Goal: Task Accomplishment & Management: Use online tool/utility

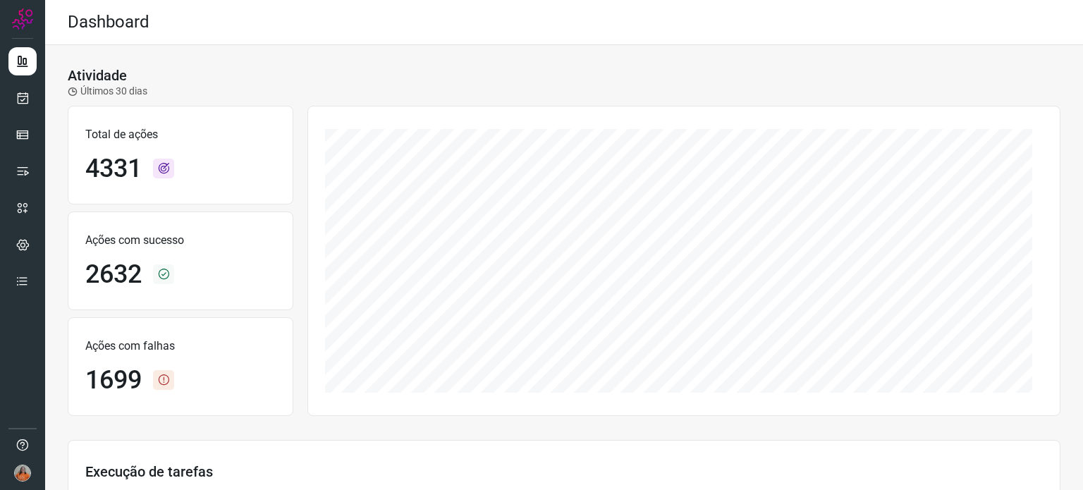
click at [25, 469] on img at bounding box center [22, 472] width 17 height 17
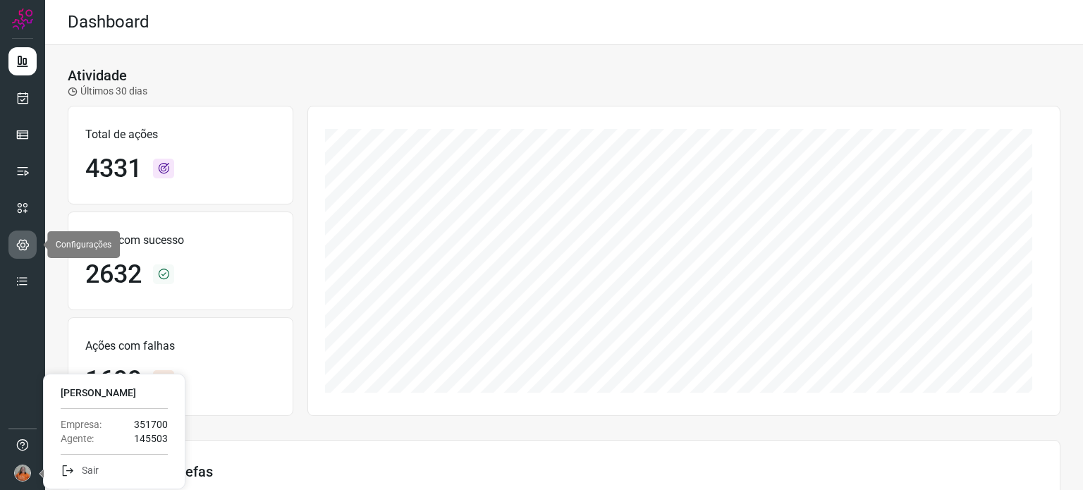
click at [23, 249] on icon at bounding box center [22, 245] width 13 height 14
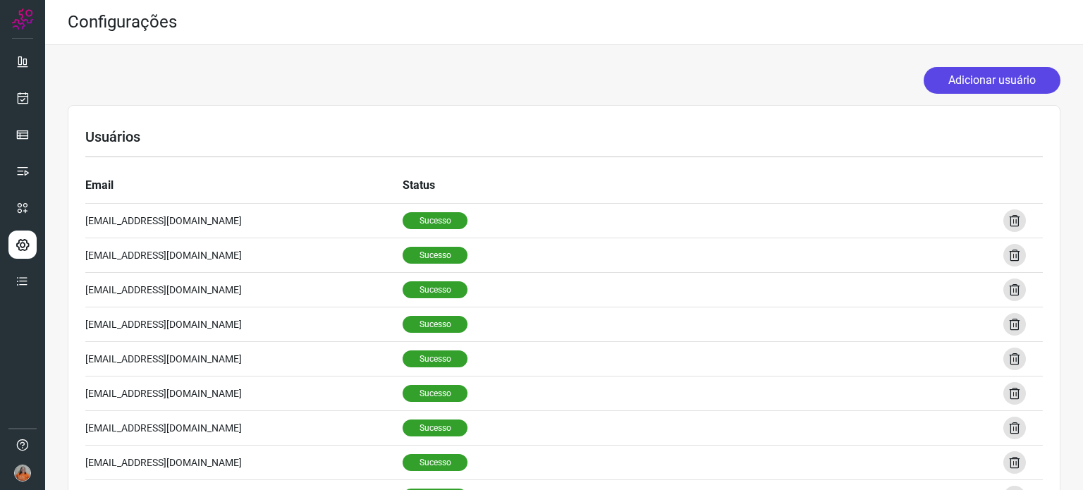
click at [973, 75] on button "Adicionar usuário" at bounding box center [991, 80] width 137 height 27
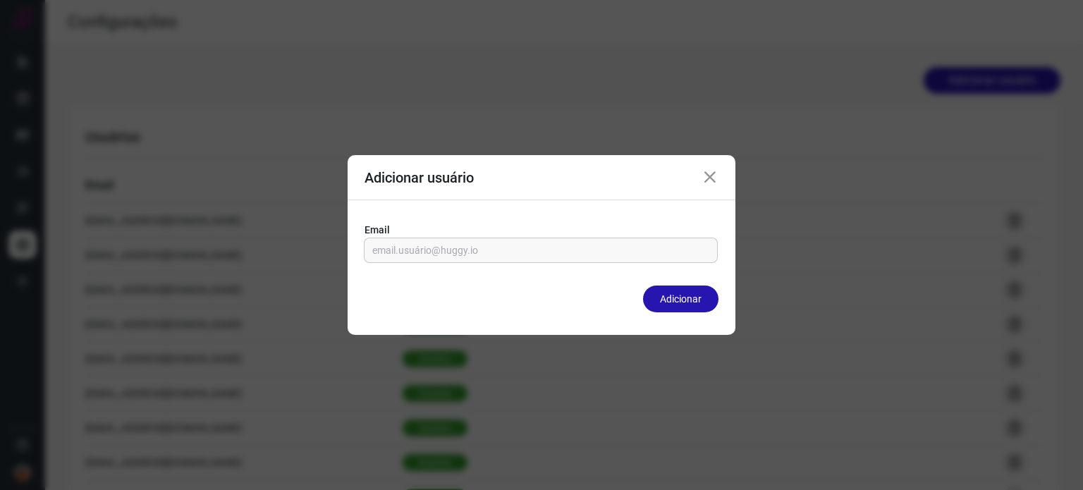
click at [708, 176] on icon at bounding box center [709, 177] width 17 height 17
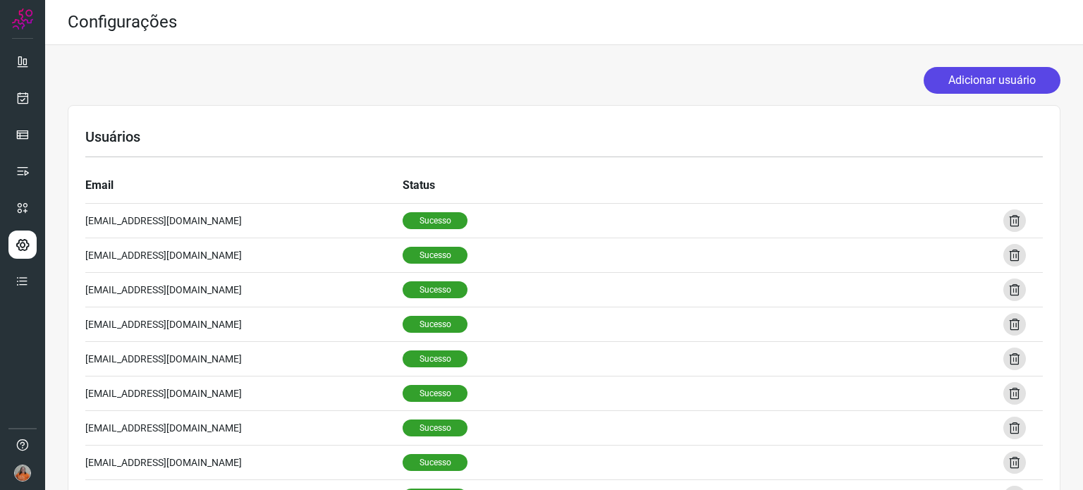
click at [973, 78] on button "Adicionar usuário" at bounding box center [991, 80] width 137 height 27
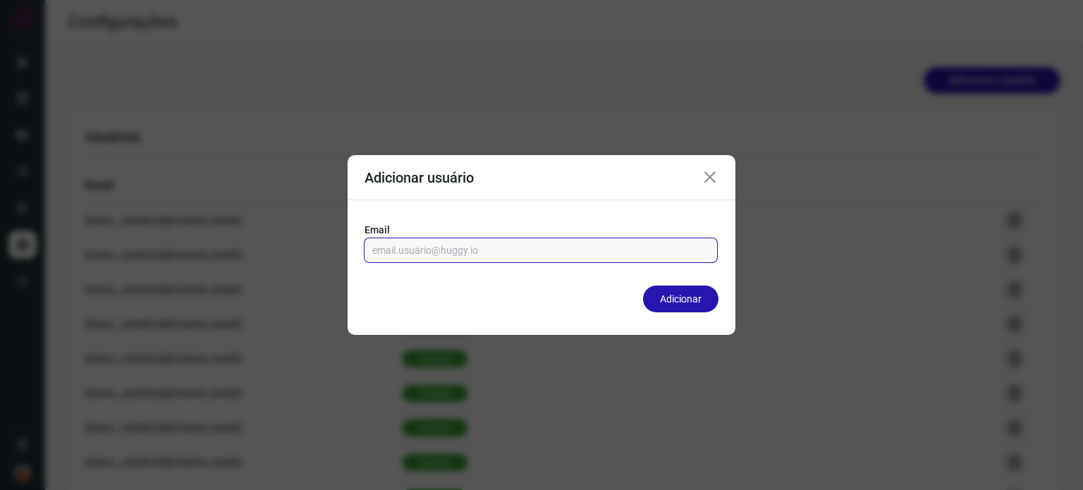
click at [483, 250] on input "email" at bounding box center [540, 250] width 337 height 24
drag, startPoint x: 434, startPoint y: 250, endPoint x: 494, endPoint y: 250, distance: 59.9
click at [494, 250] on input "email" at bounding box center [540, 250] width 337 height 24
drag, startPoint x: 494, startPoint y: 250, endPoint x: 443, endPoint y: 250, distance: 51.5
click at [443, 250] on input "email" at bounding box center [540, 250] width 337 height 24
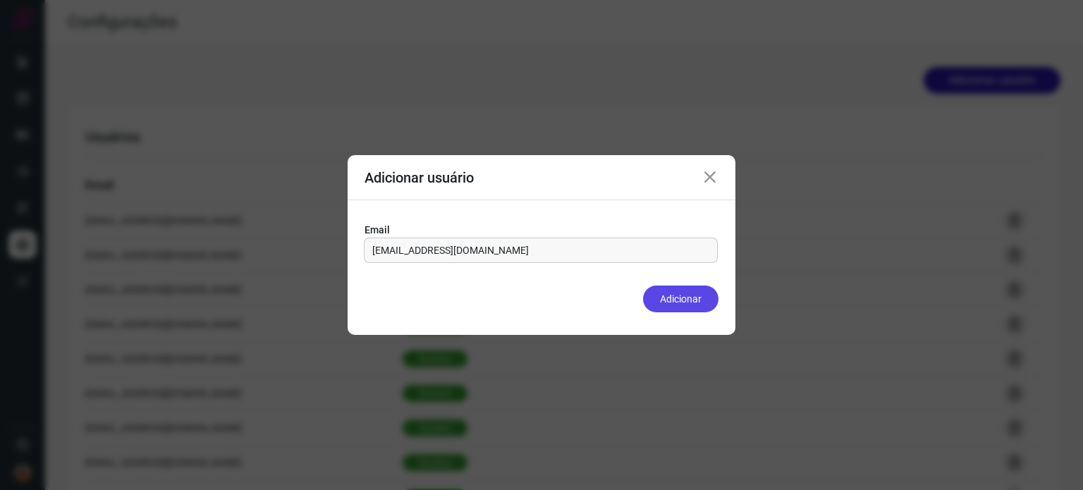
click at [688, 298] on button "Adicionar" at bounding box center [680, 298] width 75 height 27
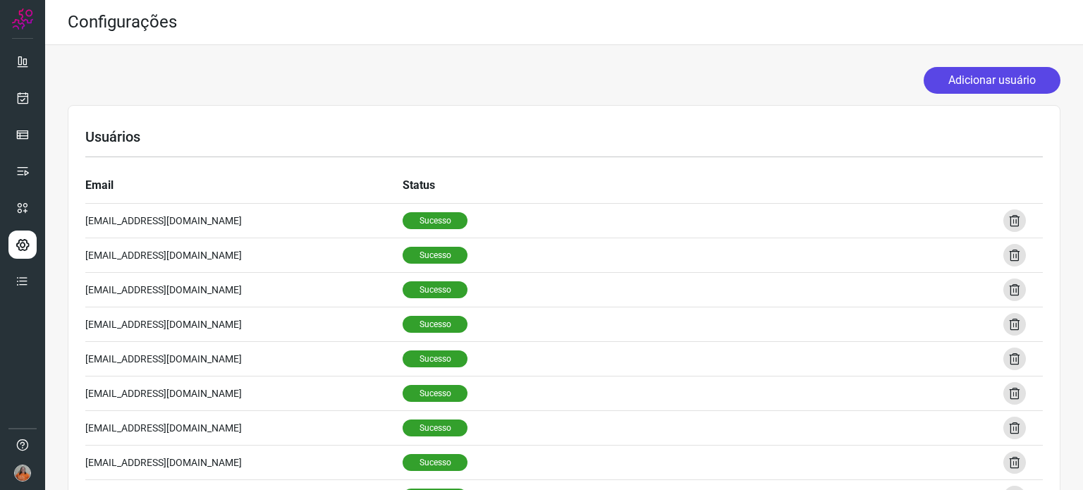
click at [978, 85] on button "Adicionar usuário" at bounding box center [991, 80] width 137 height 27
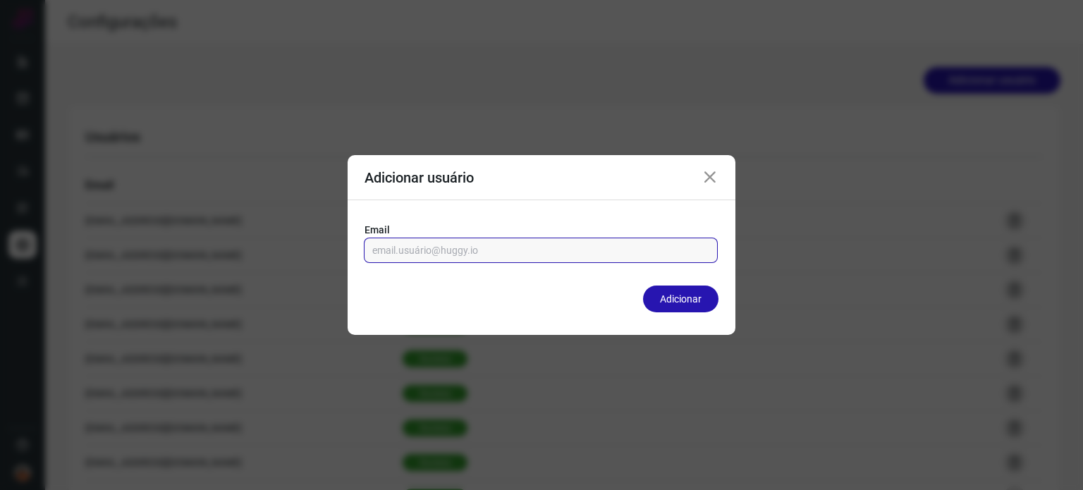
click at [561, 254] on input "email" at bounding box center [540, 250] width 337 height 24
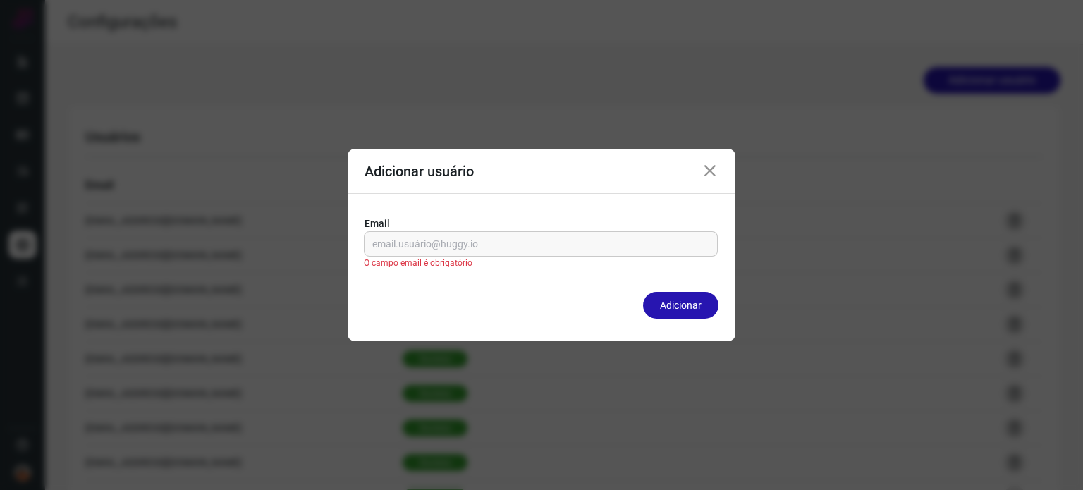
click at [710, 177] on icon at bounding box center [709, 171] width 17 height 17
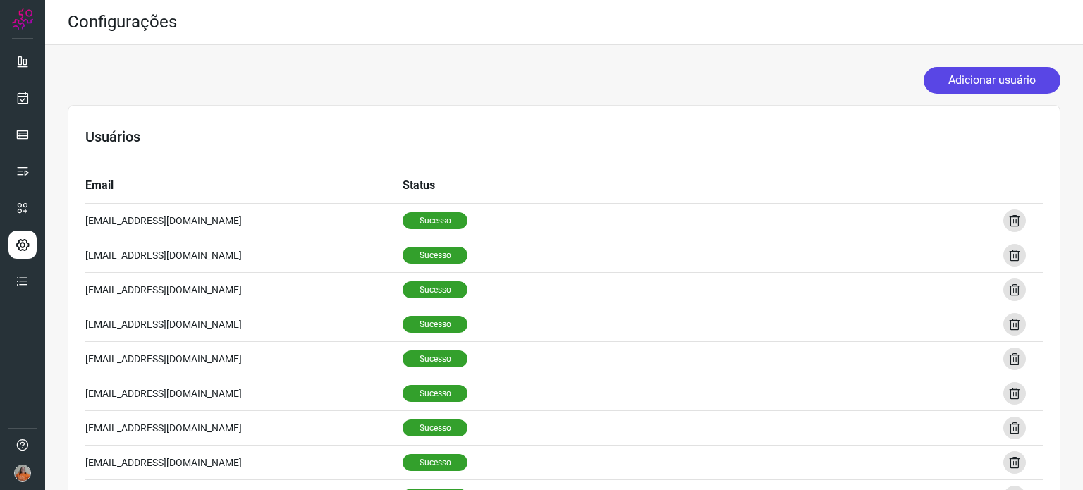
click at [989, 86] on button "Adicionar usuário" at bounding box center [991, 80] width 137 height 27
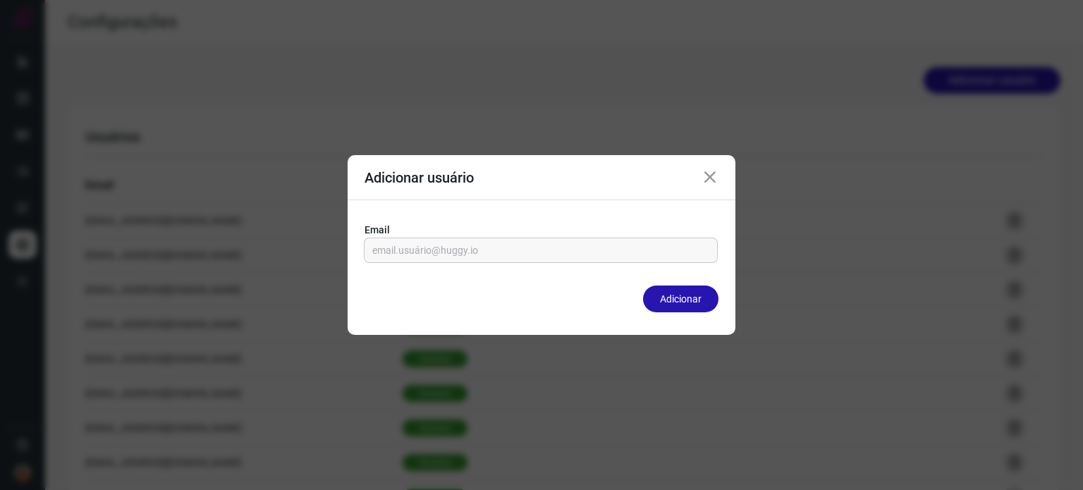
click at [600, 236] on label "Email" at bounding box center [541, 230] width 354 height 15
click at [598, 245] on input "email" at bounding box center [540, 250] width 337 height 24
click at [697, 304] on button "Adicionar" at bounding box center [680, 298] width 75 height 27
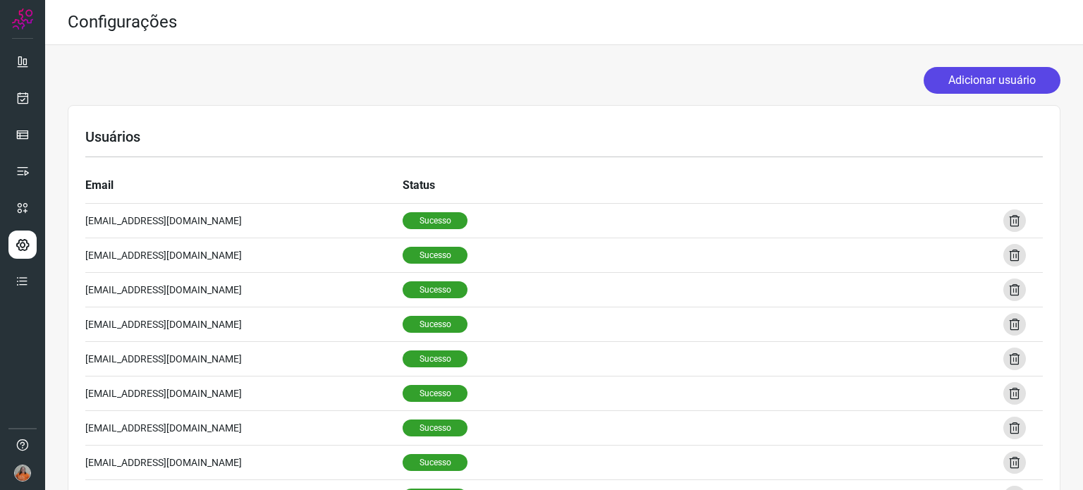
click at [1006, 78] on button "Adicionar usuário" at bounding box center [991, 80] width 137 height 27
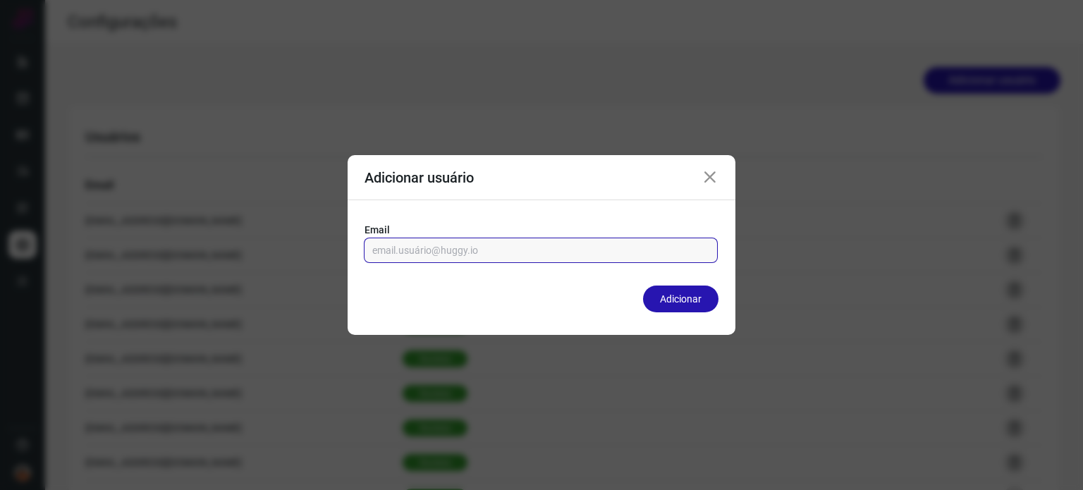
click at [605, 261] on input "email" at bounding box center [540, 250] width 337 height 24
click at [684, 304] on button "Adicionar" at bounding box center [680, 298] width 75 height 27
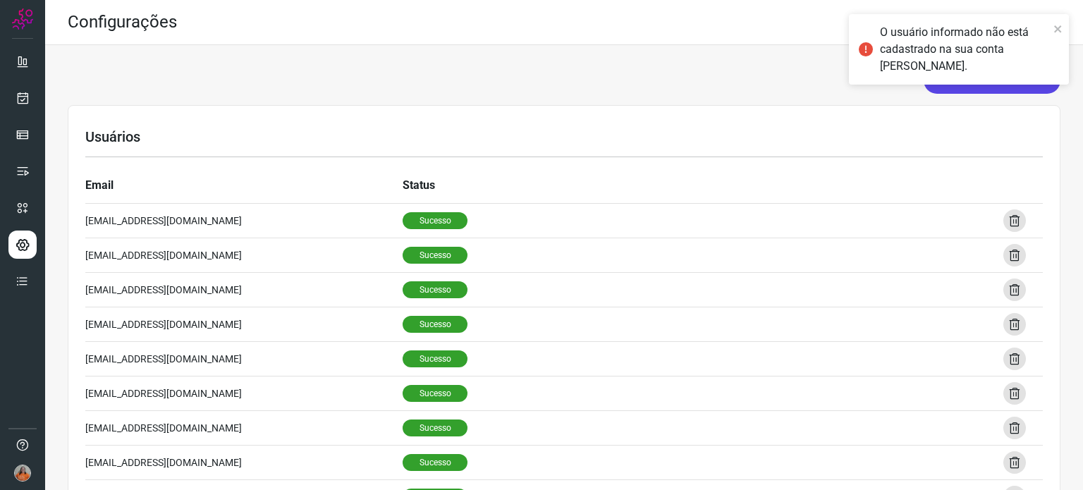
click at [973, 85] on button "Adicionar usuário" at bounding box center [991, 80] width 137 height 27
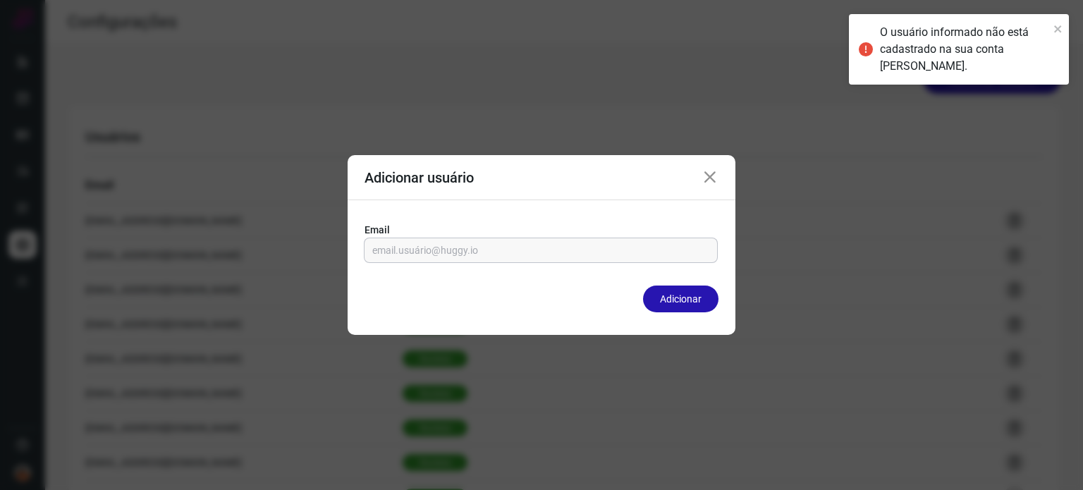
click at [525, 247] on input "email" at bounding box center [540, 250] width 337 height 24
type input "T"
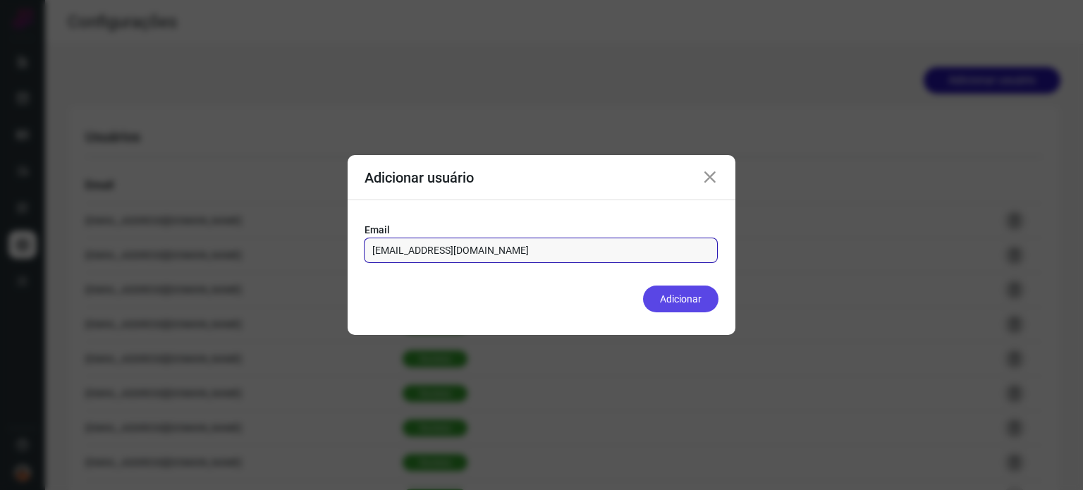
click at [665, 308] on button "Adicionar" at bounding box center [680, 298] width 75 height 27
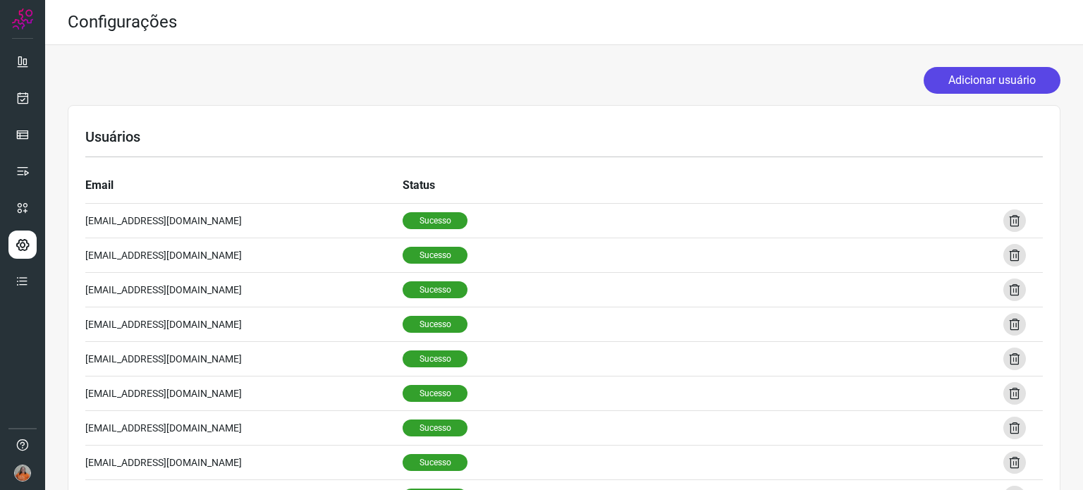
click at [984, 87] on button "Adicionar usuário" at bounding box center [991, 80] width 137 height 27
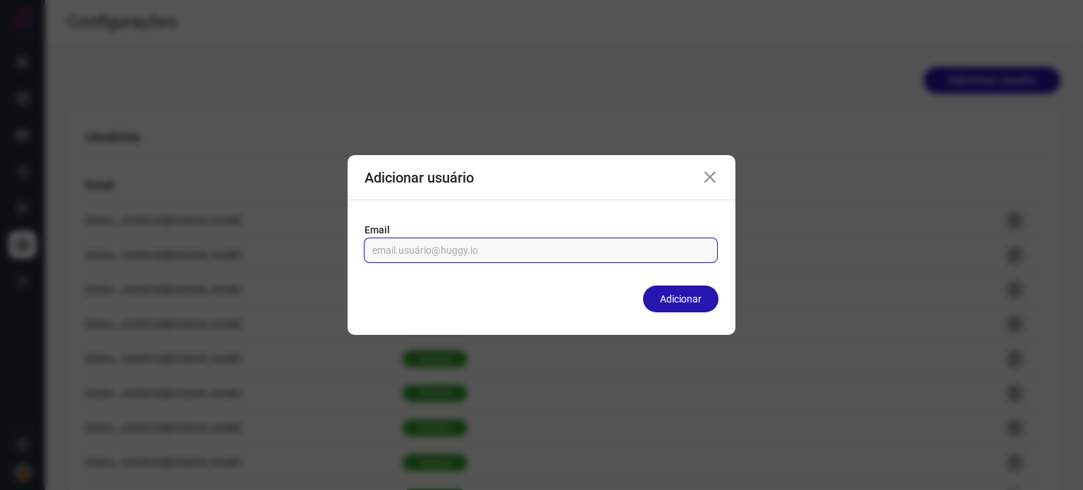
click at [595, 251] on input "email" at bounding box center [540, 250] width 337 height 24
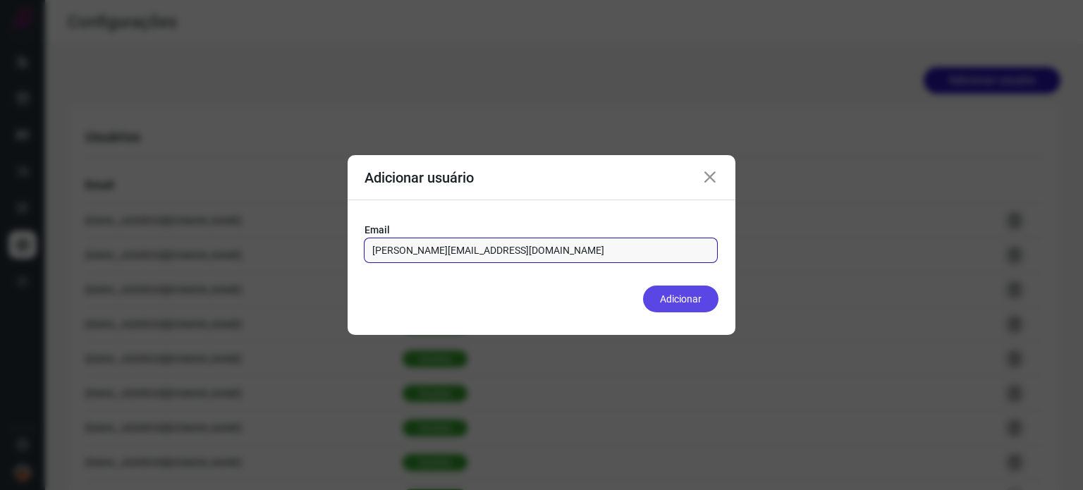
type input "[PERSON_NAME][EMAIL_ADDRESS][DOMAIN_NAME]"
click at [694, 311] on button "Adicionar" at bounding box center [680, 298] width 75 height 27
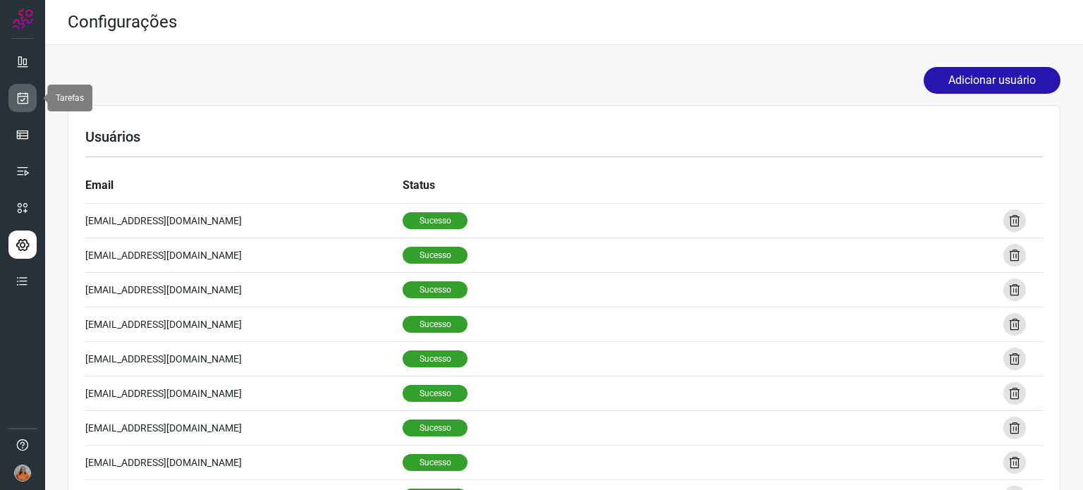
click at [30, 98] on link at bounding box center [22, 98] width 28 height 28
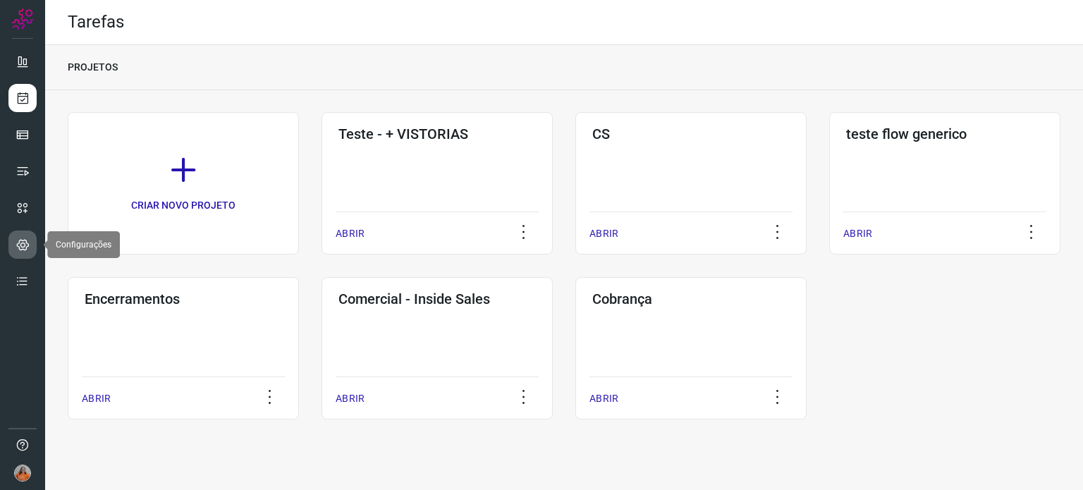
click at [29, 250] on icon at bounding box center [22, 245] width 13 height 14
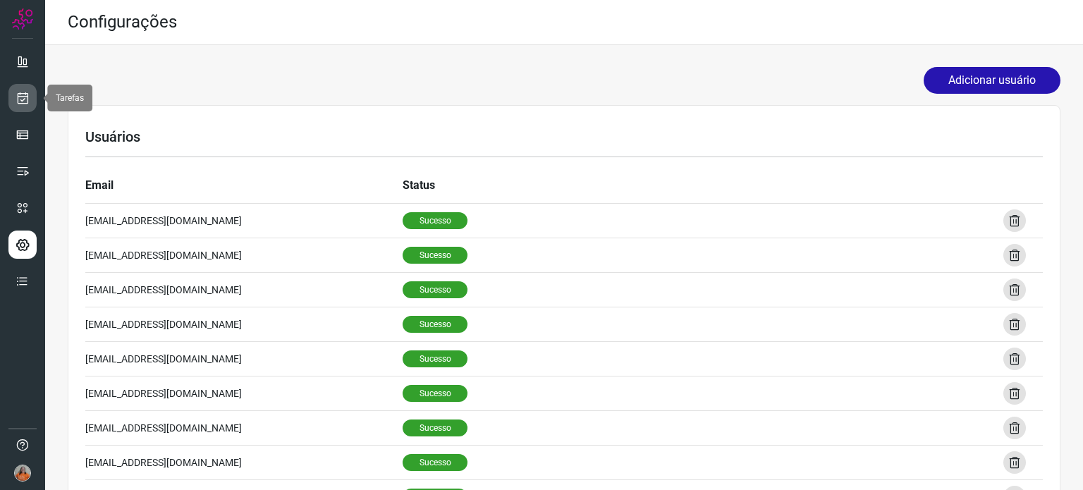
click at [24, 99] on icon at bounding box center [23, 98] width 15 height 14
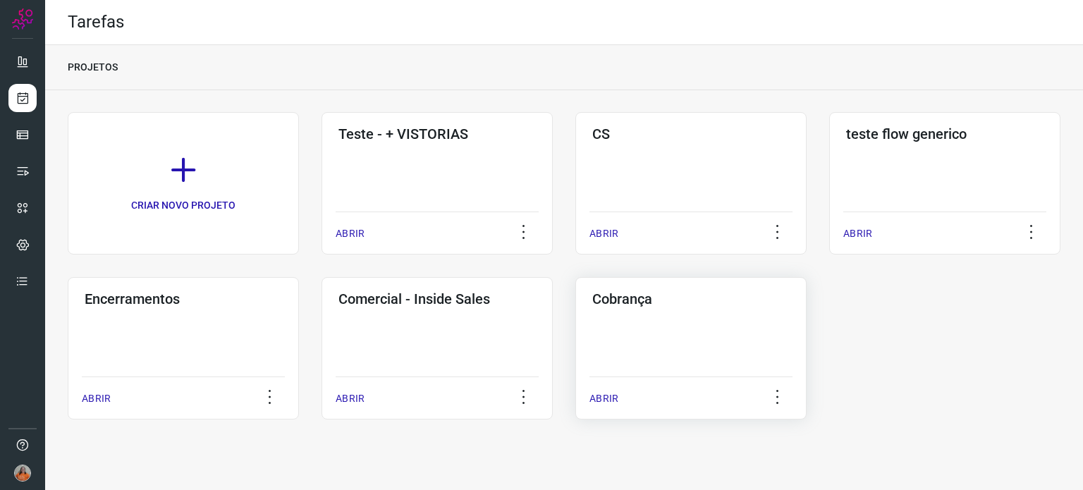
click at [725, 369] on div "Cobrança ABRIR" at bounding box center [690, 348] width 231 height 142
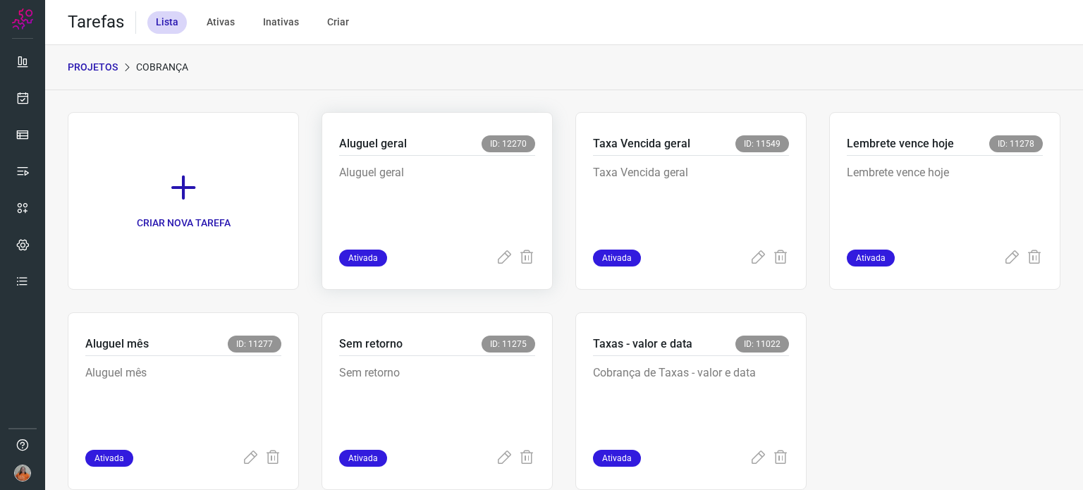
scroll to position [35, 0]
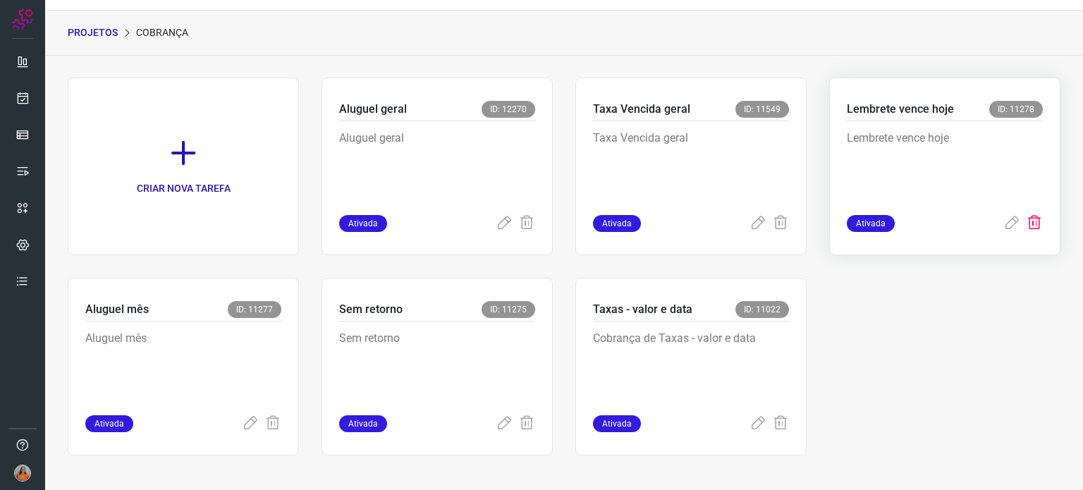
click at [1025, 225] on icon at bounding box center [1033, 223] width 17 height 17
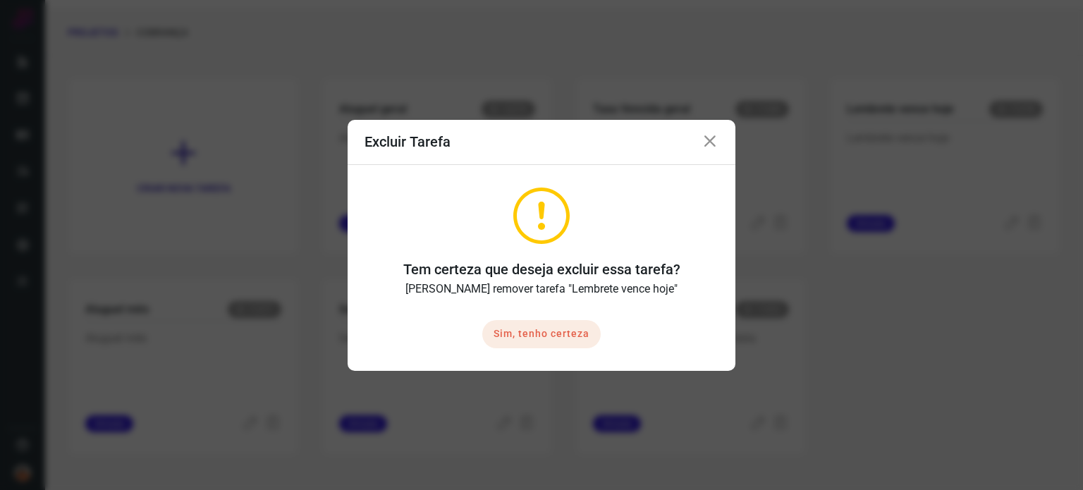
click at [556, 340] on button "Sim, tenho certeza" at bounding box center [541, 334] width 118 height 28
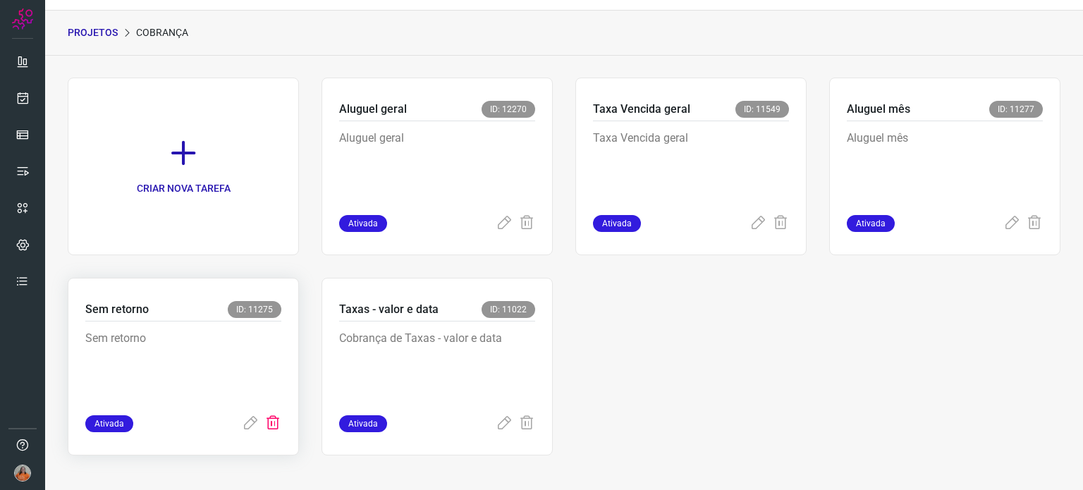
click at [274, 427] on icon at bounding box center [272, 423] width 17 height 17
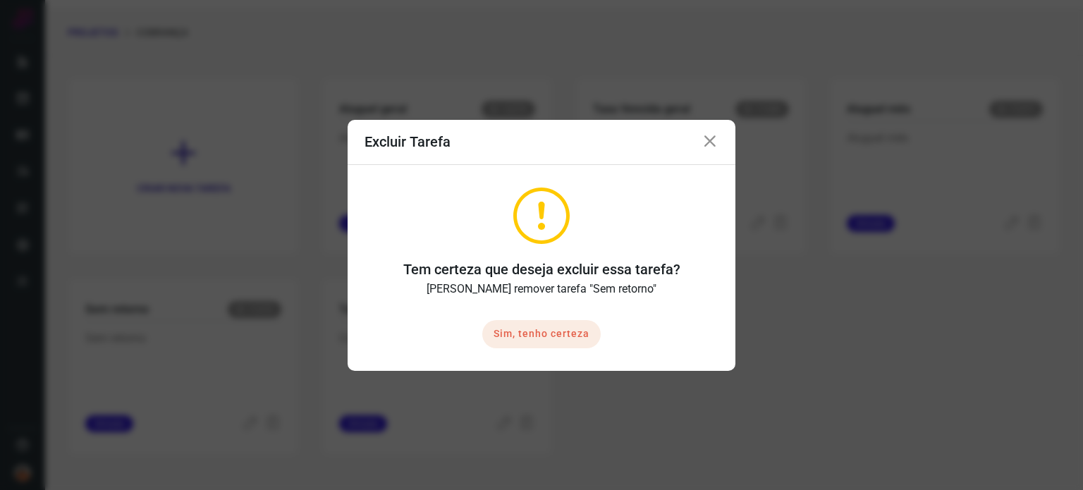
click at [584, 325] on button "Sim, tenho certeza" at bounding box center [541, 334] width 118 height 28
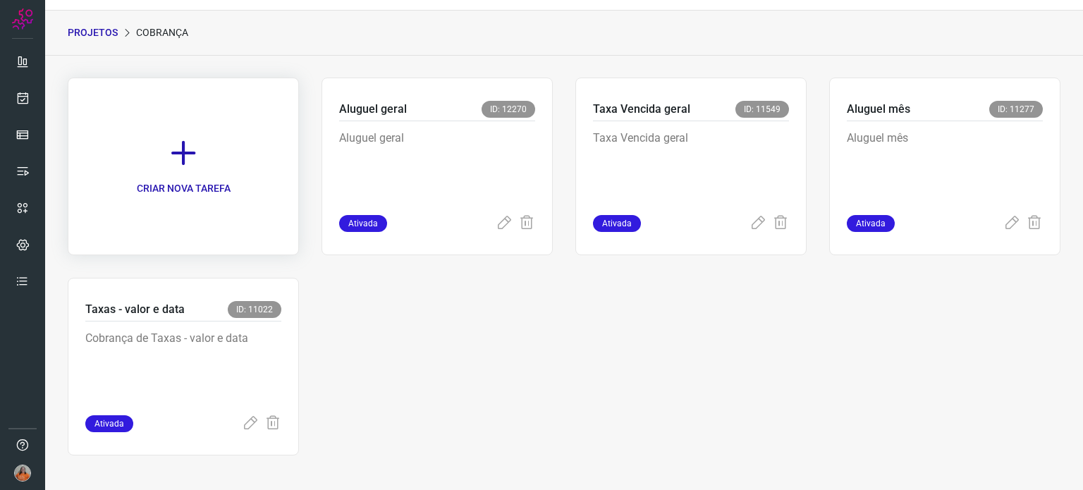
click at [192, 162] on icon at bounding box center [183, 152] width 31 height 31
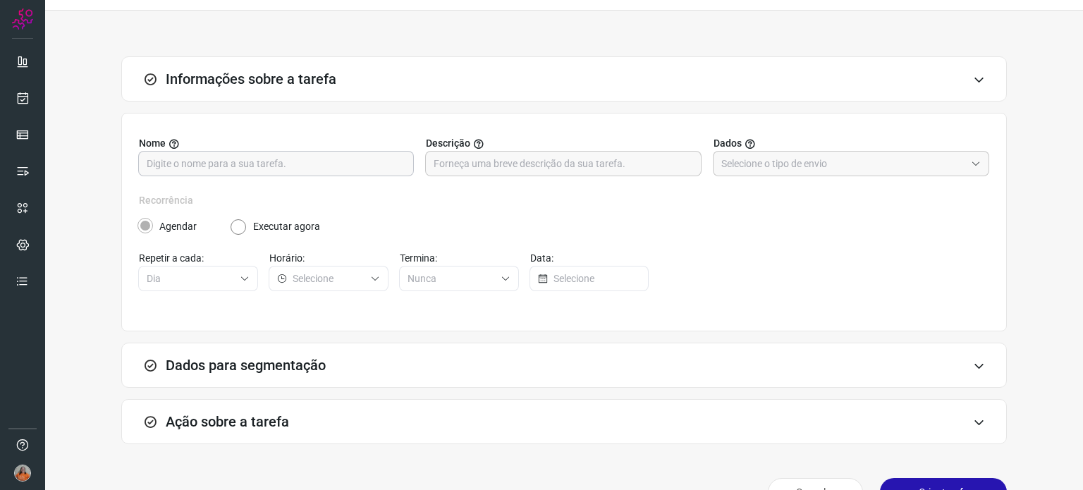
click at [358, 162] on input "text" at bounding box center [276, 164] width 259 height 24
type input "Campanha Setembro 01"
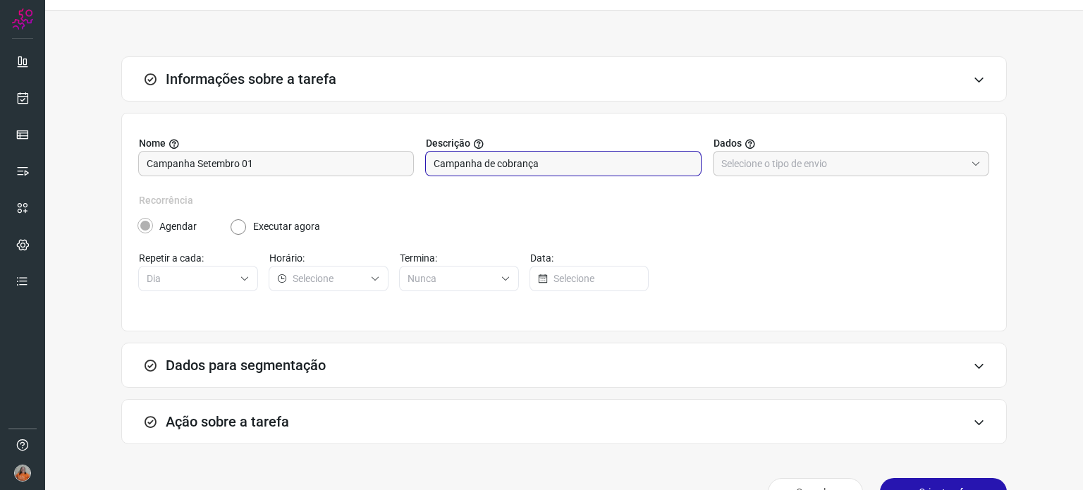
type input "Campanha de cobrança"
click at [772, 171] on input "text" at bounding box center [843, 164] width 244 height 24
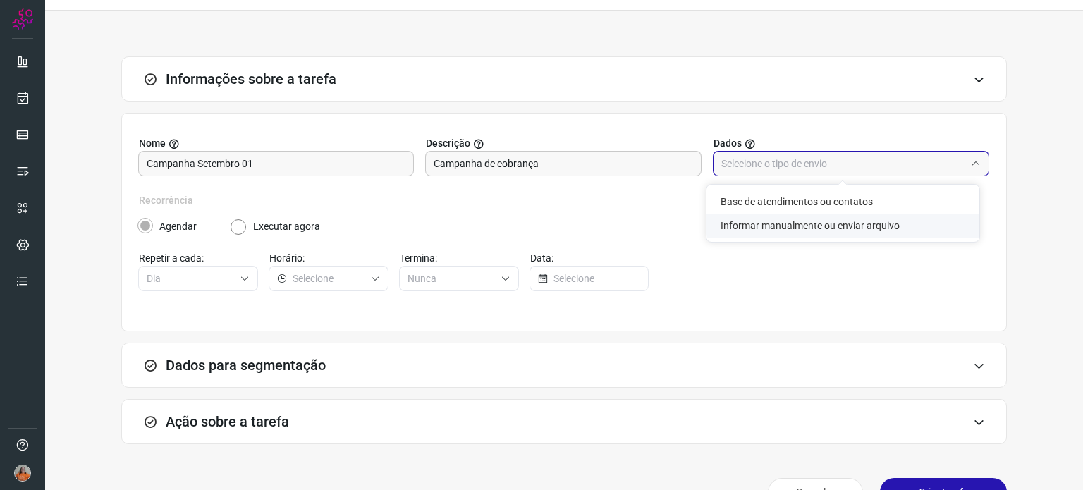
click at [762, 223] on li "Informar manualmente ou enviar arquivo" at bounding box center [842, 226] width 273 height 24
type input "Informar manualmente ou enviar arquivo"
radio input "false"
radio input "true"
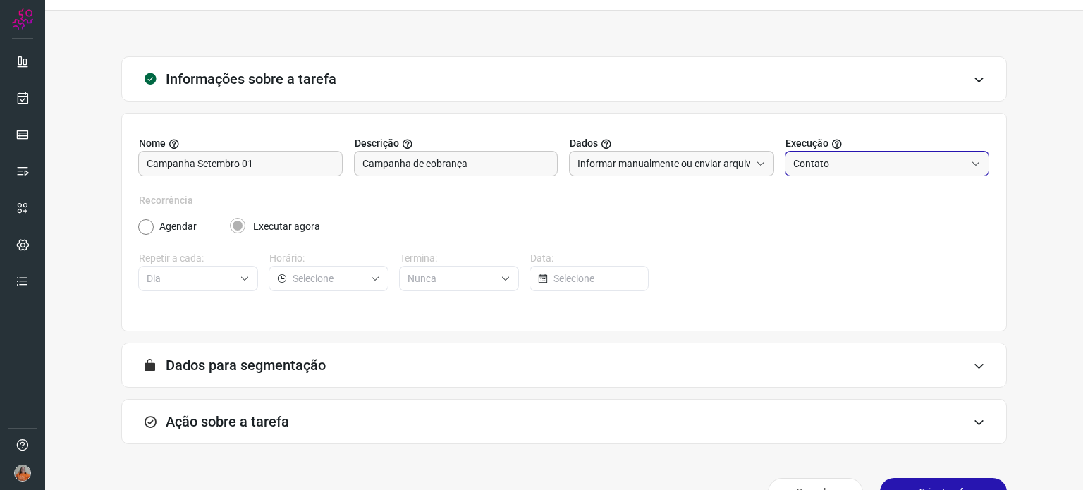
click at [846, 156] on input "Contato" at bounding box center [879, 164] width 173 height 24
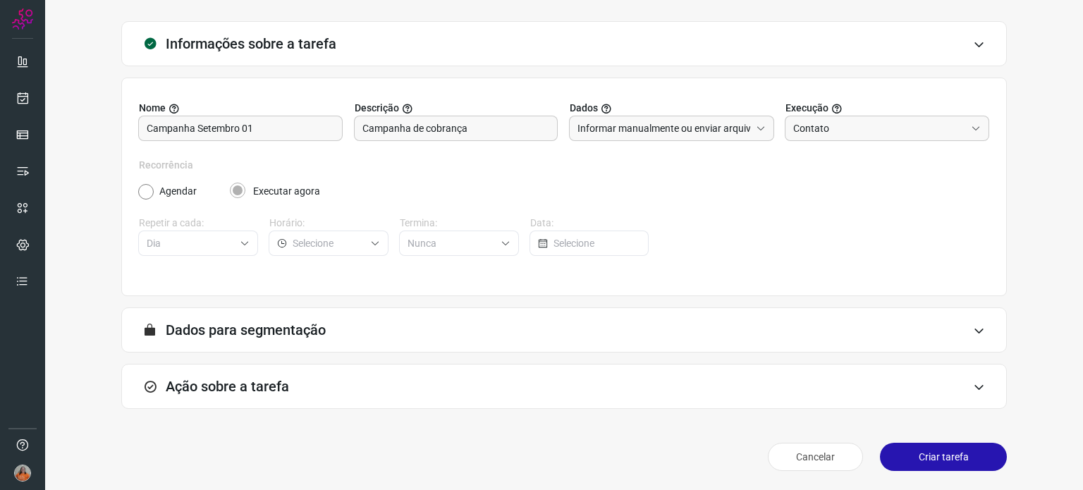
click at [491, 309] on div "A segmentação de dados está desabilitada porque a opção de envio manual foi sel…" at bounding box center [563, 329] width 885 height 45
click at [491, 315] on div "A segmentação de dados está desabilitada porque a opção de envio manual foi sel…" at bounding box center [563, 329] width 885 height 45
click at [612, 325] on div "A segmentação de dados está desabilitada porque a opção de envio manual foi sel…" at bounding box center [563, 329] width 885 height 45
click at [420, 394] on div "Ação sobre a tarefa" at bounding box center [563, 386] width 885 height 45
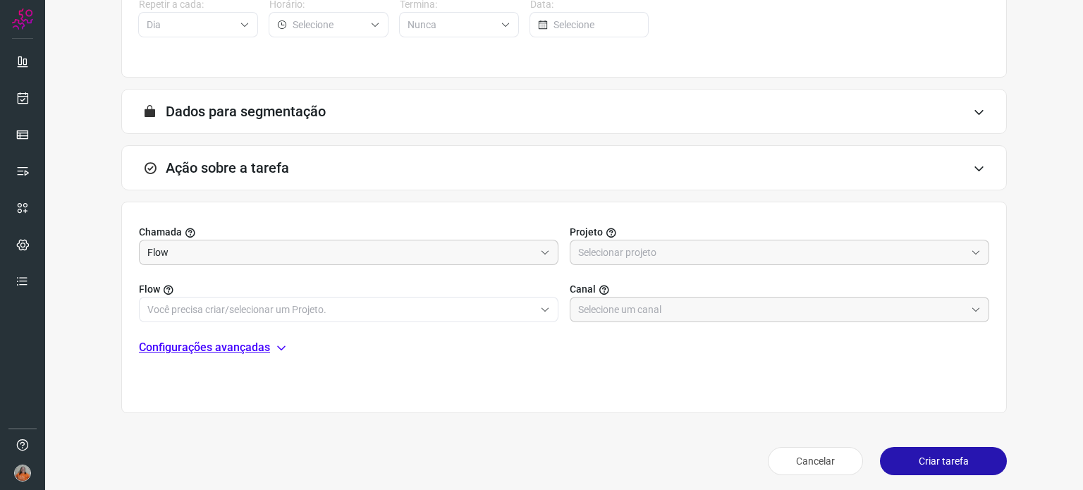
scroll to position [292, 0]
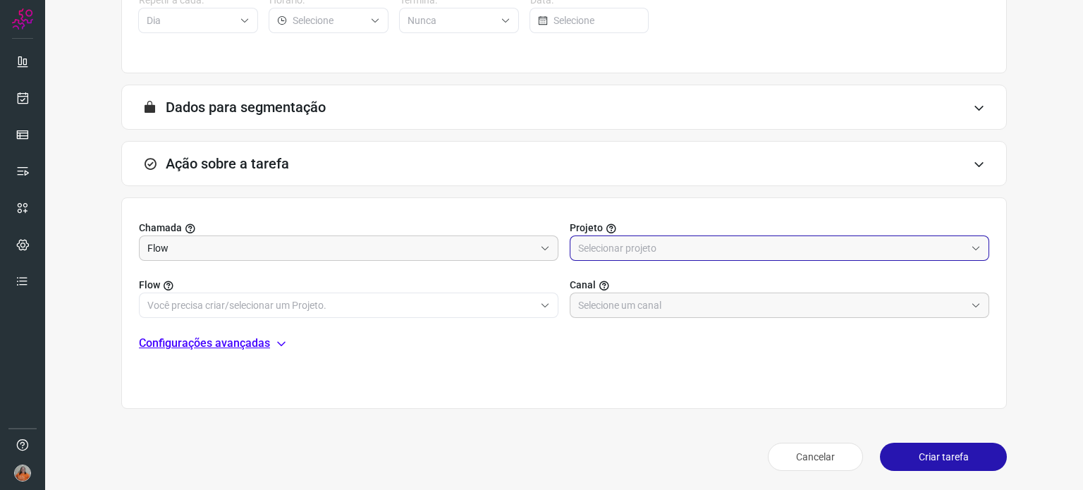
click at [629, 252] on input "text" at bounding box center [771, 248] width 387 height 24
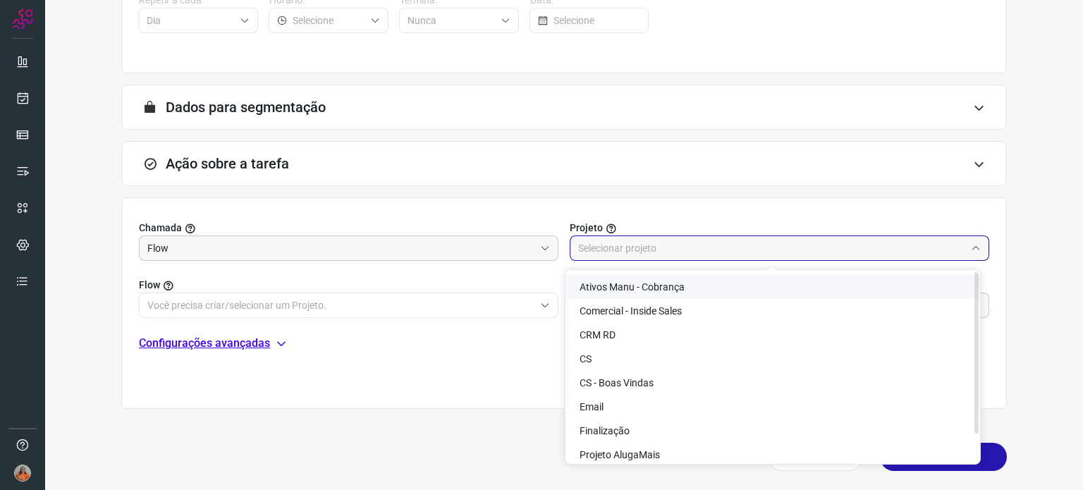
click at [645, 287] on span "Ativos Manu - Cobrança" at bounding box center [631, 286] width 105 height 11
type input "Ativos Manu - Cobrança"
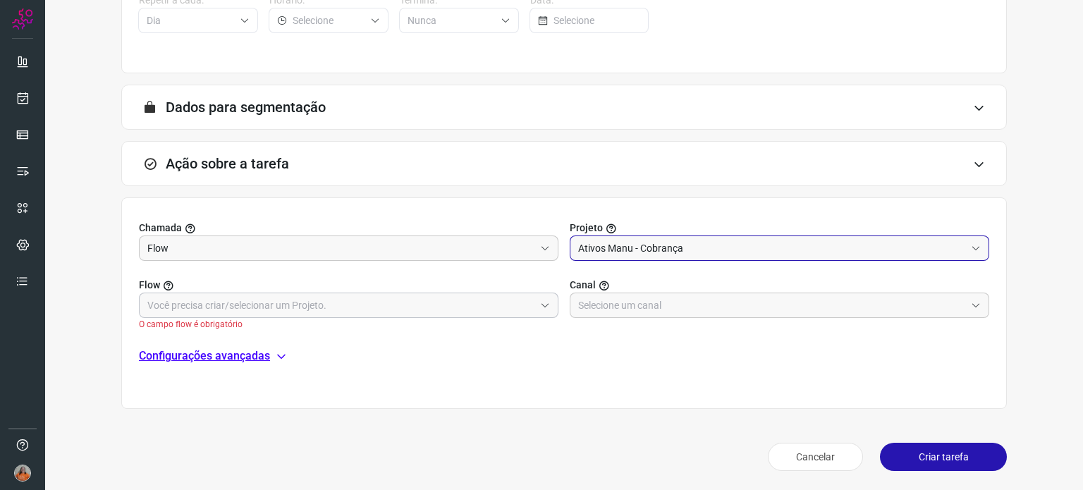
click at [307, 312] on input "text" at bounding box center [340, 305] width 387 height 24
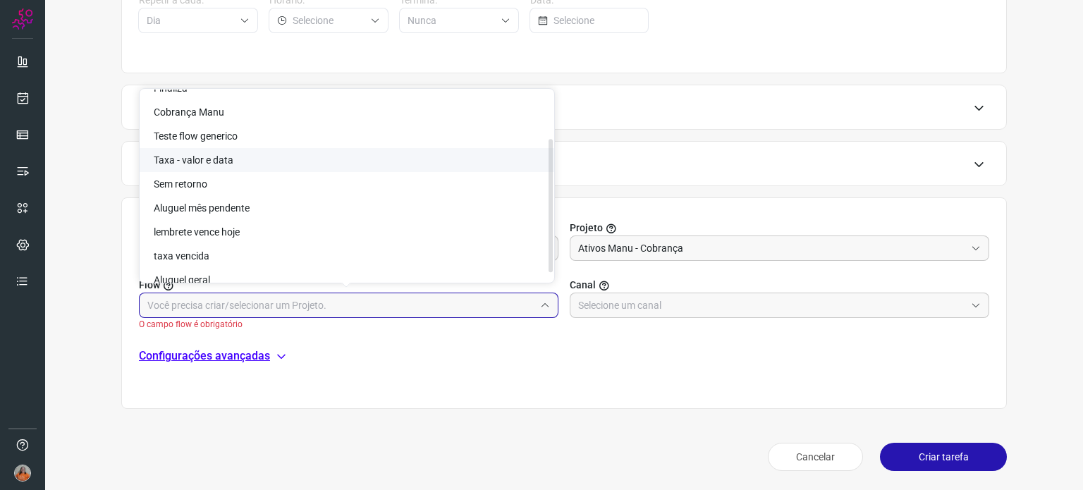
scroll to position [79, 0]
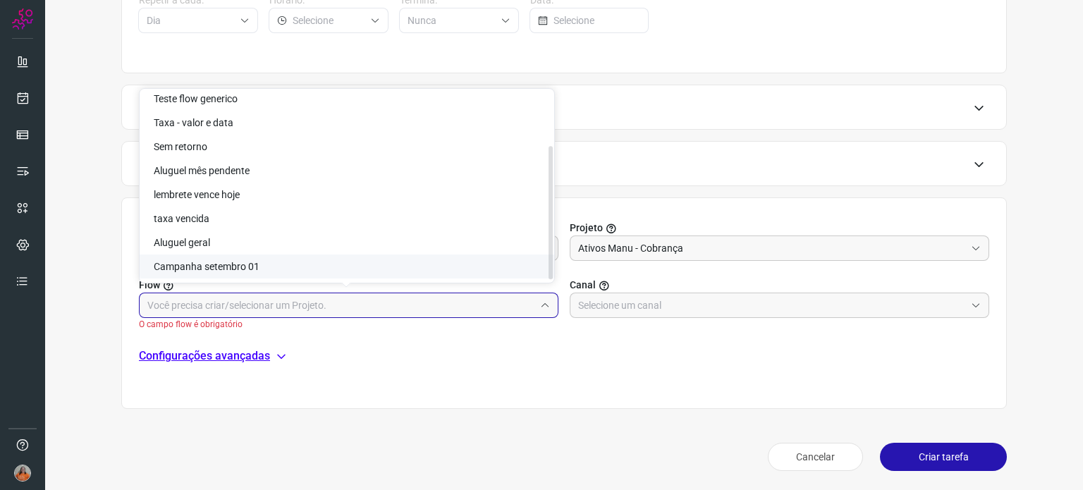
click at [288, 271] on li "Campanha setembro 01" at bounding box center [347, 266] width 414 height 24
type input "Campanha setembro 01"
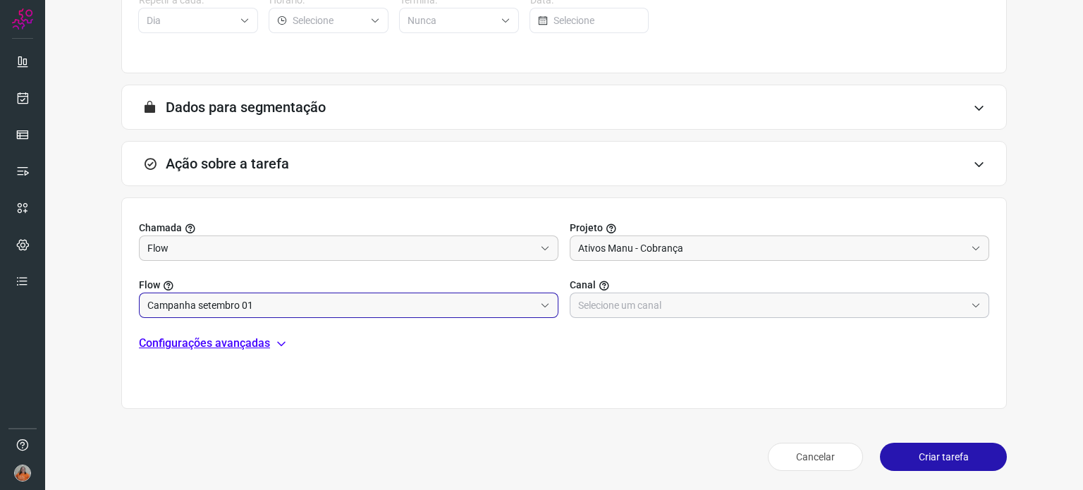
click at [699, 312] on input "text" at bounding box center [771, 305] width 387 height 24
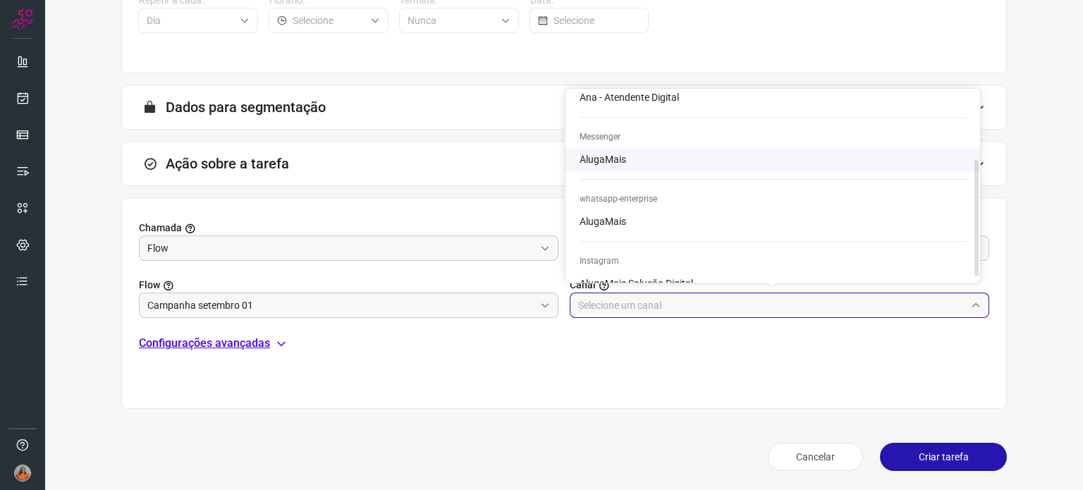
scroll to position [118, 0]
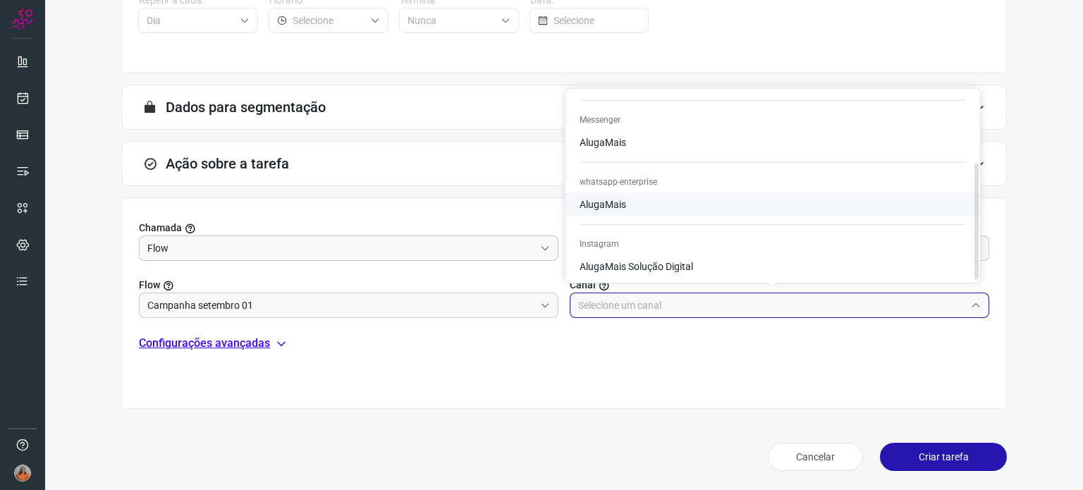
click at [630, 68] on li "AlugaMais" at bounding box center [772, 56] width 414 height 24
type input "AlugaMais"
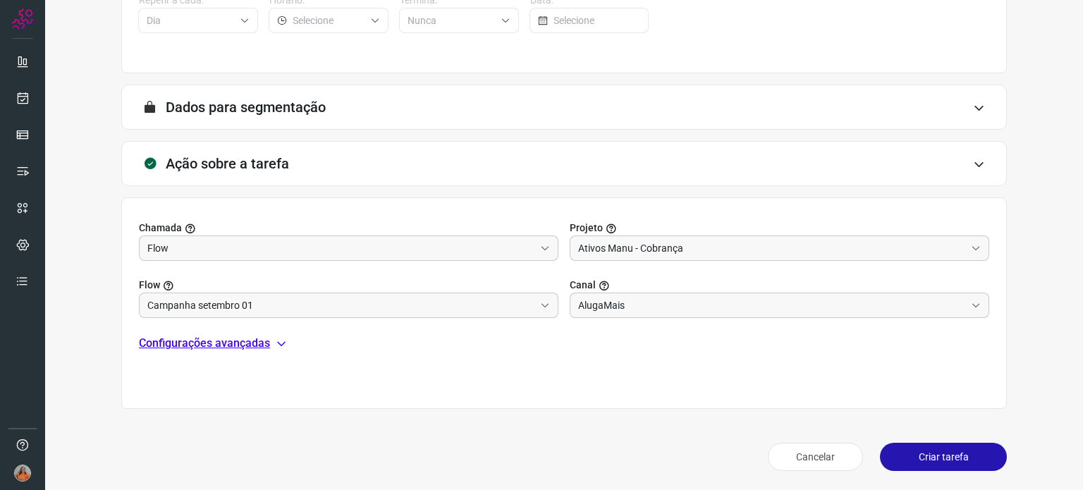
click at [276, 338] on icon at bounding box center [281, 343] width 11 height 11
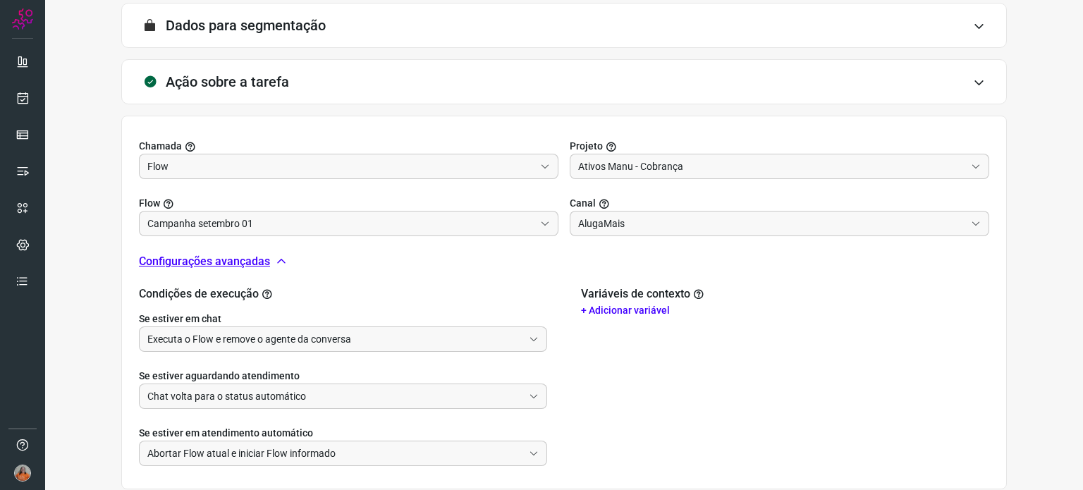
scroll to position [455, 0]
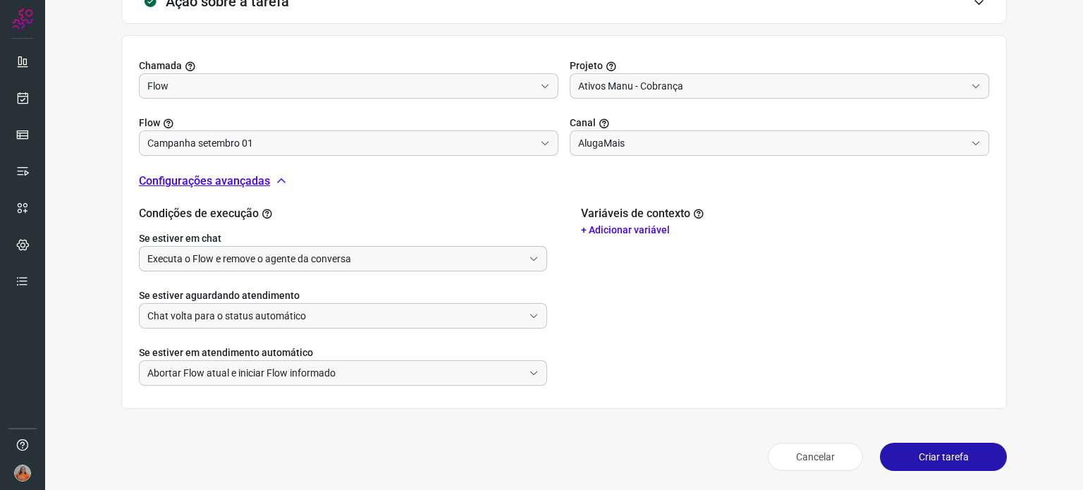
click at [412, 266] on input "Executa o Flow e remove o agente da conversa" at bounding box center [335, 259] width 376 height 24
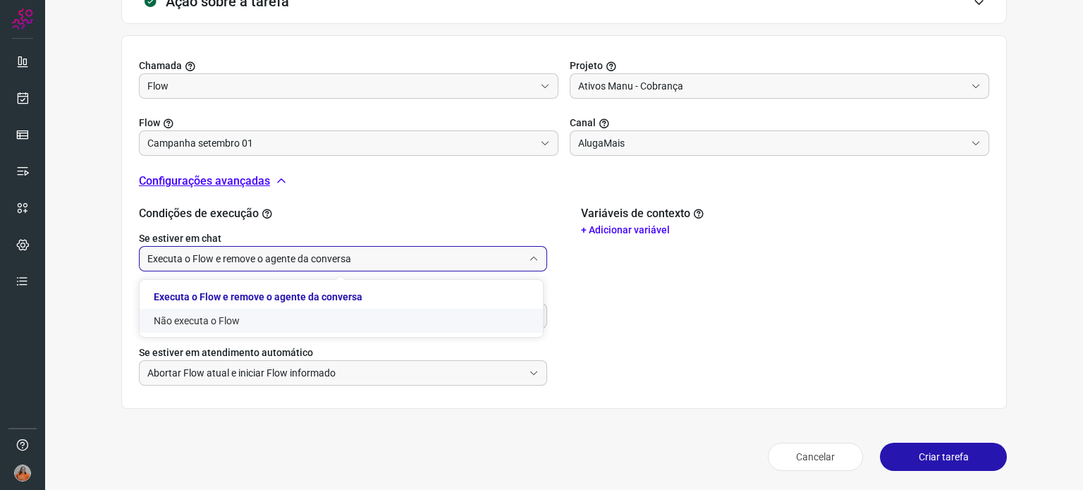
click at [289, 318] on li "Não executa o Flow" at bounding box center [341, 321] width 403 height 24
type input "Não executa o Flow"
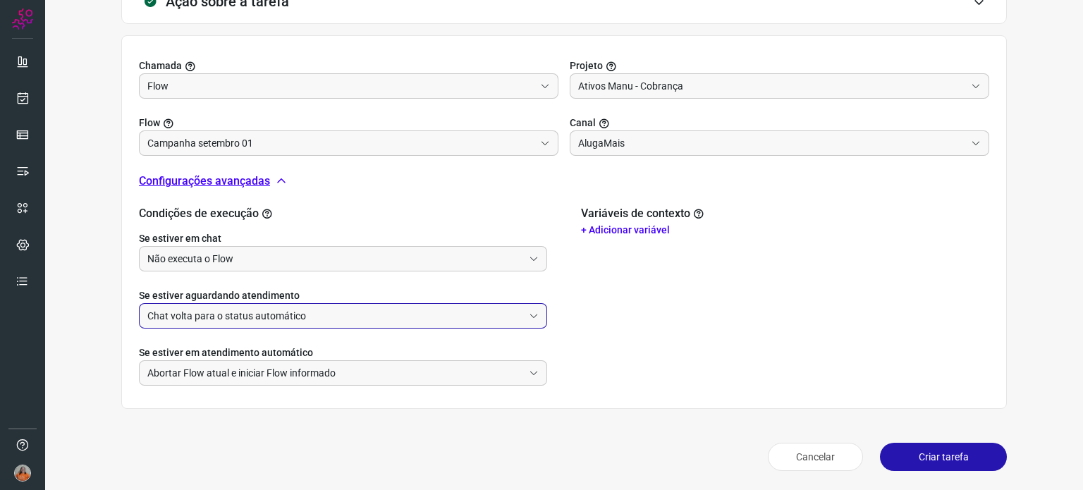
click at [352, 312] on input "Chat volta para o status automático" at bounding box center [335, 316] width 376 height 24
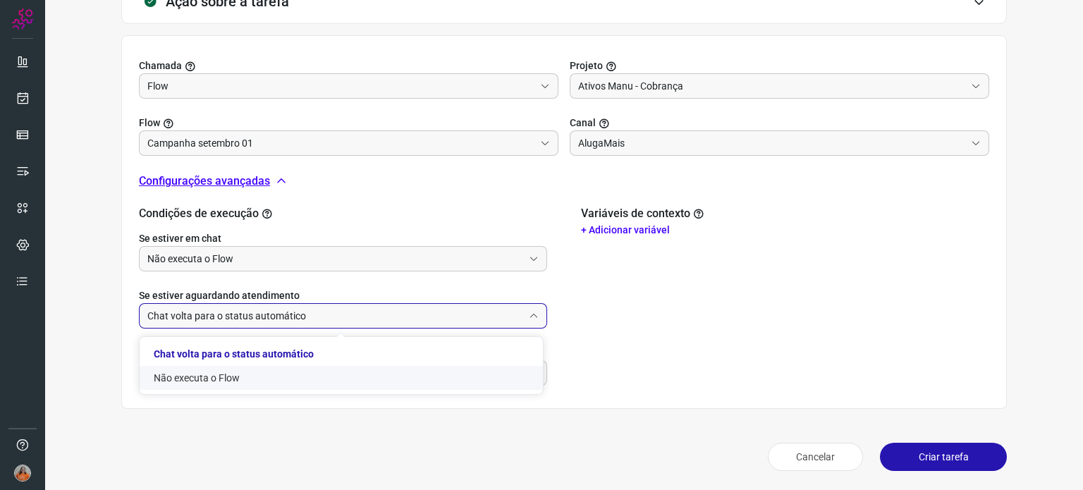
click at [237, 382] on li "Não executa o Flow" at bounding box center [341, 378] width 403 height 24
type input "Não executa o Flow"
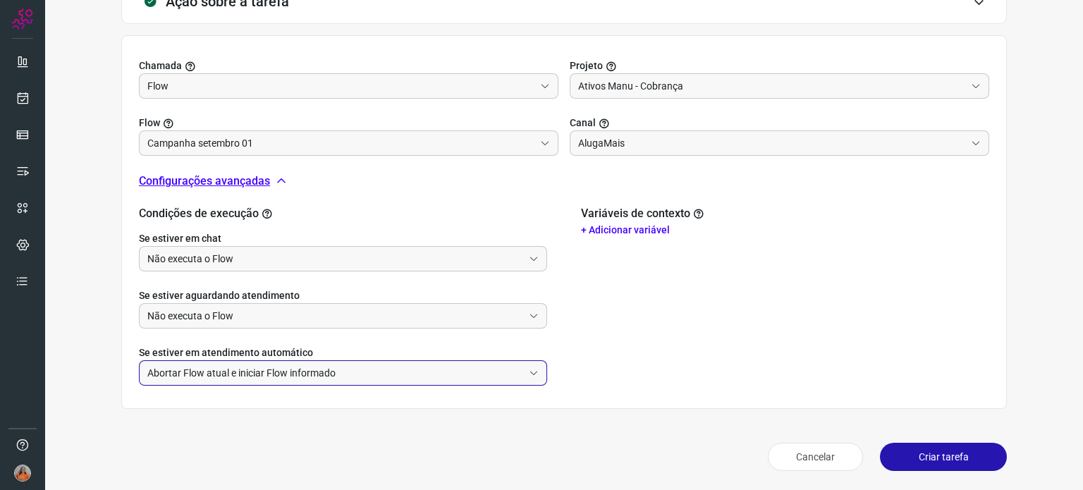
click at [376, 373] on input "Abortar Flow atual e iniciar Flow informado" at bounding box center [335, 373] width 376 height 24
click at [229, 433] on li "Não faz nada" at bounding box center [341, 435] width 403 height 24
type input "Não faz nada"
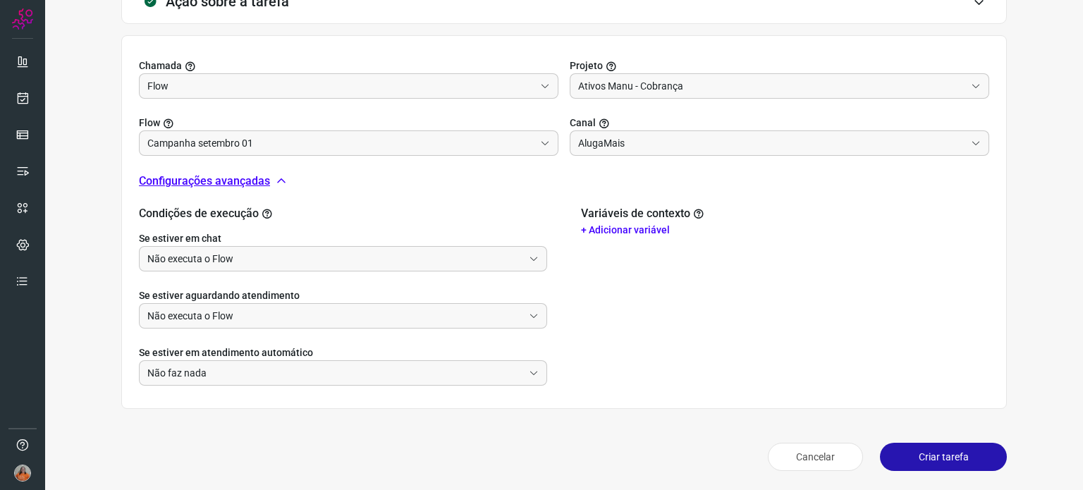
click at [927, 464] on button "Criar tarefa" at bounding box center [943, 457] width 127 height 28
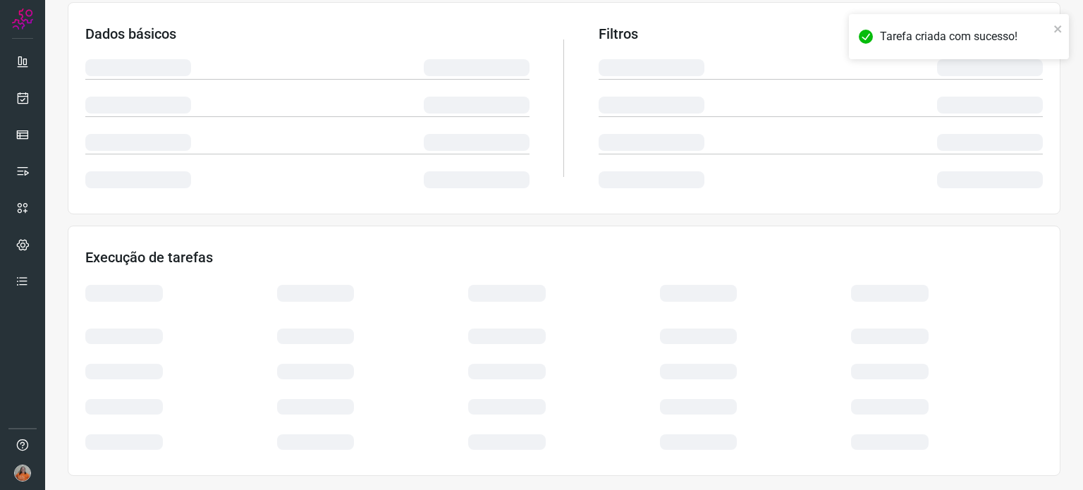
scroll to position [236, 0]
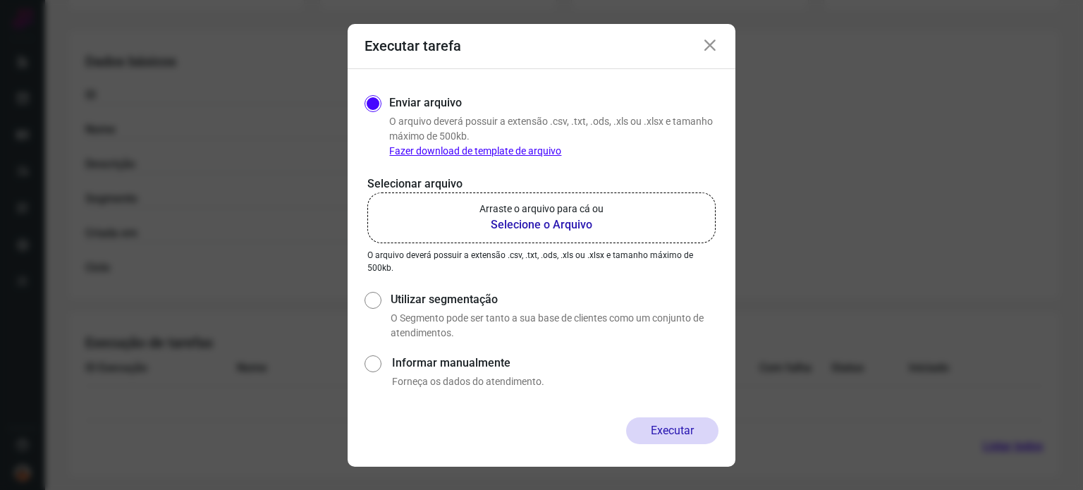
click at [540, 230] on b "Selecione o Arquivo" at bounding box center [541, 224] width 124 height 17
click at [0, 0] on input "Arraste o arquivo para cá ou Selecione o Arquivo" at bounding box center [0, 0] width 0 height 0
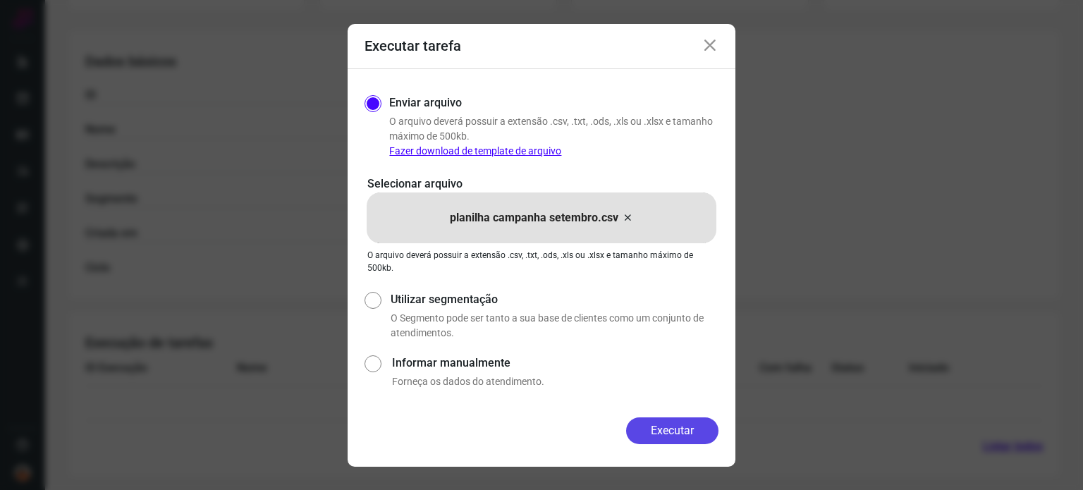
click at [670, 436] on button "Executar" at bounding box center [672, 430] width 92 height 27
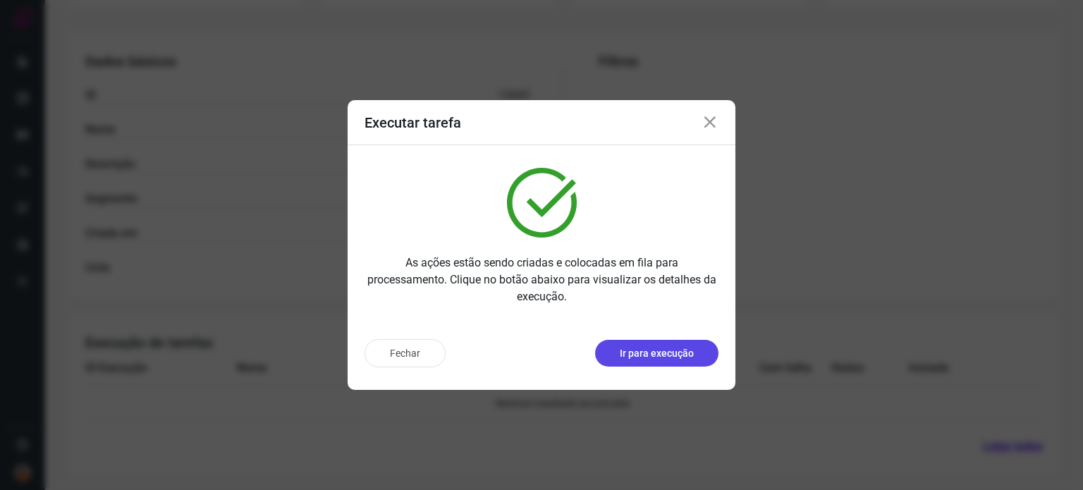
click at [674, 352] on p "Ir para execução" at bounding box center [657, 353] width 74 height 15
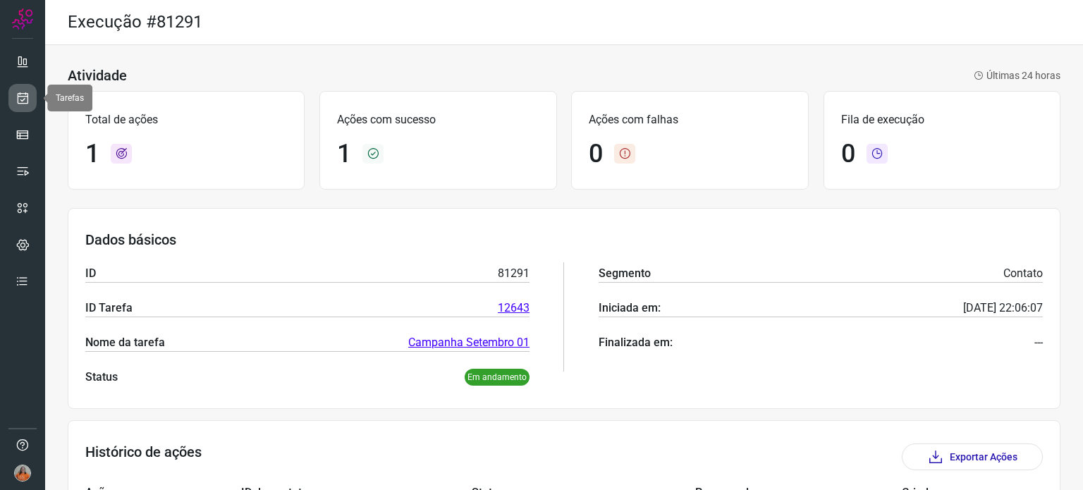
click at [25, 96] on icon at bounding box center [23, 98] width 15 height 14
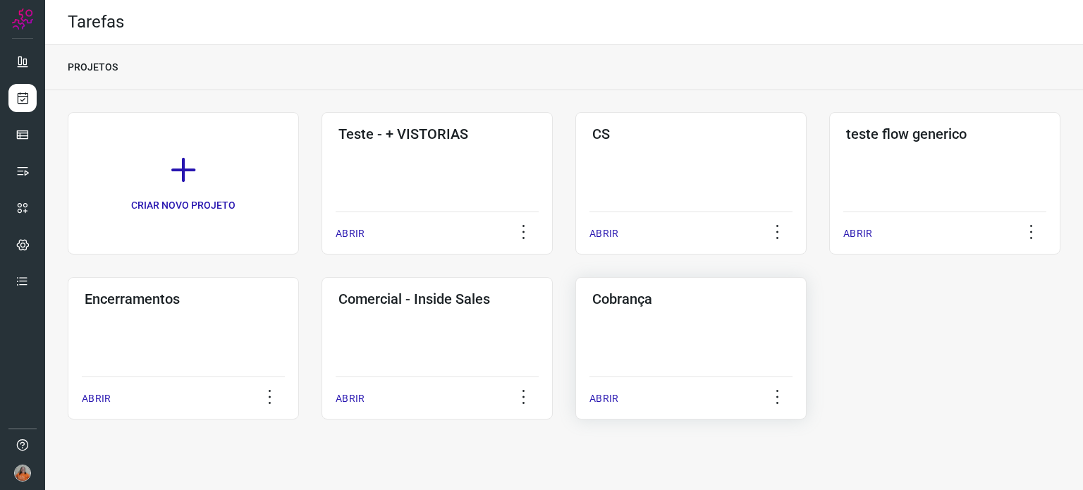
click at [731, 326] on div "Cobrança ABRIR" at bounding box center [690, 348] width 231 height 142
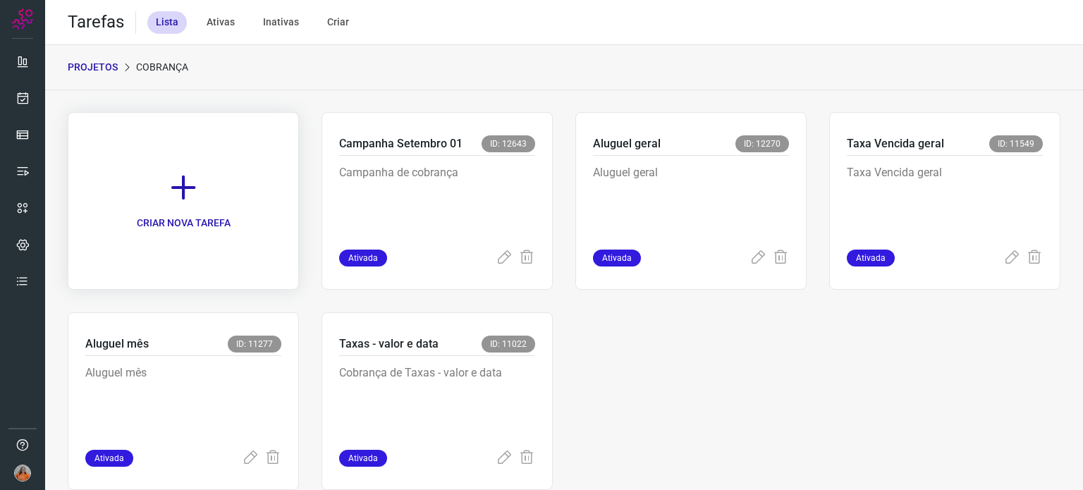
click at [202, 202] on link "CRIAR NOVA TAREFA" at bounding box center [183, 201] width 231 height 178
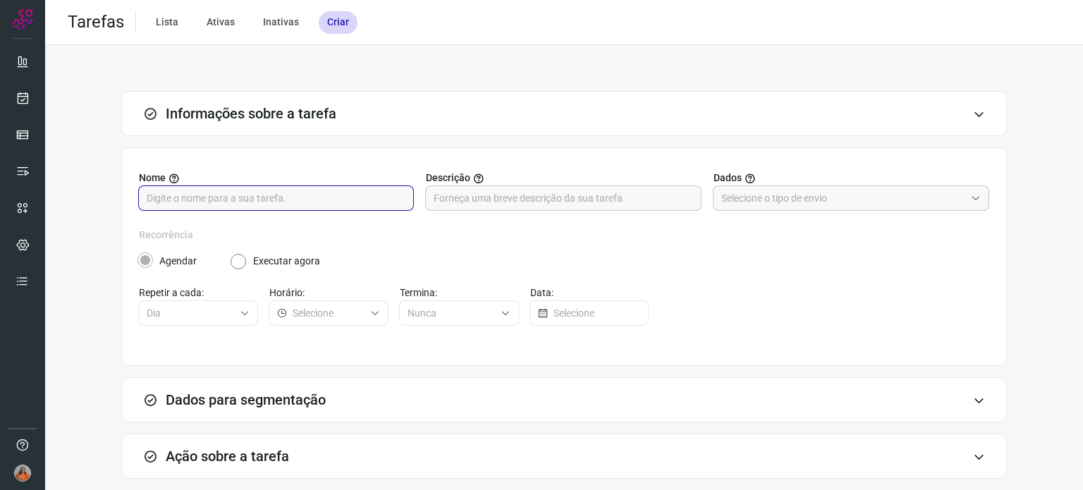
click at [265, 200] on input "text" at bounding box center [276, 198] width 259 height 24
type input "Campanha Setembro 02"
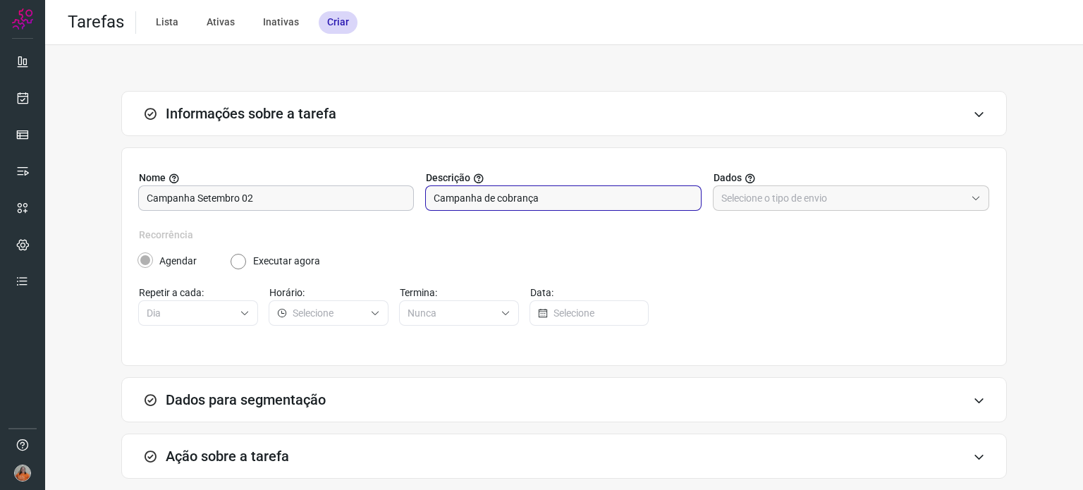
type input "Campanha de cobrança"
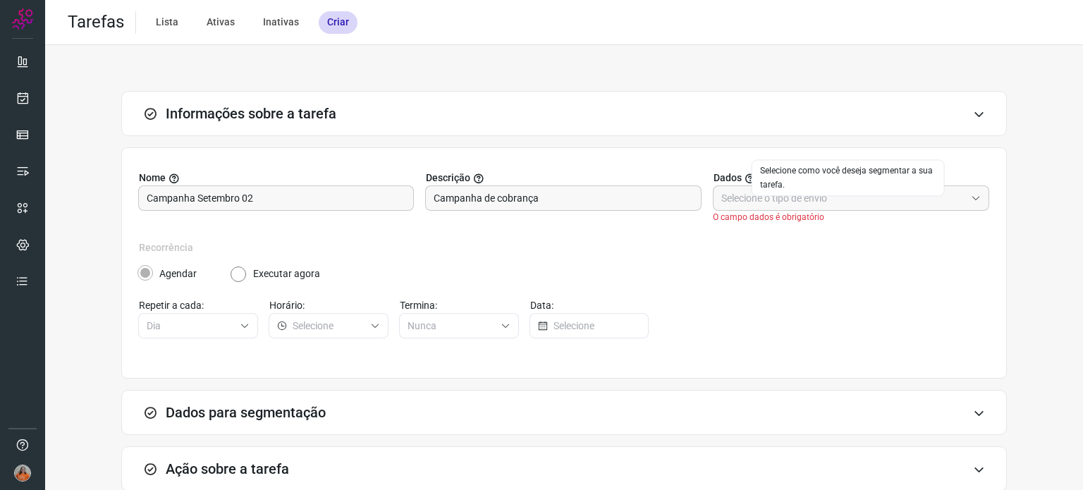
click at [803, 194] on div "Selecione como você deseja segmentar a sua tarefa." at bounding box center [847, 177] width 193 height 37
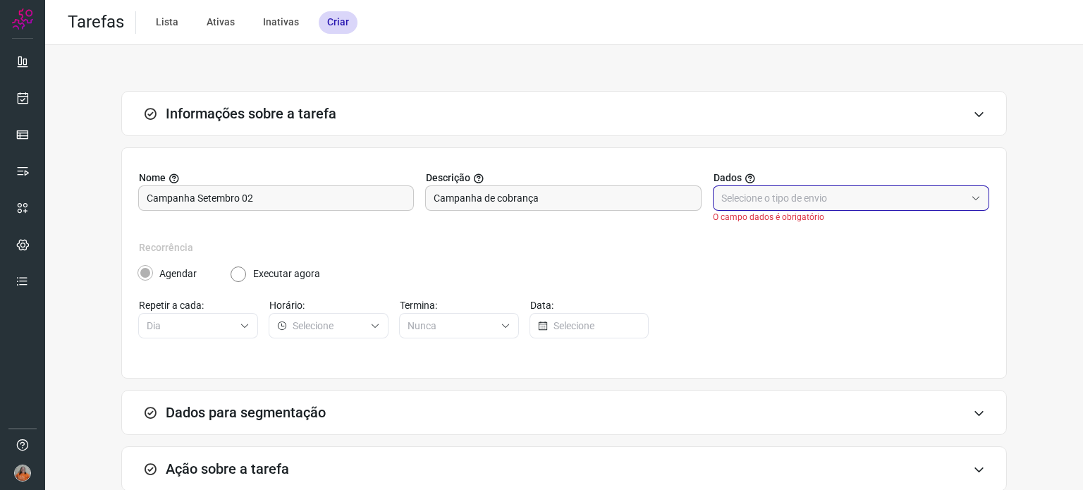
click at [725, 207] on input "text" at bounding box center [843, 198] width 244 height 24
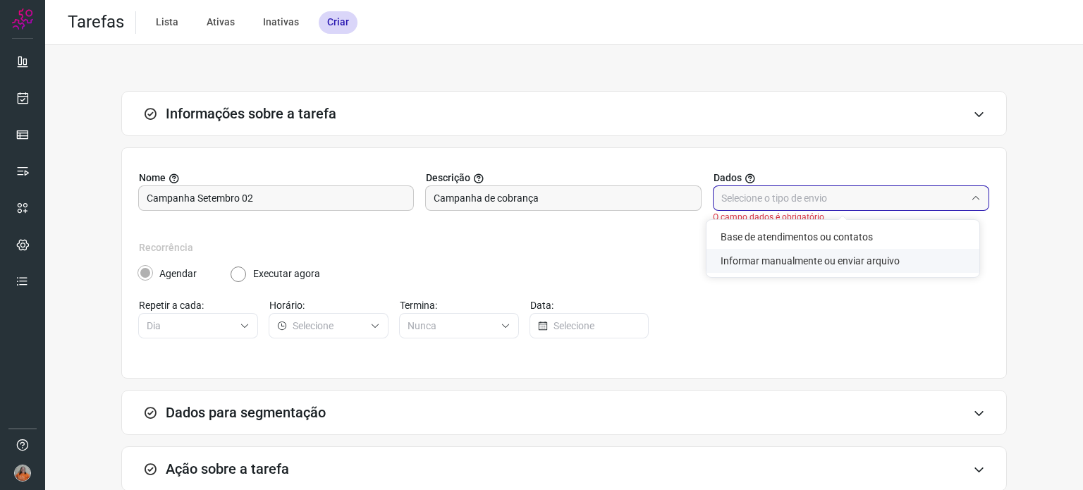
click at [745, 262] on li "Informar manualmente ou enviar arquivo" at bounding box center [842, 261] width 273 height 24
type input "Informar manualmente ou enviar arquivo"
radio input "false"
radio input "true"
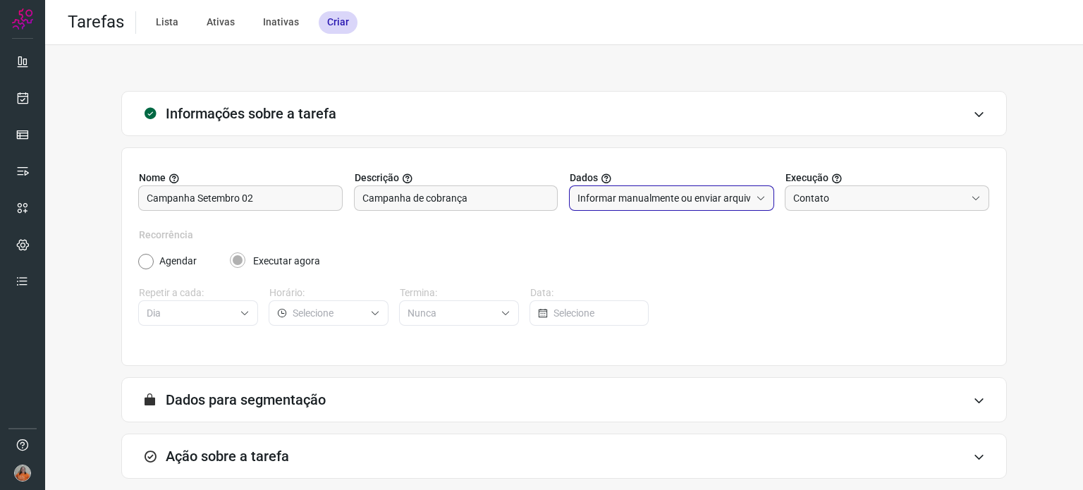
scroll to position [70, 0]
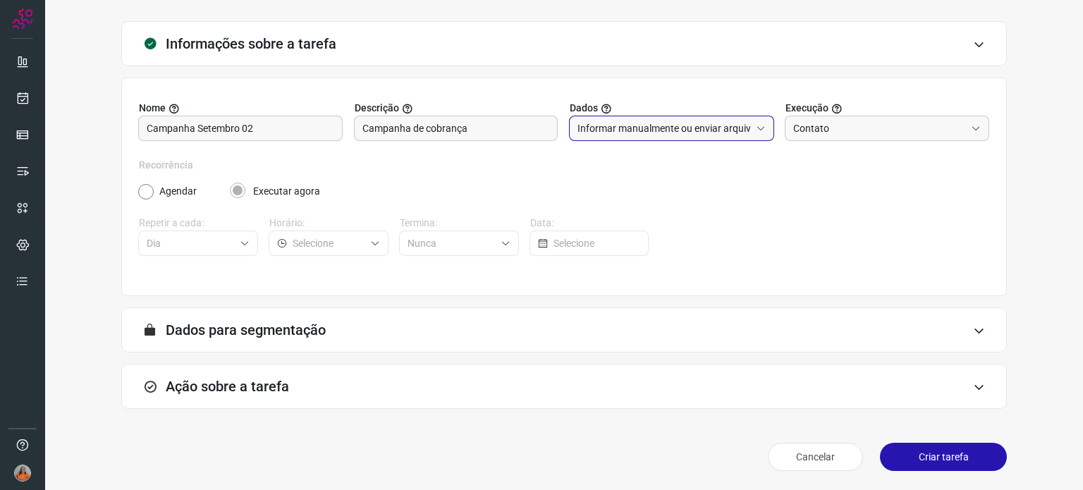
click at [340, 378] on div "Ação sobre a tarefa" at bounding box center [563, 386] width 885 height 45
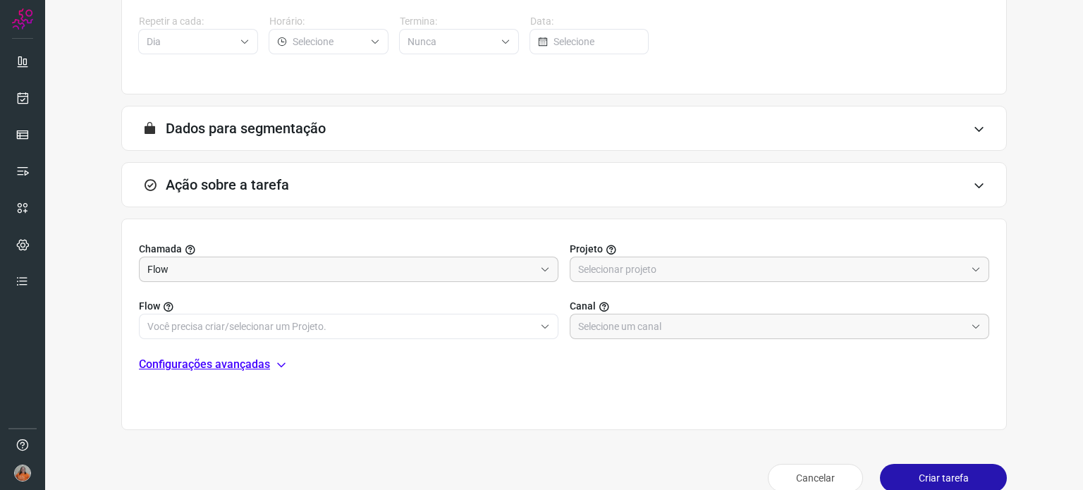
scroll to position [292, 0]
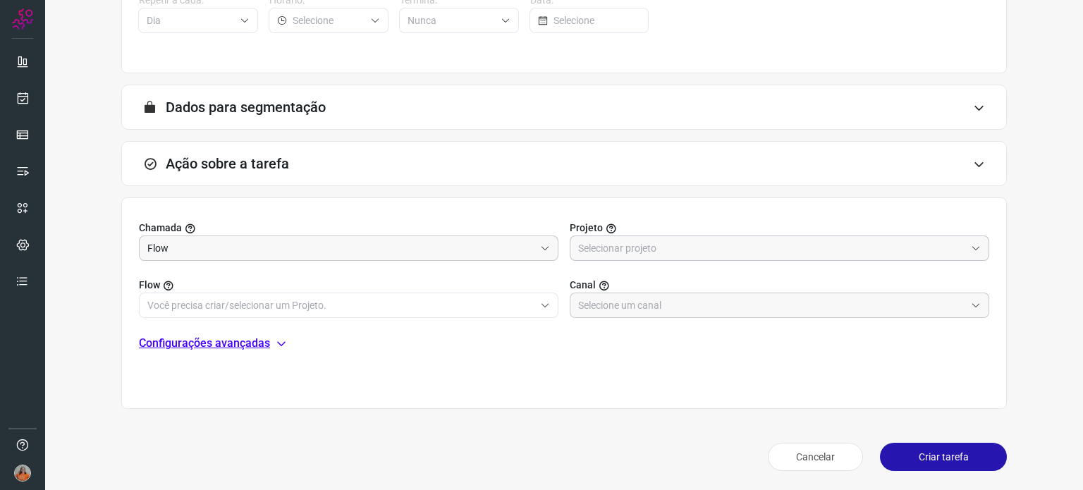
click at [665, 251] on input "text" at bounding box center [771, 248] width 387 height 24
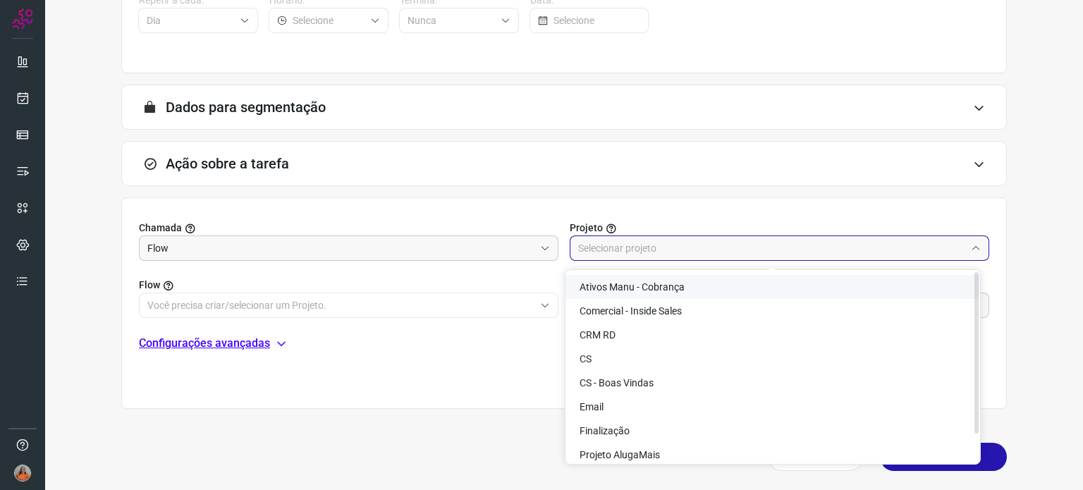
click at [660, 284] on span "Ativos Manu - Cobrança" at bounding box center [631, 286] width 105 height 11
type input "Ativos Manu - Cobrança"
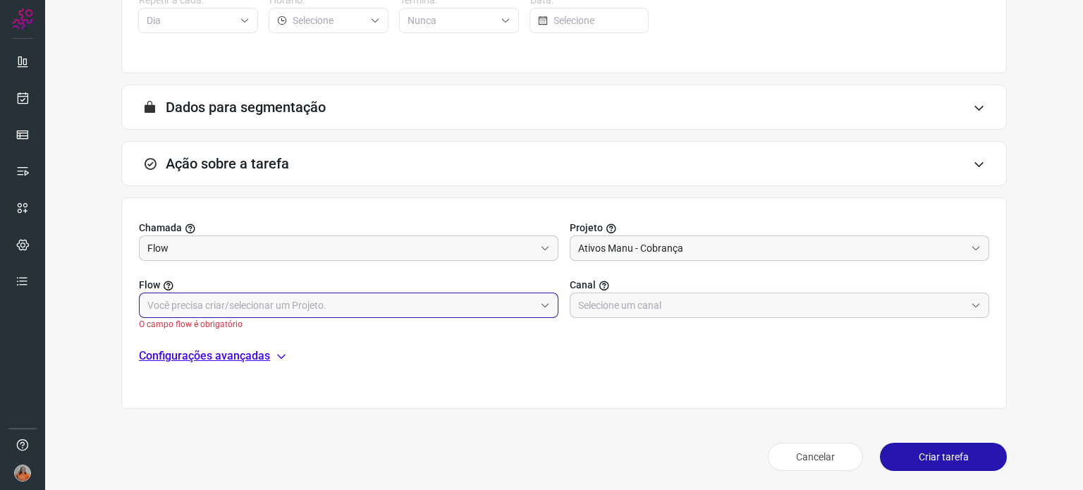
click at [308, 303] on input "text" at bounding box center [340, 305] width 387 height 24
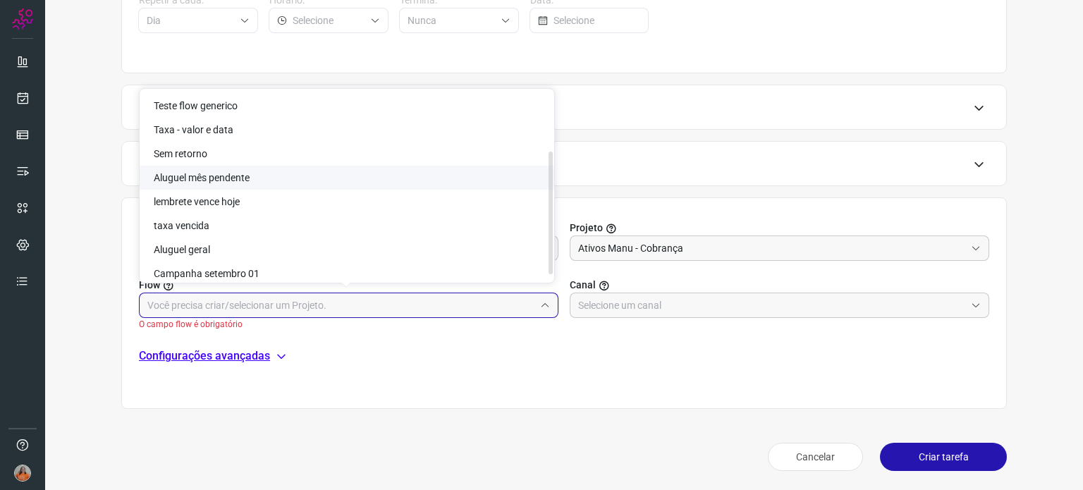
scroll to position [102, 0]
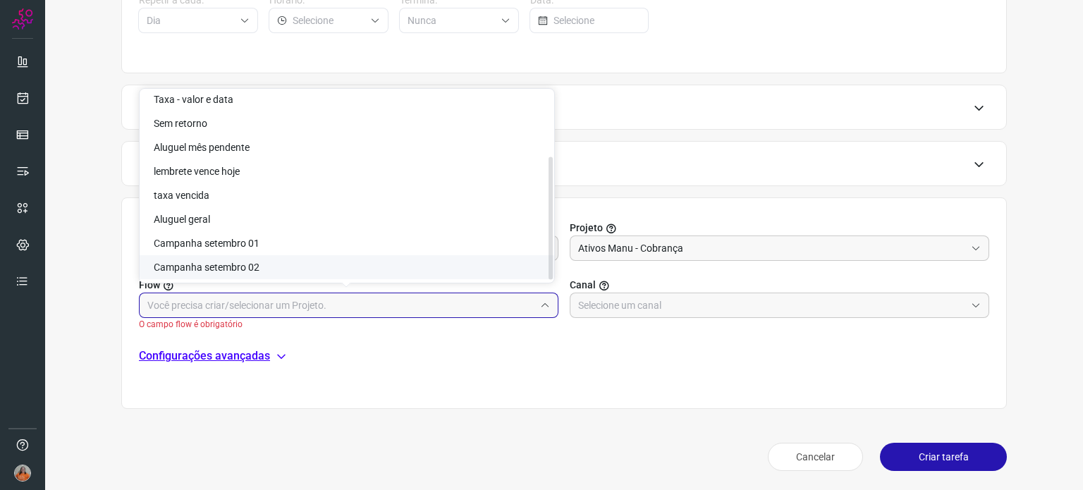
click at [271, 266] on li "Campanha setembro 02" at bounding box center [347, 267] width 414 height 24
type input "Campanha setembro 02"
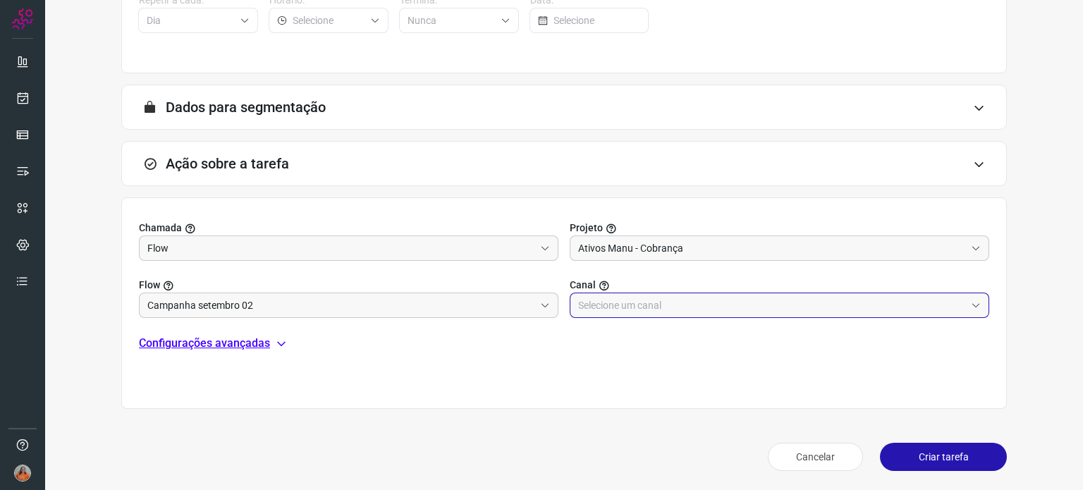
click at [609, 307] on input "text" at bounding box center [771, 305] width 387 height 24
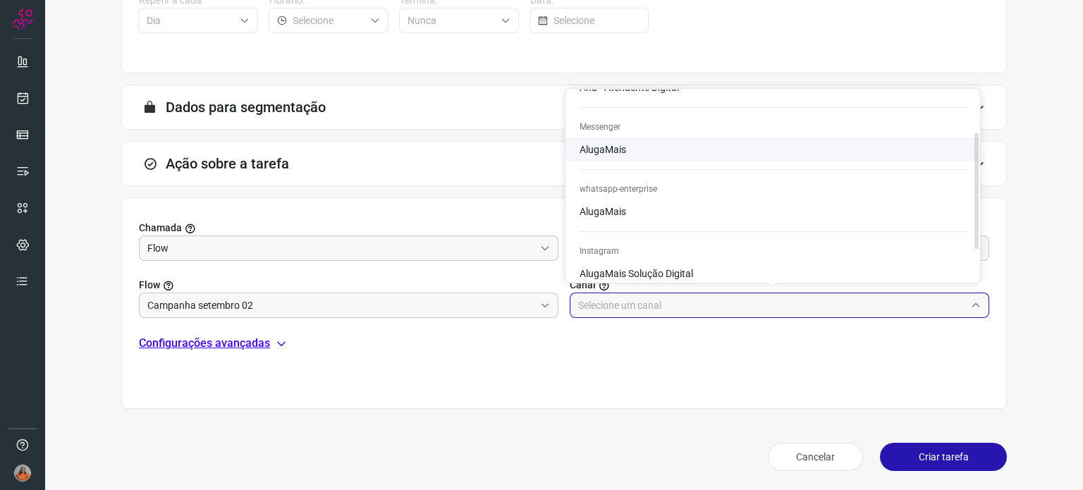
scroll to position [118, 0]
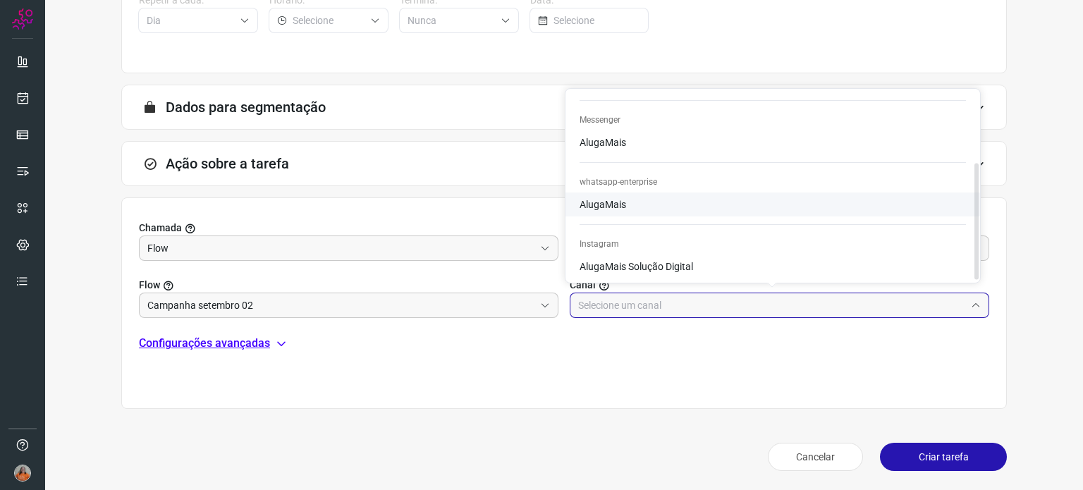
click at [636, 68] on li "AlugaMais" at bounding box center [772, 56] width 414 height 24
type input "AlugaMais"
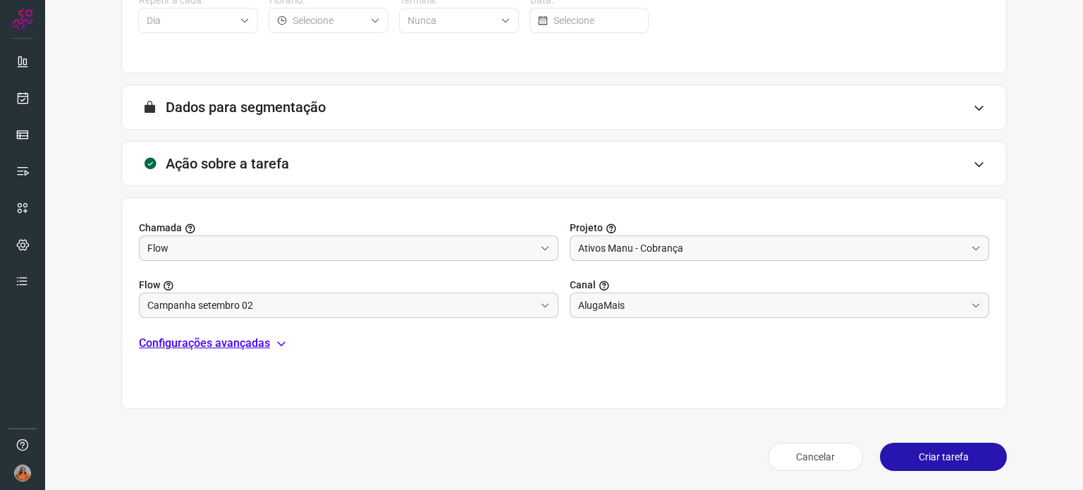
click at [271, 344] on div "Configurações avançadas" at bounding box center [564, 343] width 850 height 17
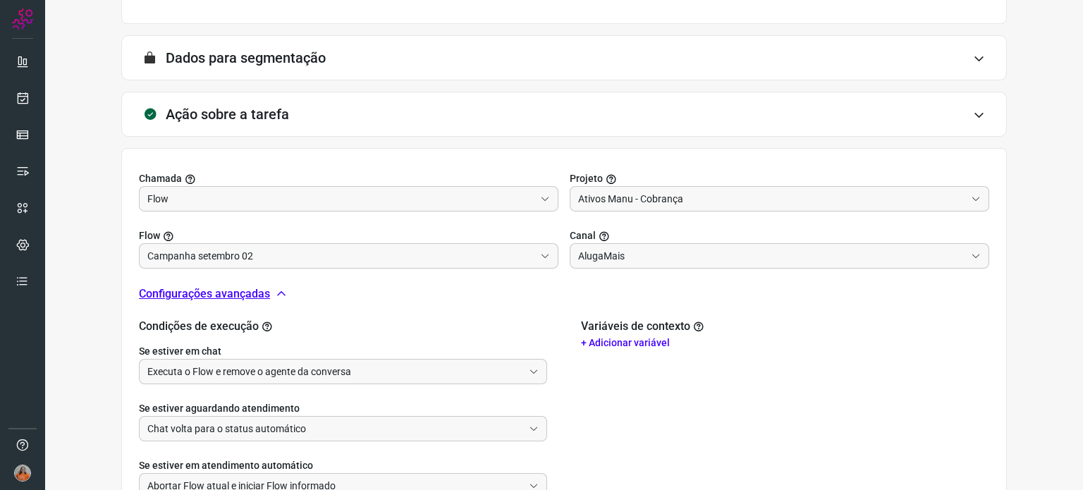
scroll to position [363, 0]
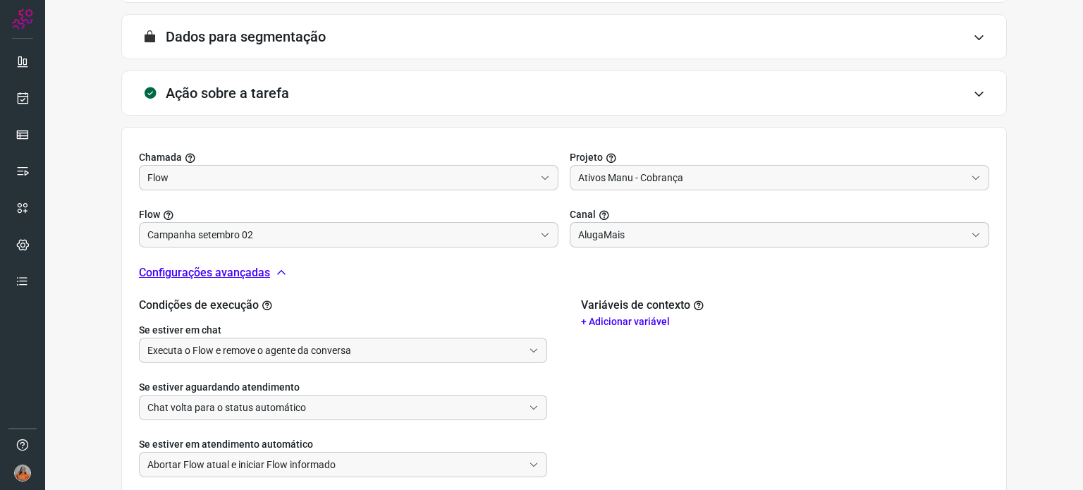
click at [656, 230] on input "AlugaMais" at bounding box center [771, 235] width 387 height 24
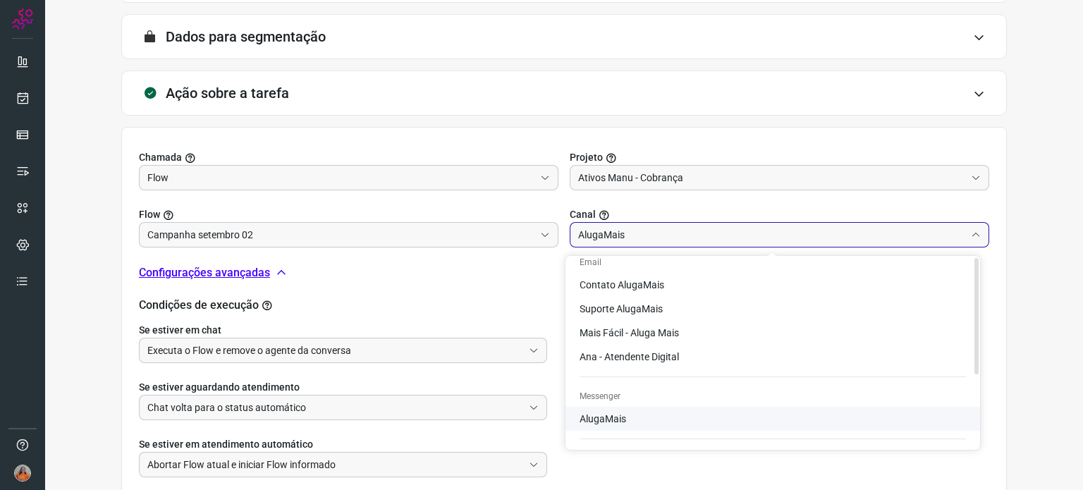
scroll to position [0, 0]
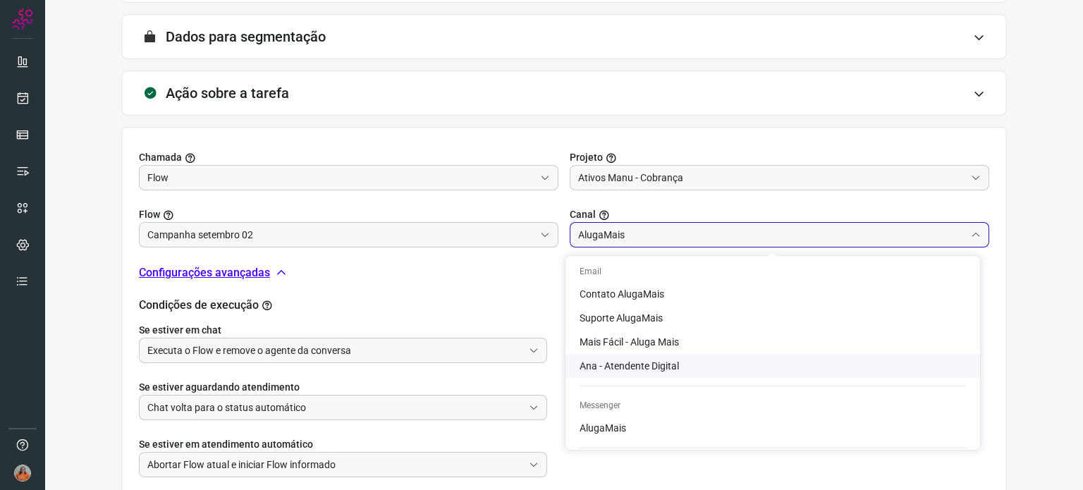
click at [479, 289] on div "Chamada Flow Projeto Ativos Manu - Cobrança Flow Campanha setembro 02 Canal Alu…" at bounding box center [563, 314] width 885 height 374
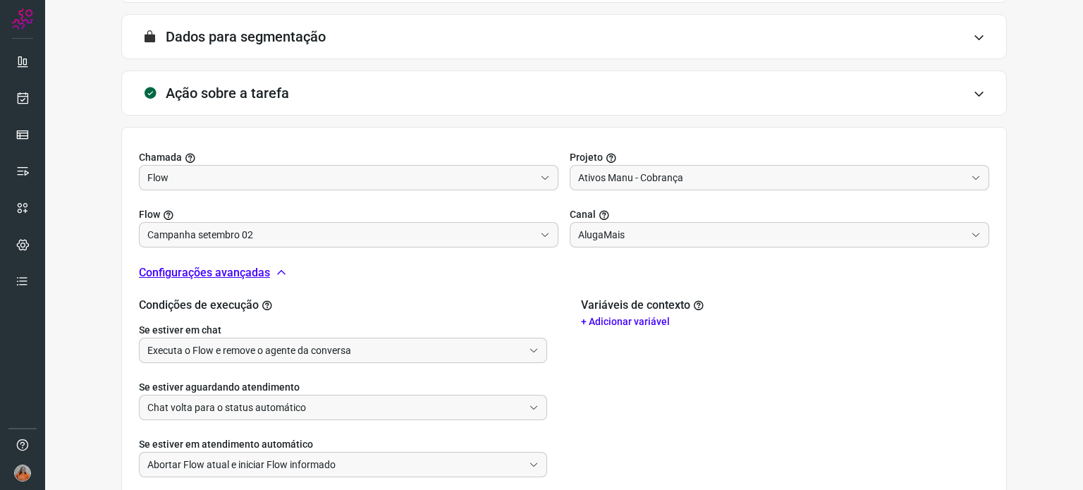
scroll to position [433, 0]
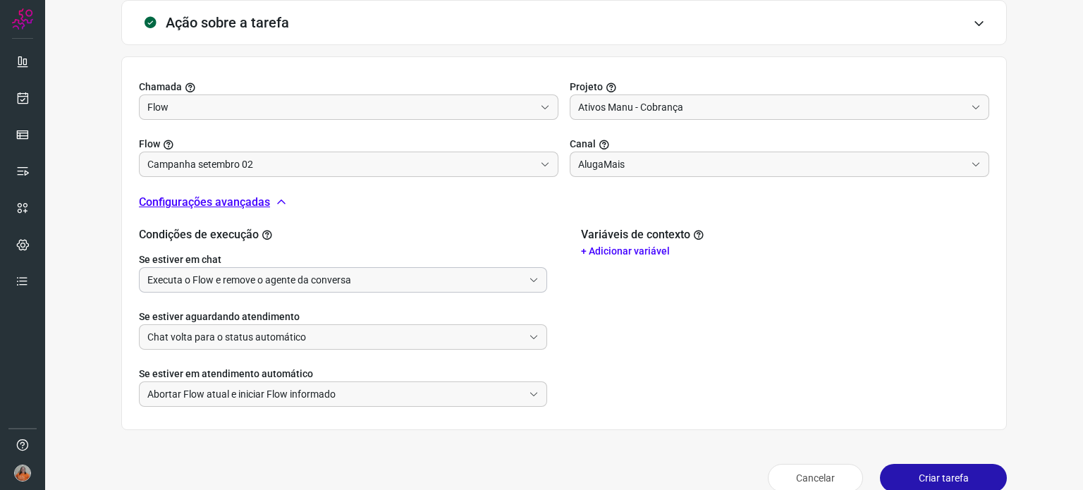
click at [399, 287] on input "Executa o Flow e remove o agente da conversa" at bounding box center [335, 280] width 376 height 24
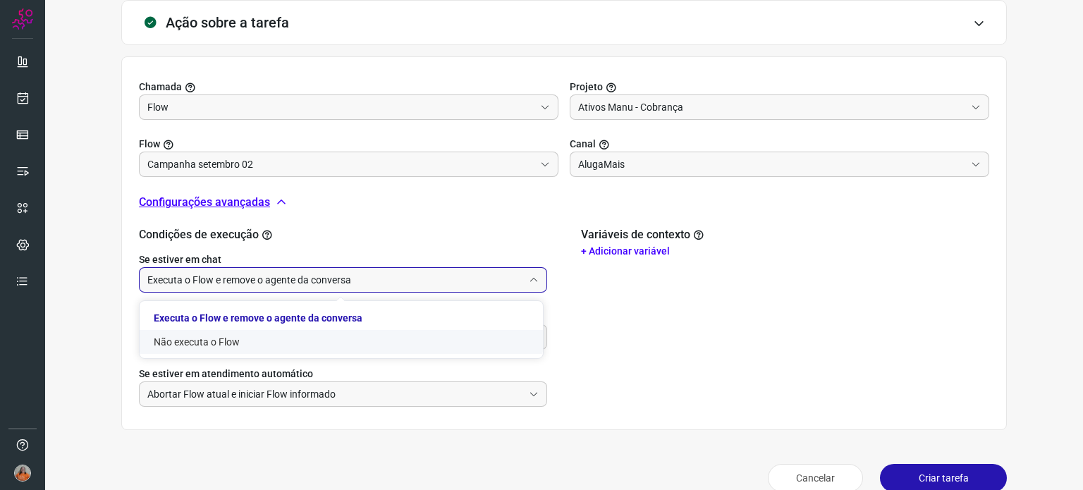
click at [234, 346] on li "Não executa o Flow" at bounding box center [341, 342] width 403 height 24
type input "Não executa o Flow"
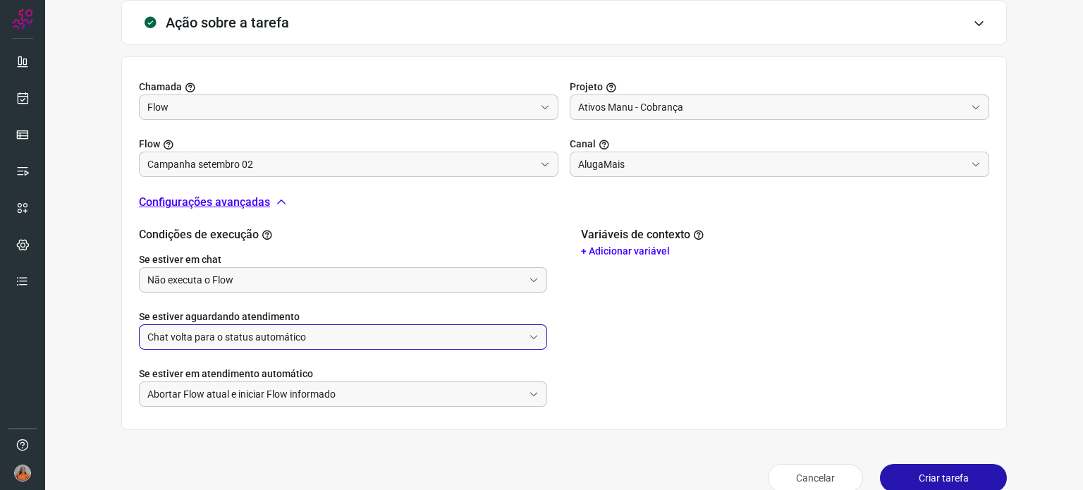
click at [245, 340] on input "Chat volta para o status automático" at bounding box center [335, 337] width 376 height 24
click at [221, 394] on li "Não executa o Flow" at bounding box center [341, 399] width 403 height 24
type input "Não executa o Flow"
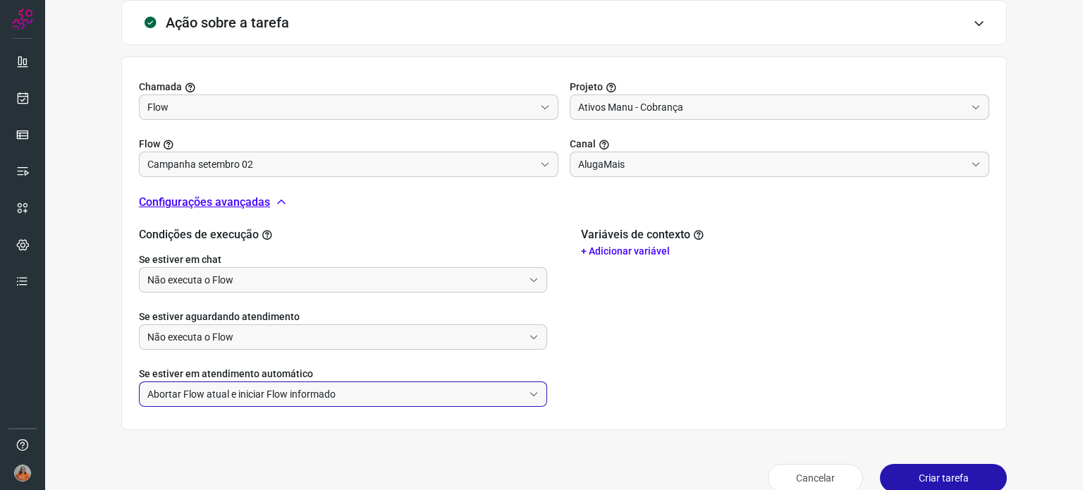
click at [254, 397] on input "Abortar Flow atual e iniciar Flow informado" at bounding box center [335, 394] width 376 height 24
click at [209, 462] on li "Não faz nada" at bounding box center [341, 457] width 403 height 24
type input "Não faz nada"
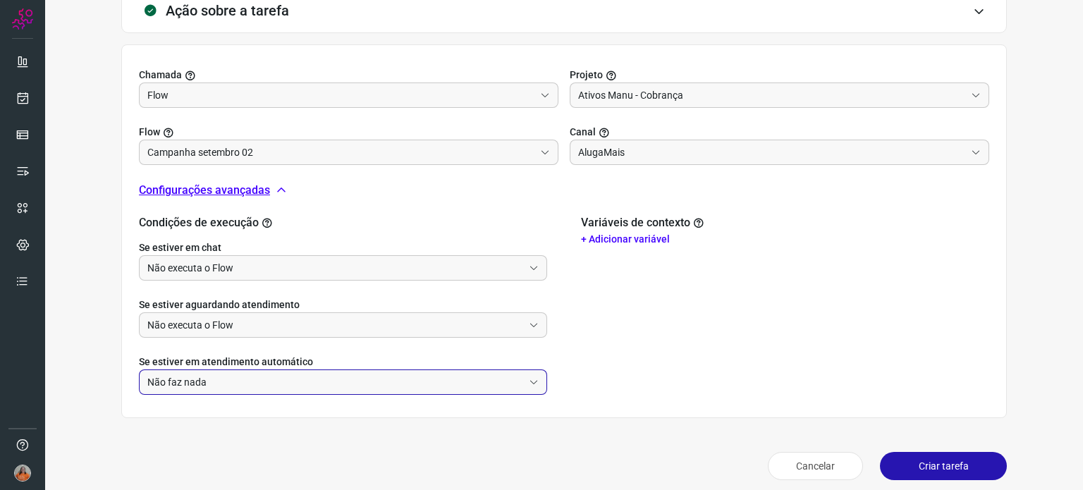
scroll to position [455, 0]
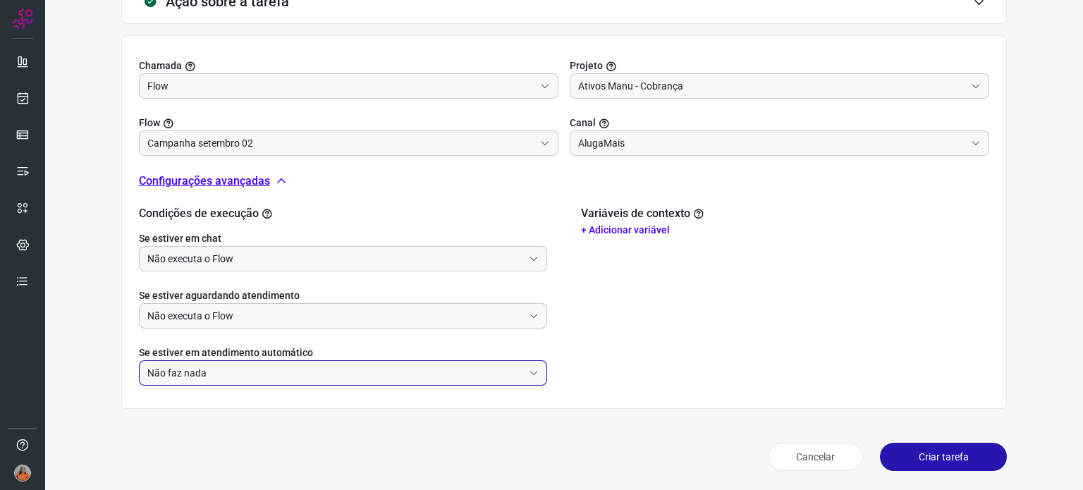
click at [915, 461] on button "Criar tarefa" at bounding box center [943, 457] width 127 height 28
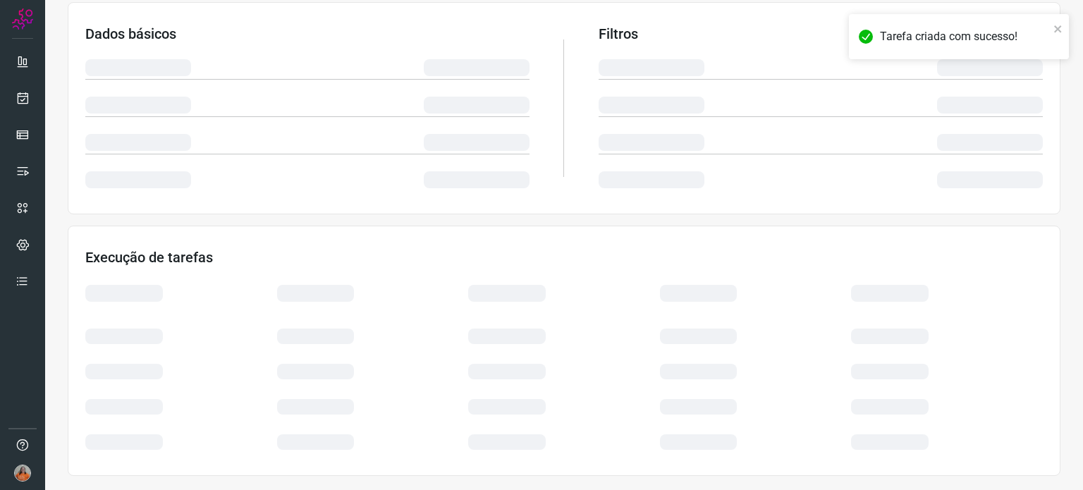
scroll to position [236, 0]
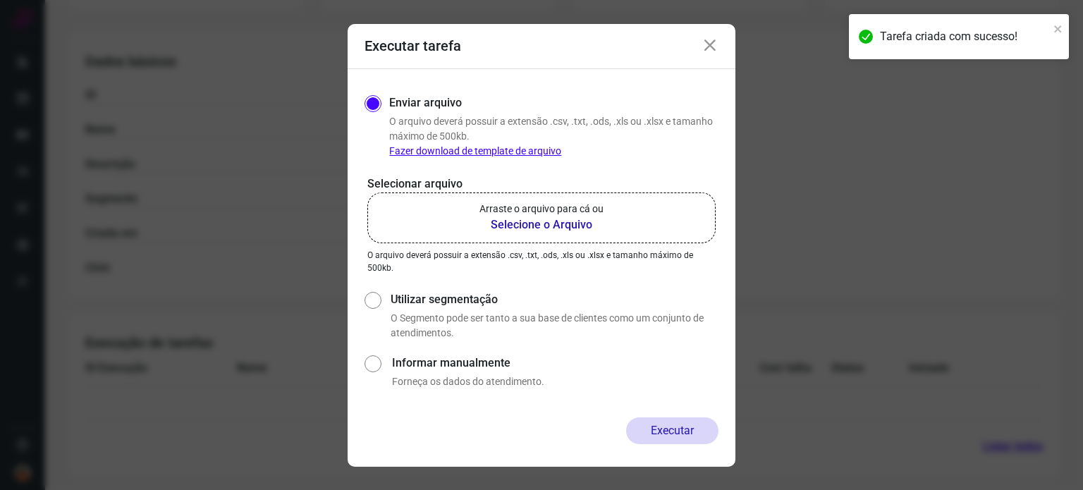
click at [546, 224] on b "Selecione o Arquivo" at bounding box center [541, 224] width 124 height 17
click at [0, 0] on input "Arraste o arquivo para cá ou Selecione o Arquivo" at bounding box center [0, 0] width 0 height 0
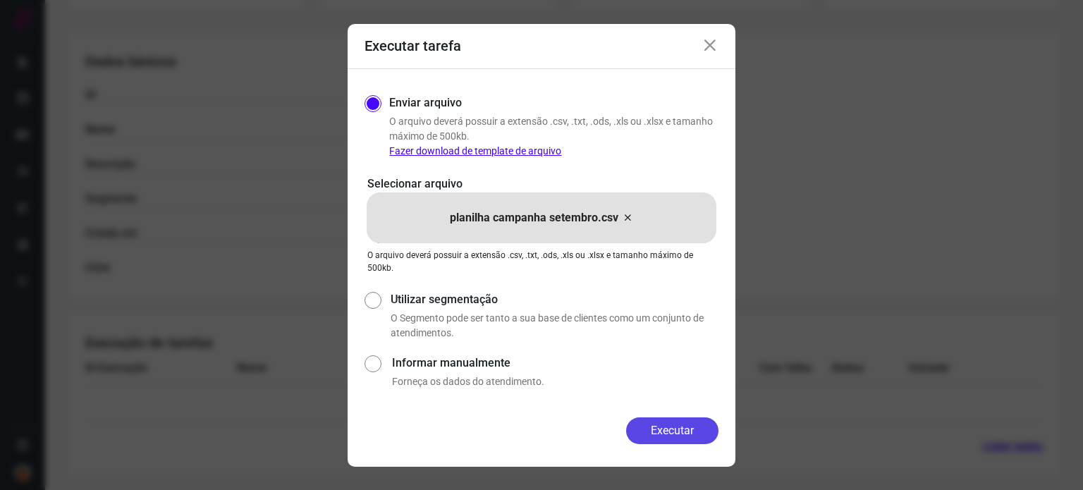
click at [692, 429] on button "Executar" at bounding box center [672, 430] width 92 height 27
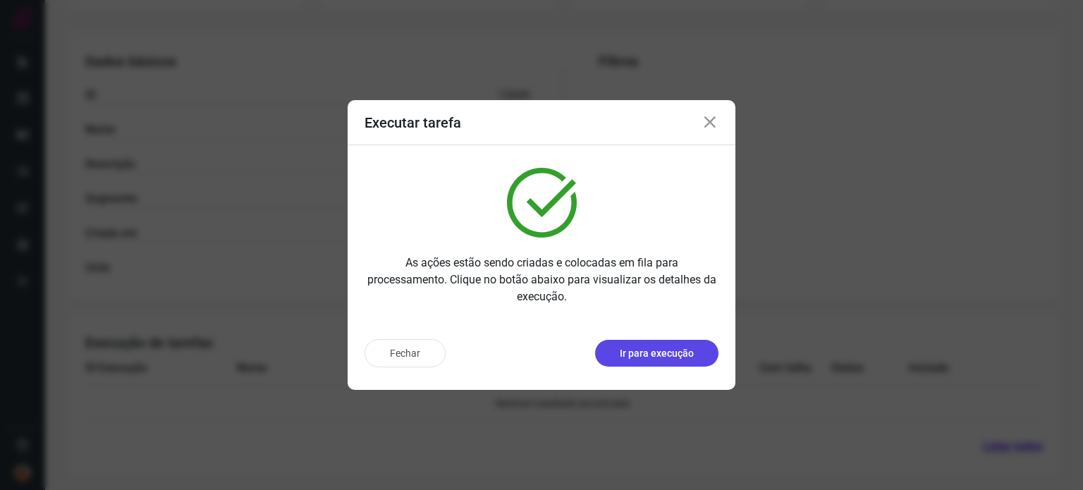
click at [677, 357] on p "Ir para execução" at bounding box center [657, 353] width 74 height 15
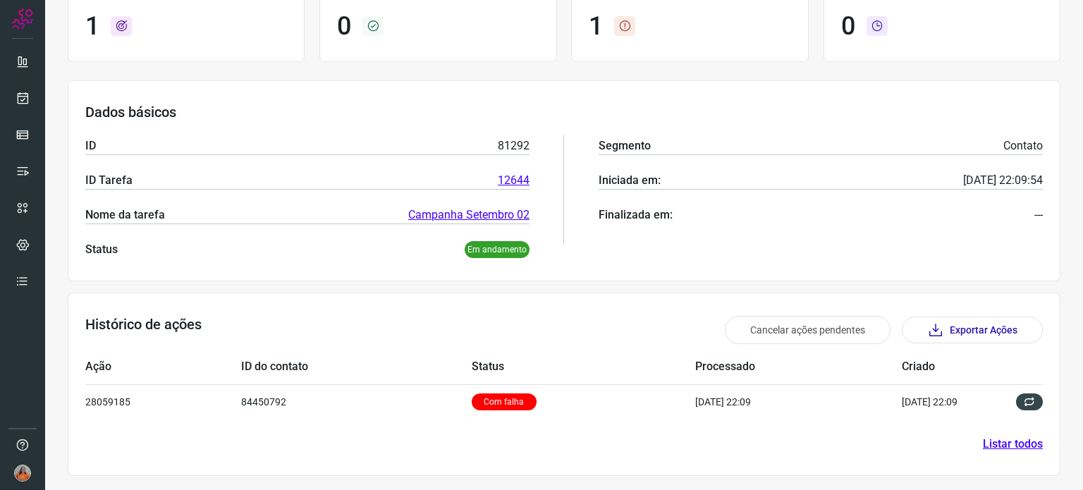
scroll to position [126, 0]
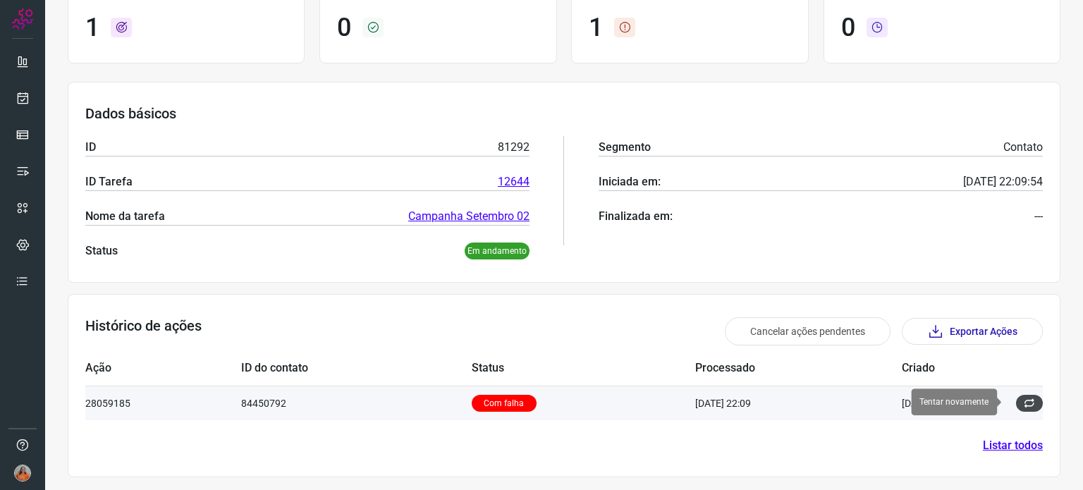
click at [1023, 402] on icon at bounding box center [1028, 403] width 11 height 11
click at [500, 406] on p "Com falha" at bounding box center [504, 403] width 65 height 17
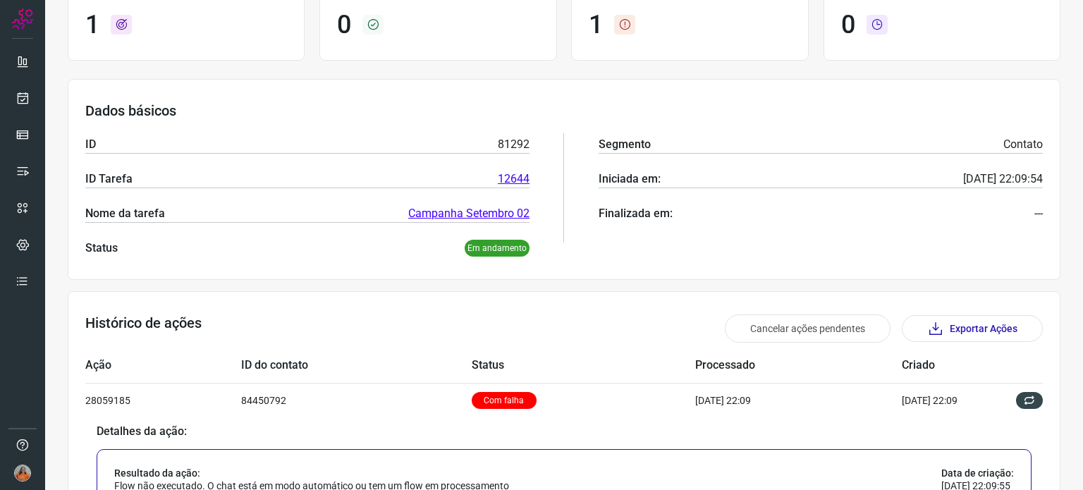
scroll to position [211, 0]
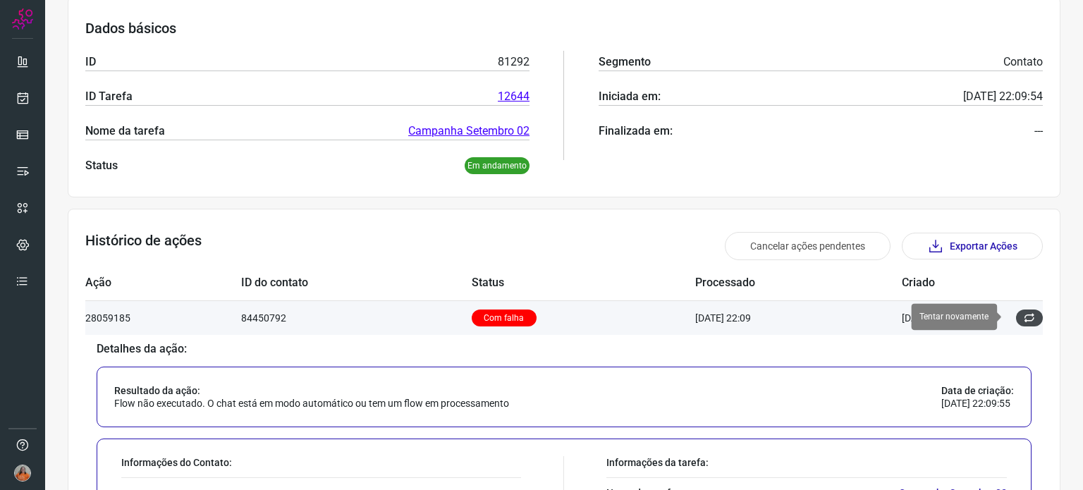
click at [1023, 321] on icon at bounding box center [1028, 317] width 11 height 11
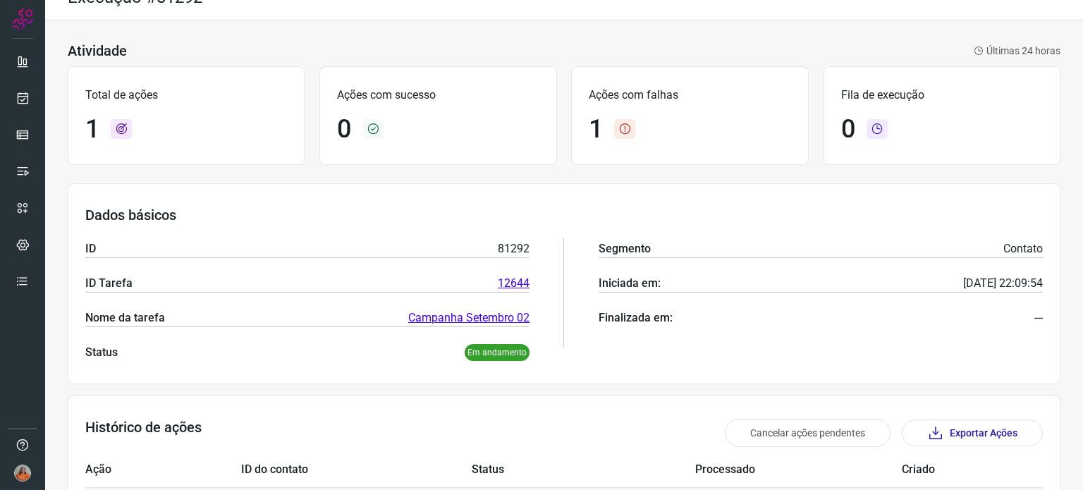
scroll to position [0, 0]
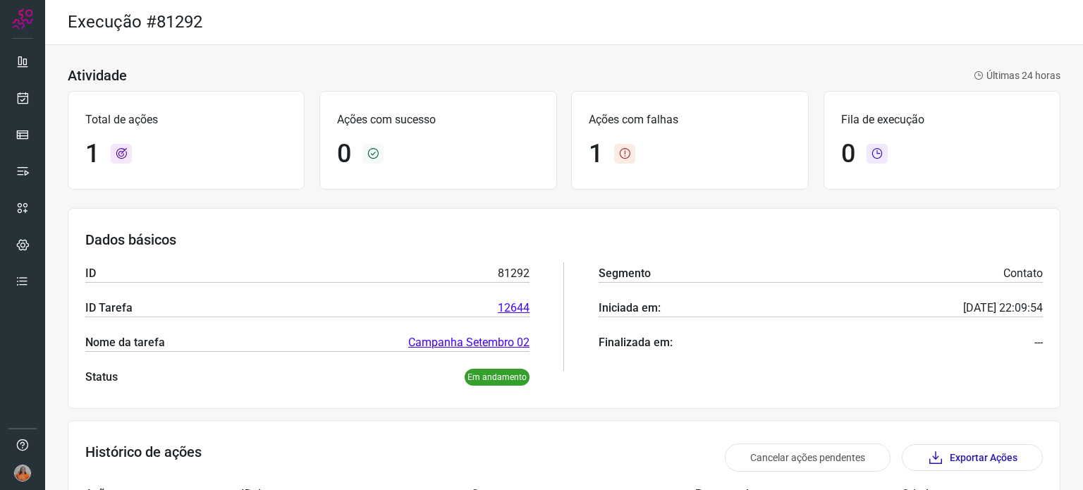
click at [620, 155] on icon at bounding box center [624, 154] width 21 height 20
click at [23, 100] on icon at bounding box center [23, 98] width 15 height 14
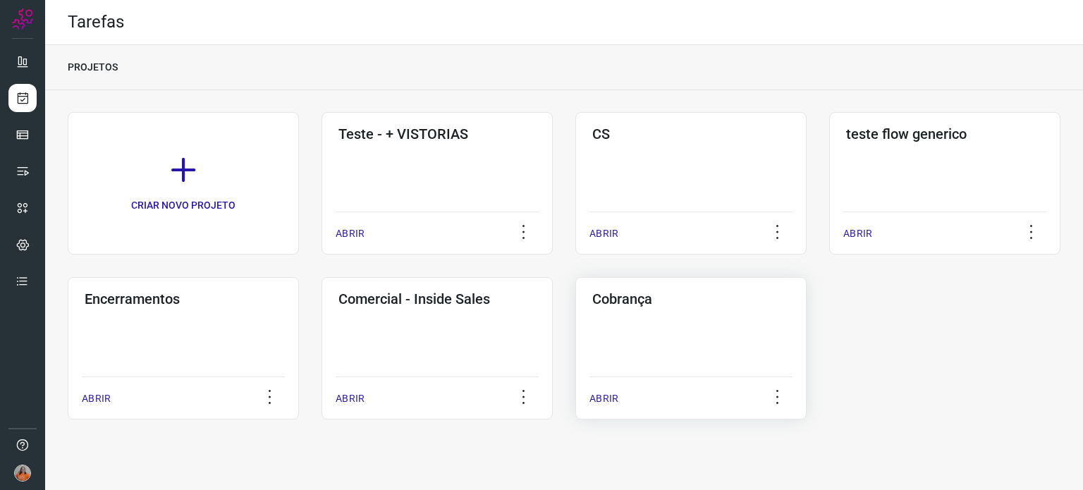
click at [738, 356] on div "Cobrança ABRIR" at bounding box center [690, 348] width 231 height 142
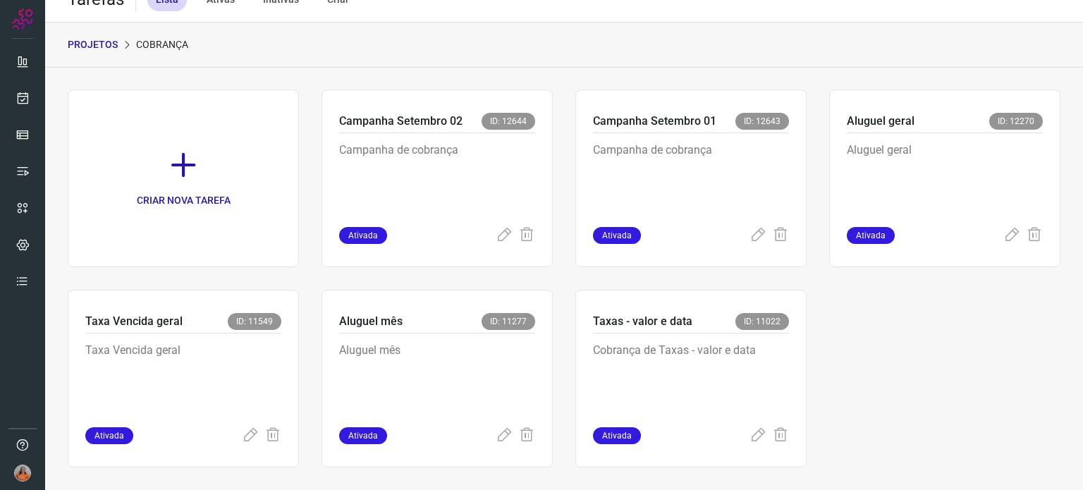
scroll to position [35, 0]
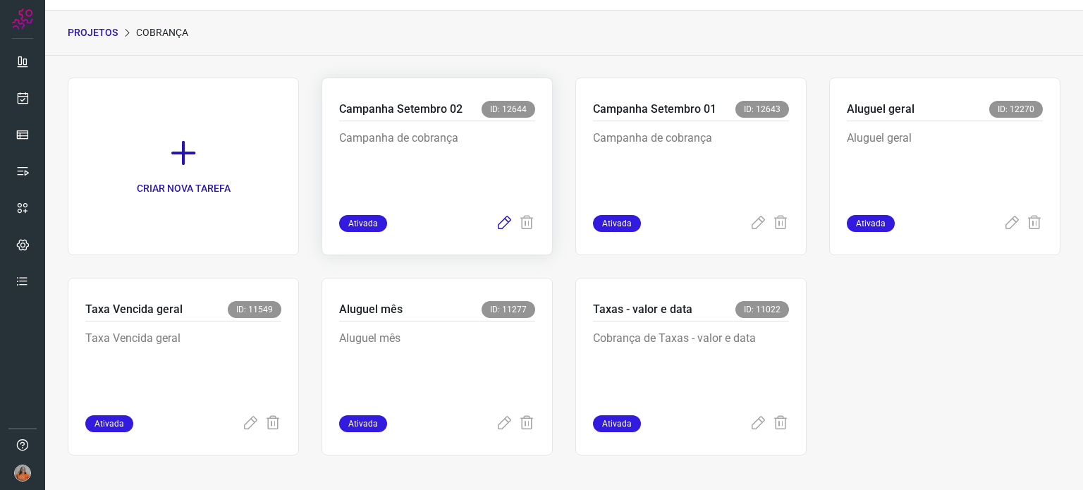
click at [495, 224] on icon at bounding box center [503, 223] width 17 height 17
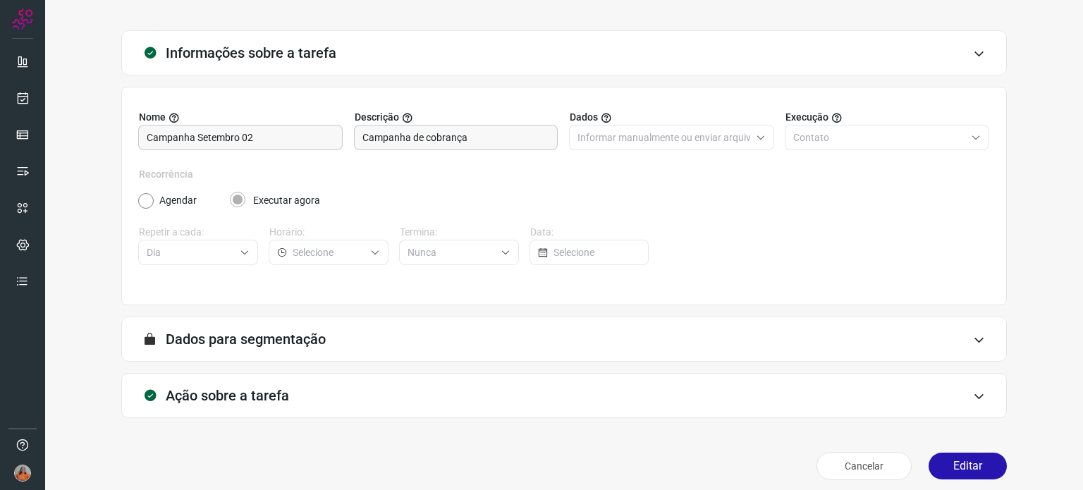
scroll to position [60, 0]
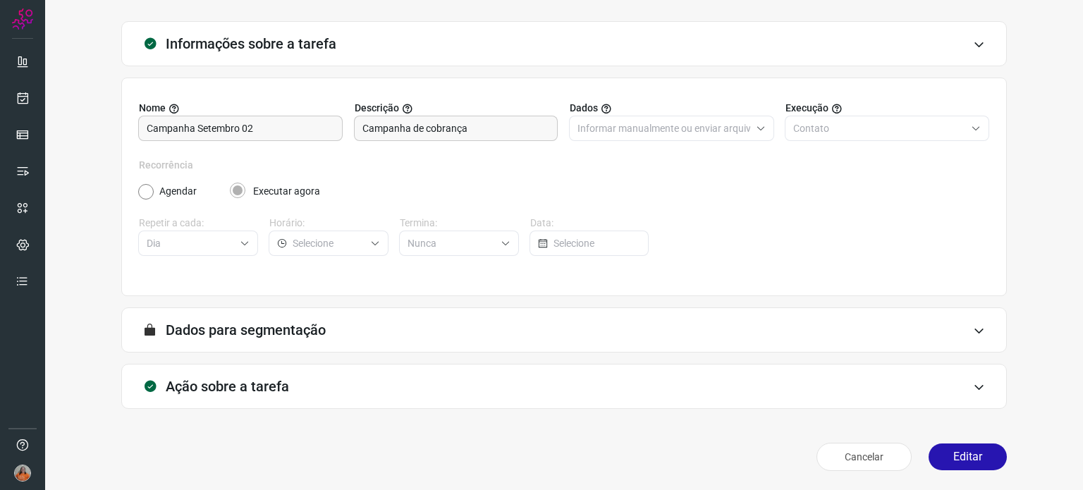
click at [441, 381] on div "Ação sobre a tarefa" at bounding box center [563, 386] width 885 height 45
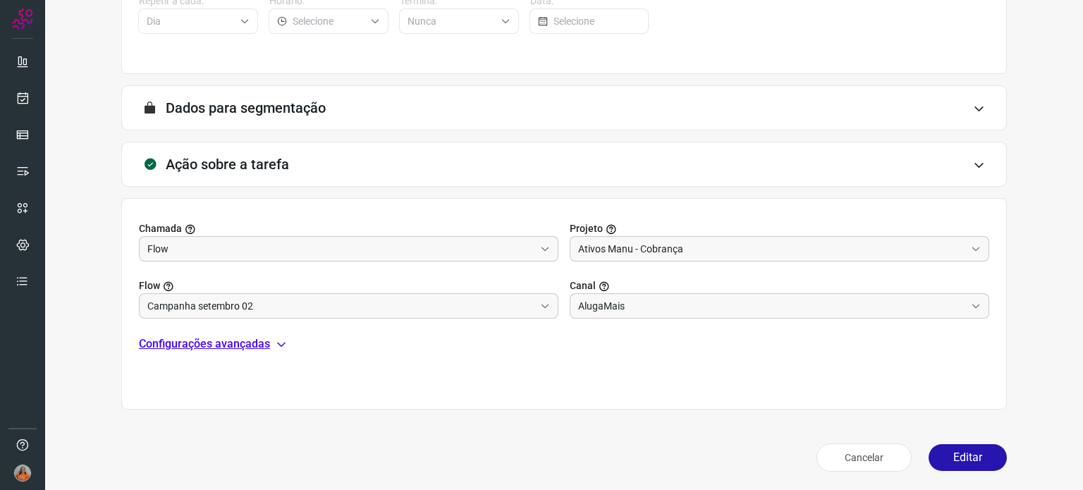
scroll to position [283, 0]
click at [285, 347] on icon at bounding box center [281, 343] width 11 height 11
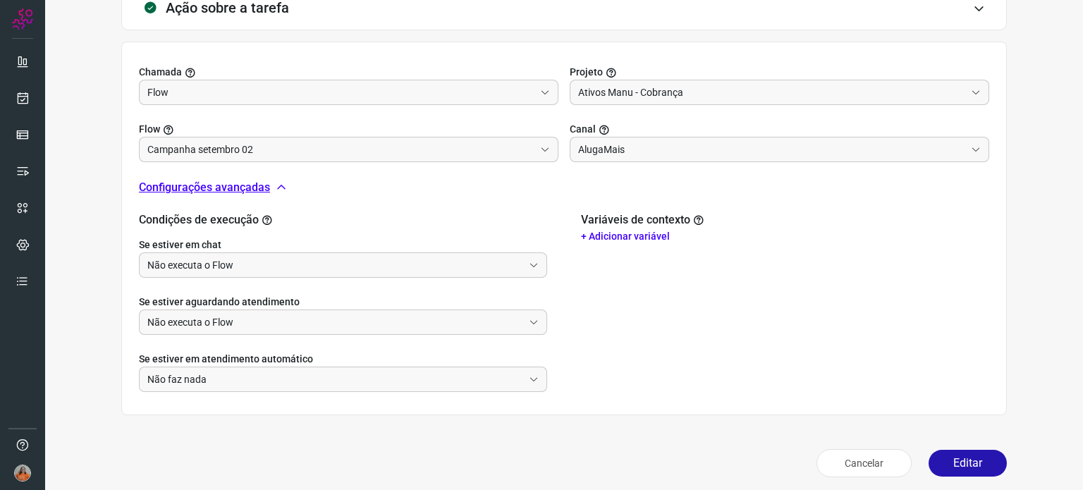
scroll to position [445, 0]
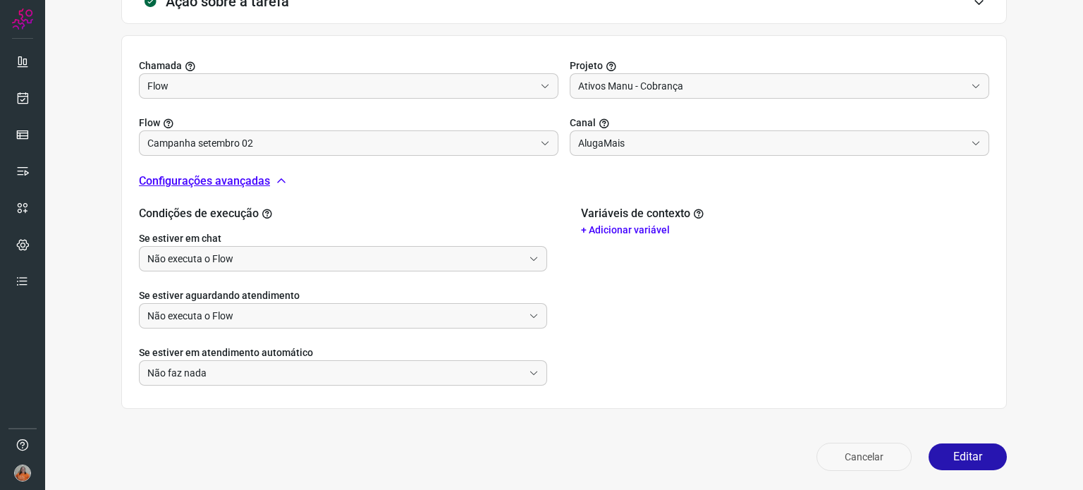
click at [871, 459] on button "Cancelar" at bounding box center [863, 457] width 95 height 28
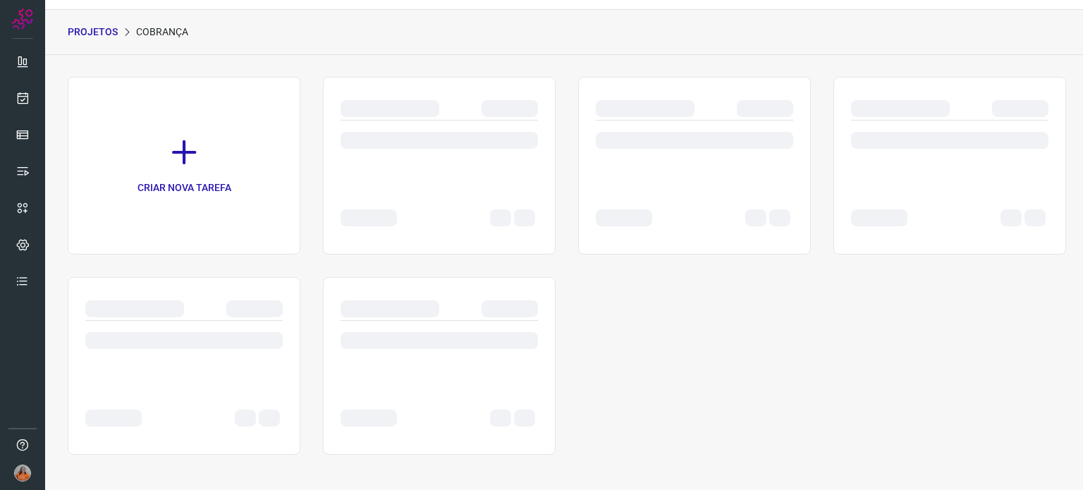
scroll to position [35, 0]
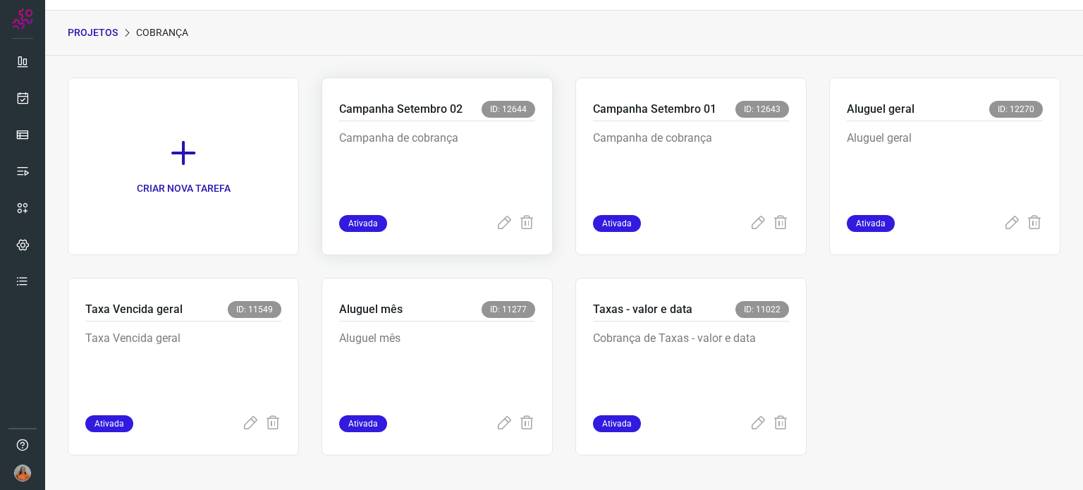
click at [448, 199] on div "Campanha de cobrança" at bounding box center [437, 168] width 196 height 94
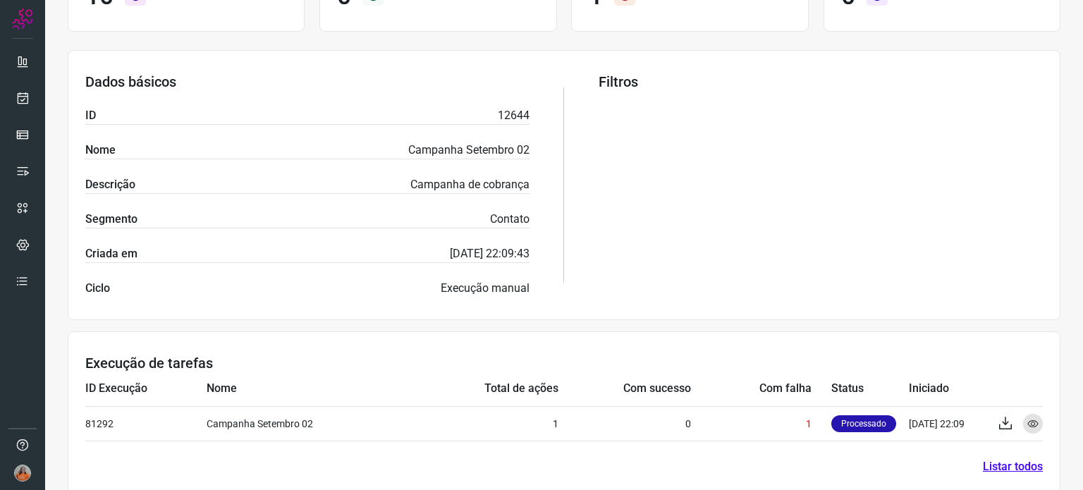
scroll to position [236, 0]
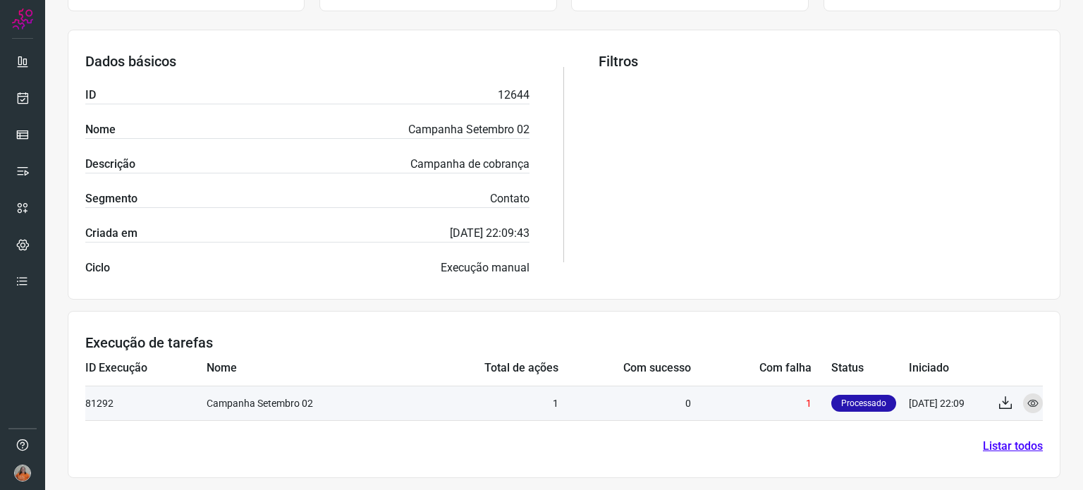
click at [849, 398] on p "Processado" at bounding box center [863, 403] width 65 height 17
click at [436, 409] on td "1" at bounding box center [486, 403] width 144 height 35
click at [271, 405] on td "Campanha Setembro 02" at bounding box center [311, 403] width 208 height 35
click at [1027, 400] on icon at bounding box center [1032, 403] width 11 height 11
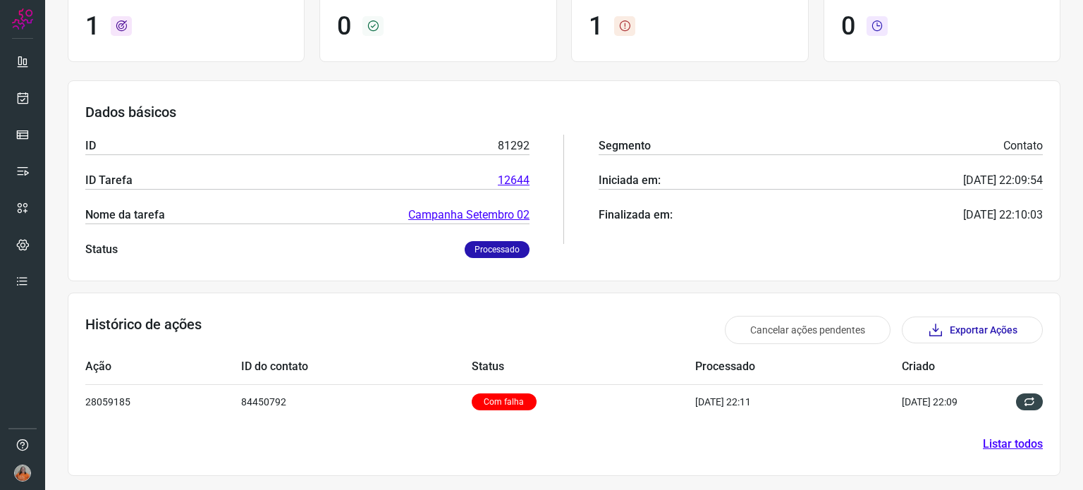
scroll to position [126, 0]
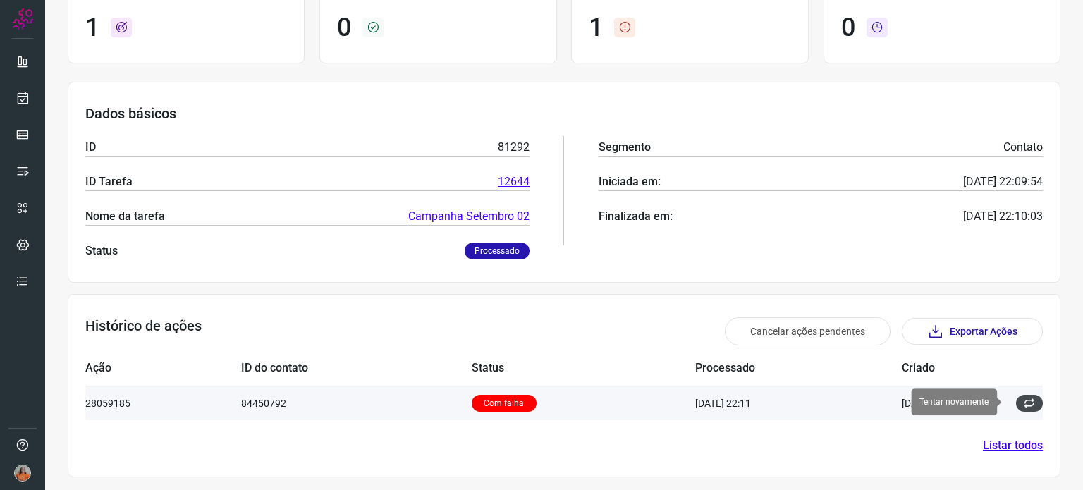
click at [1018, 395] on button at bounding box center [1029, 403] width 27 height 17
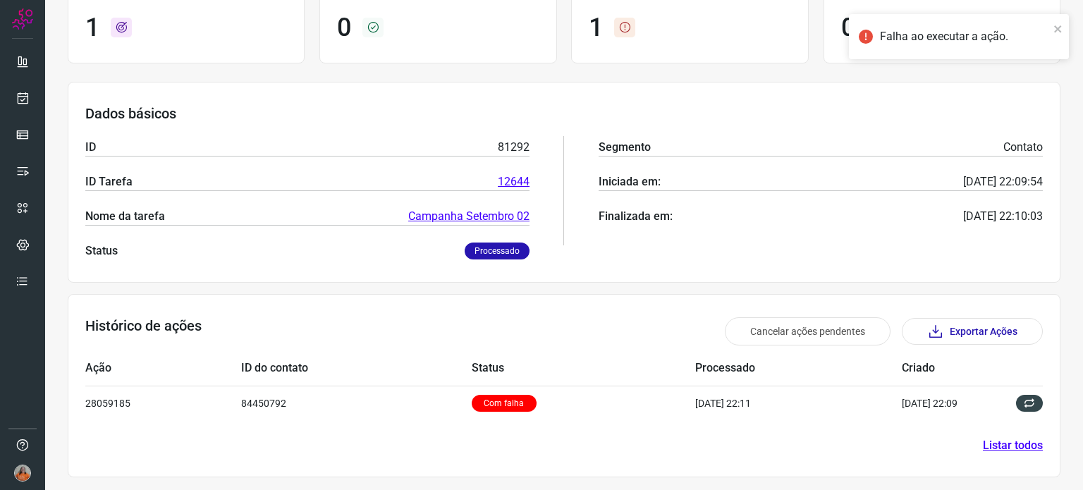
click at [869, 35] on icon at bounding box center [865, 37] width 14 height 14
click at [794, 331] on button "Cancelar ações pendentes" at bounding box center [808, 331] width 166 height 28
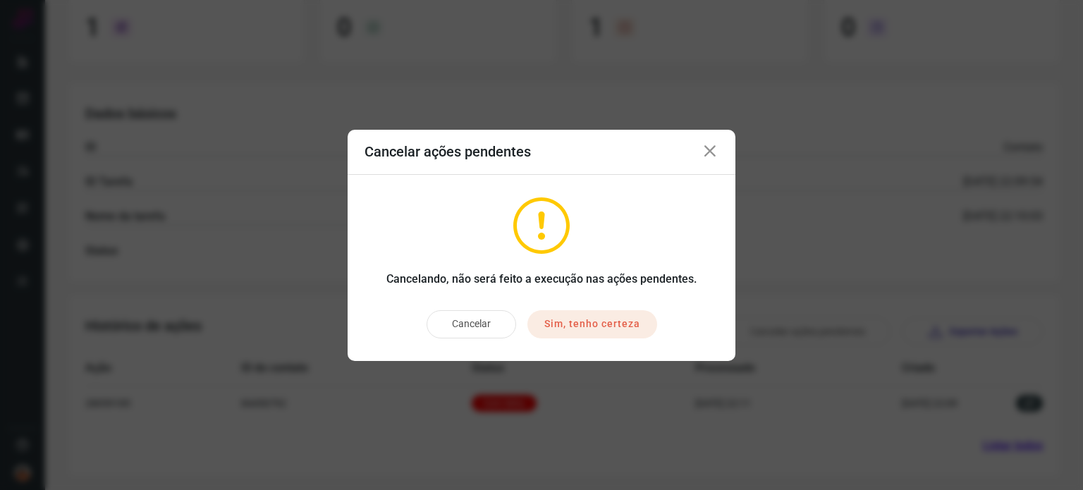
click at [587, 331] on button "Sim, tenho certeza" at bounding box center [592, 324] width 130 height 28
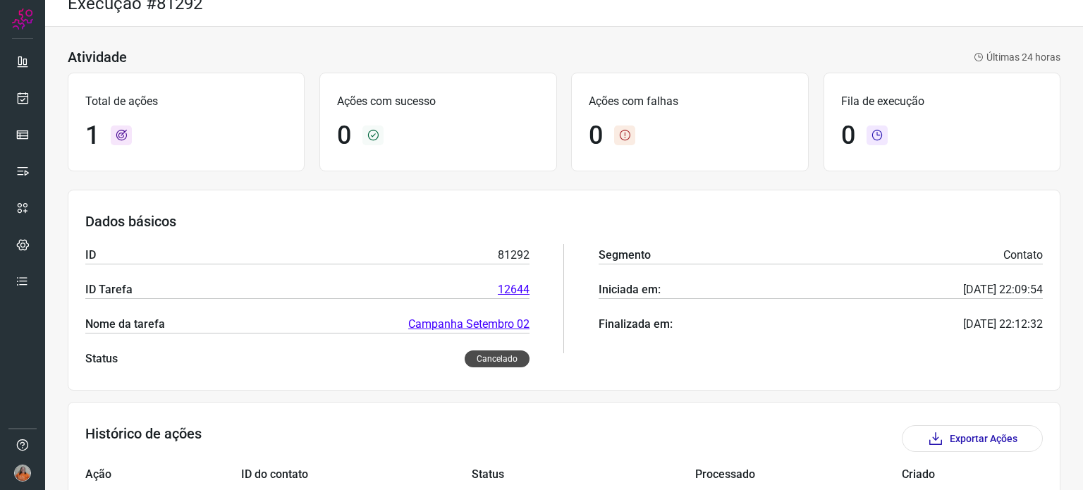
scroll to position [0, 0]
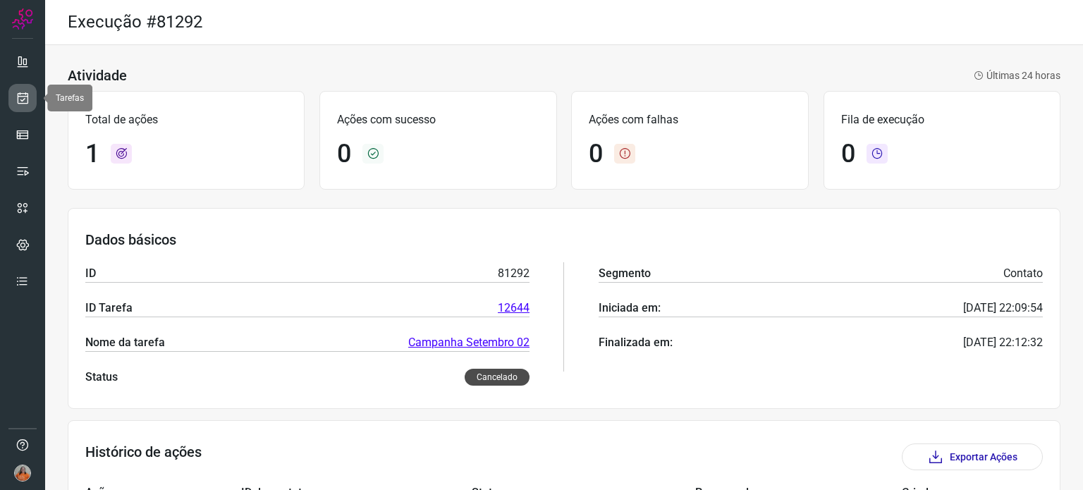
click at [29, 100] on icon at bounding box center [23, 98] width 15 height 14
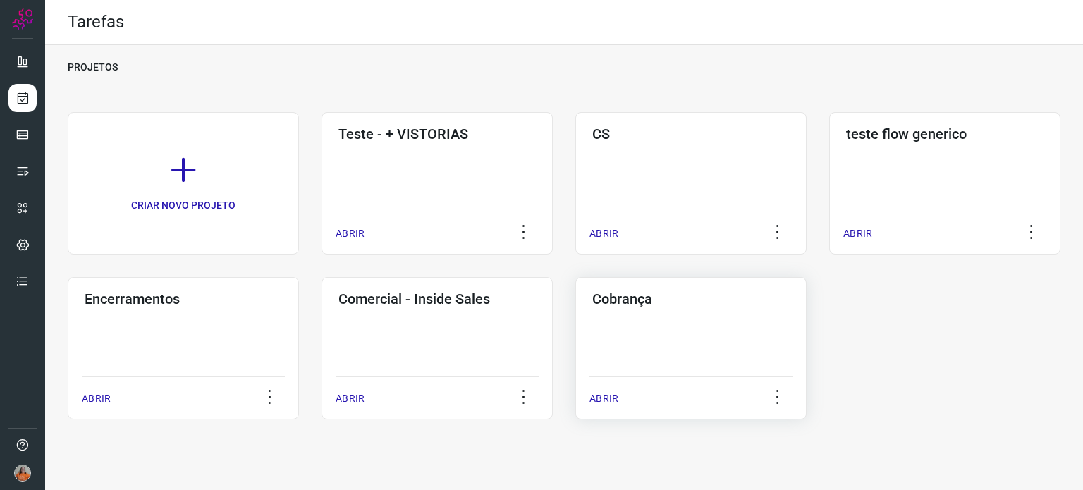
click at [685, 360] on div "Cobrança ABRIR" at bounding box center [690, 348] width 231 height 142
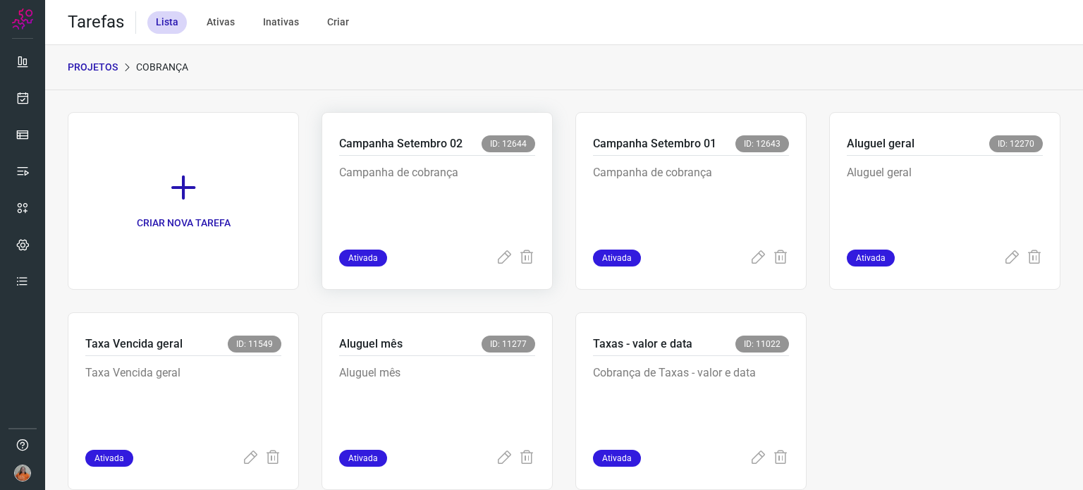
click at [483, 205] on p "Campanha de cobrança" at bounding box center [437, 199] width 196 height 70
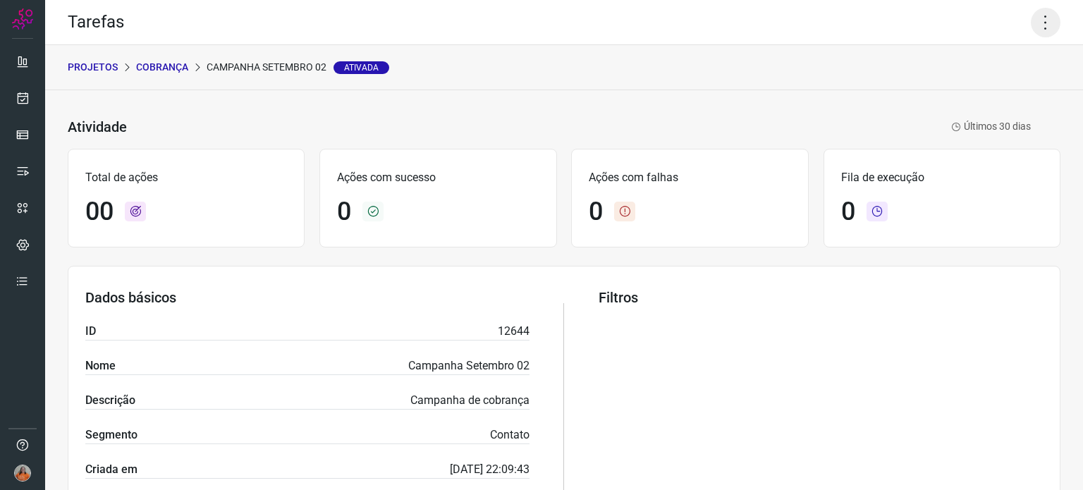
click at [1042, 23] on icon at bounding box center [1045, 23] width 30 height 30
click at [992, 97] on li "Executar" at bounding box center [984, 92] width 128 height 23
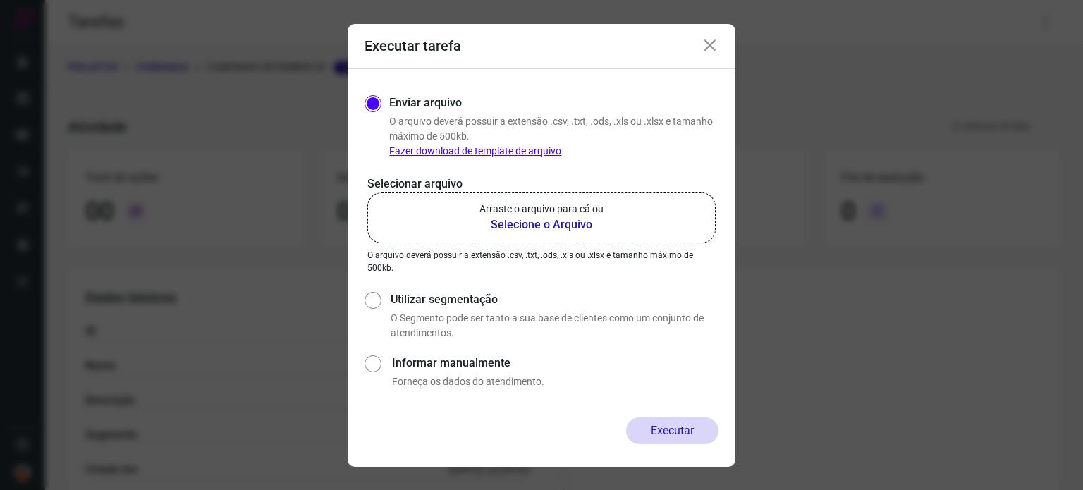
click at [549, 226] on b "Selecione o Arquivo" at bounding box center [541, 224] width 124 height 17
click at [0, 0] on input "Arraste o arquivo para cá ou Selecione o Arquivo" at bounding box center [0, 0] width 0 height 0
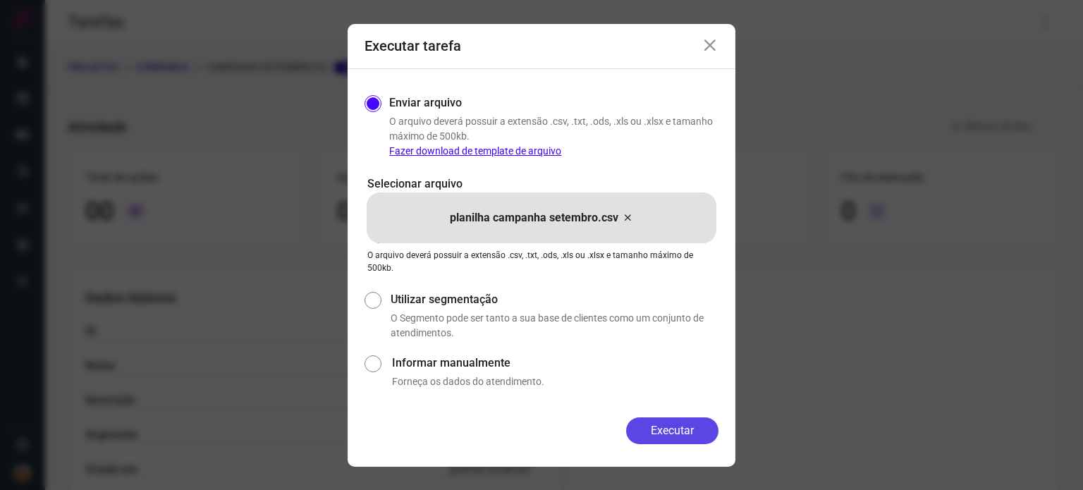
click at [668, 433] on button "Executar" at bounding box center [672, 430] width 92 height 27
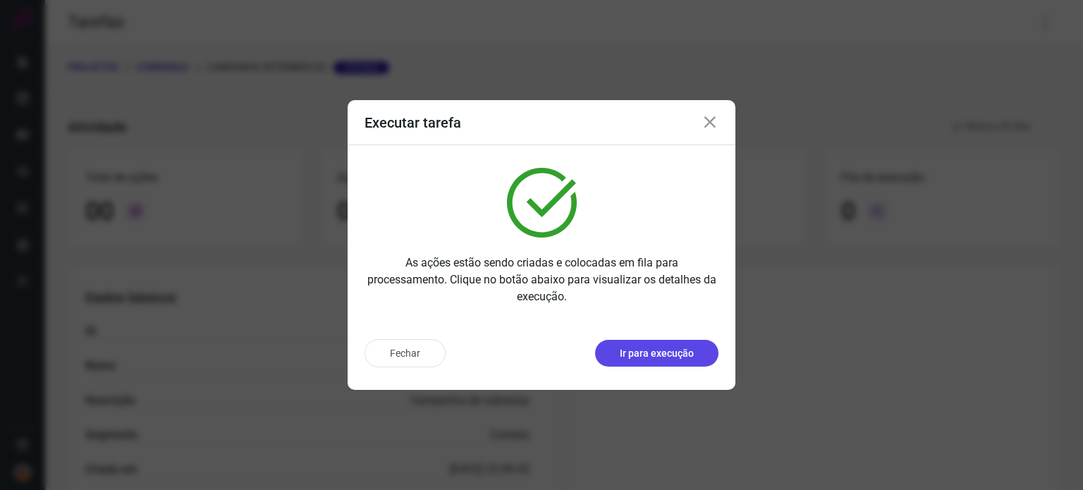
click at [668, 352] on p "Ir para execução" at bounding box center [657, 353] width 74 height 15
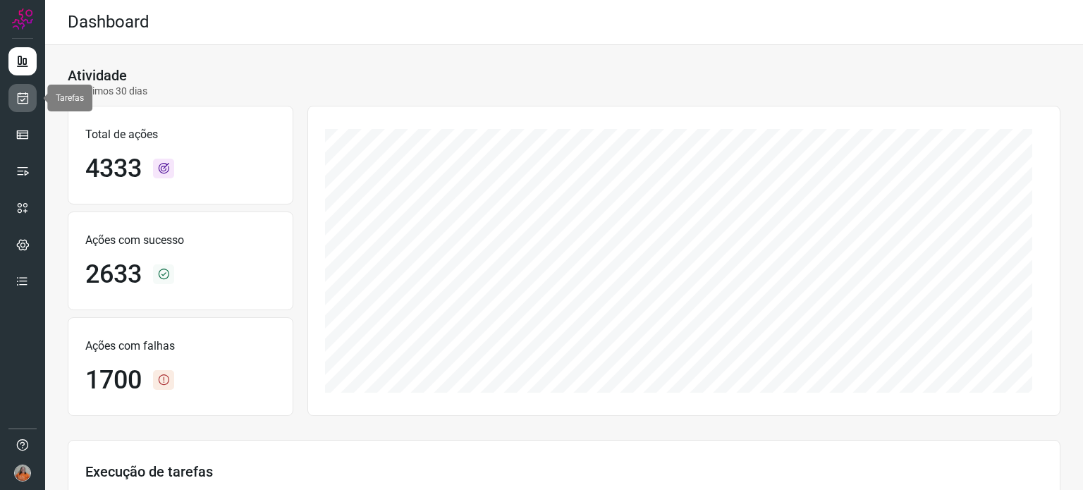
click at [28, 94] on icon at bounding box center [23, 98] width 15 height 14
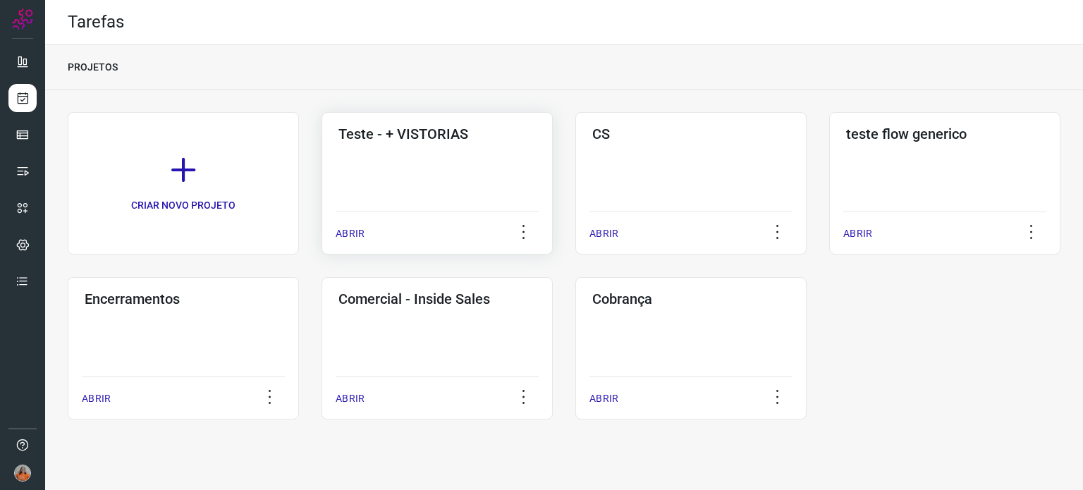
click at [575, 193] on div "Teste - + VISTORIAS ABRIR" at bounding box center [690, 183] width 231 height 142
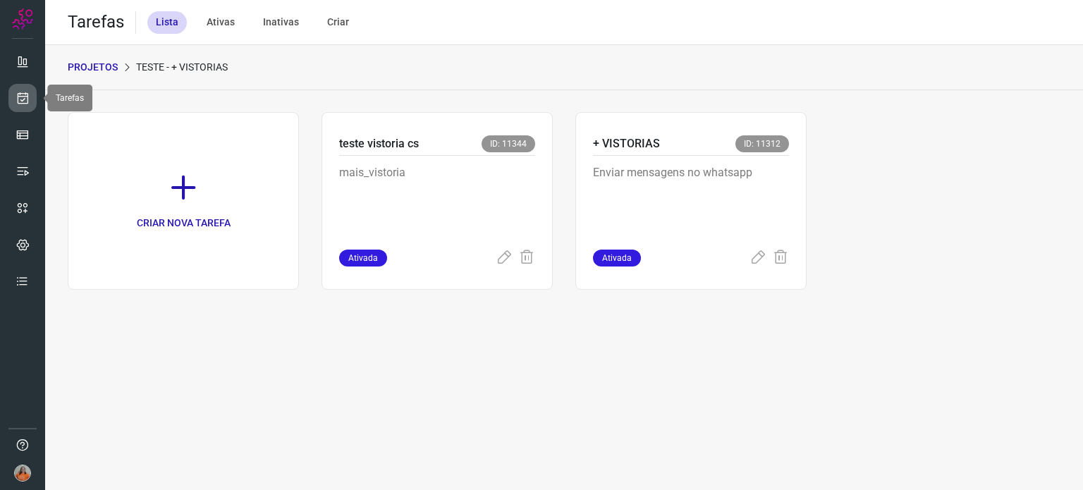
click at [27, 93] on icon at bounding box center [23, 98] width 15 height 14
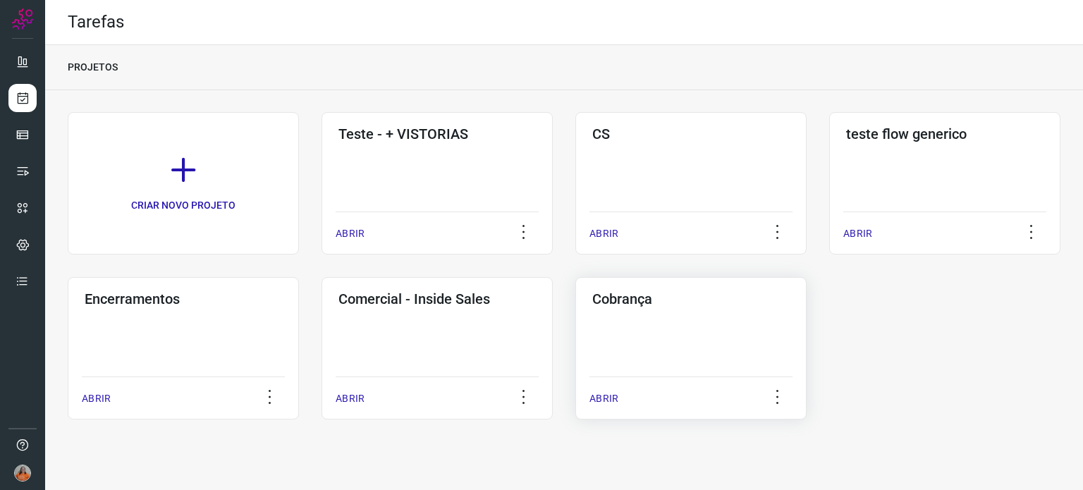
click at [674, 355] on div "Cobrança ABRIR" at bounding box center [690, 348] width 231 height 142
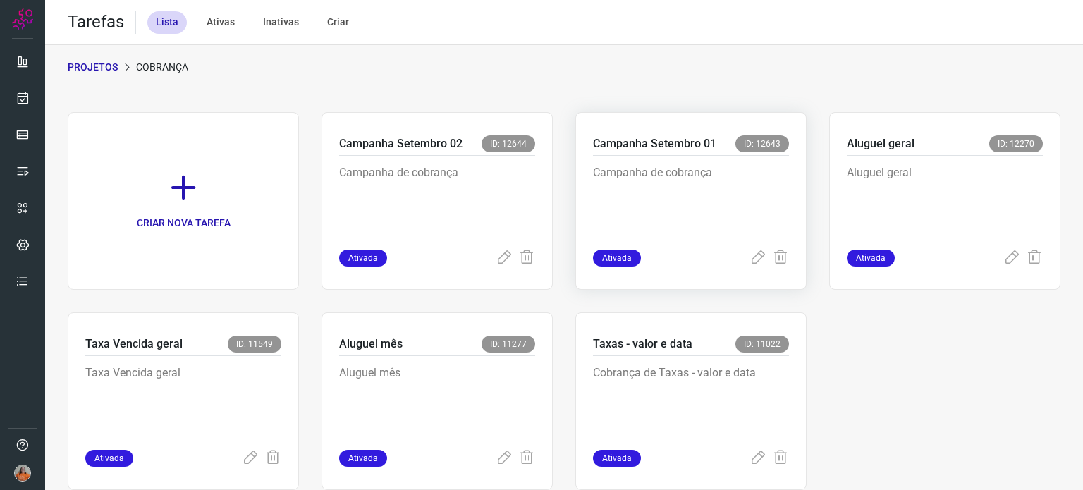
click at [704, 202] on p "Campanha de cobrança" at bounding box center [691, 199] width 196 height 70
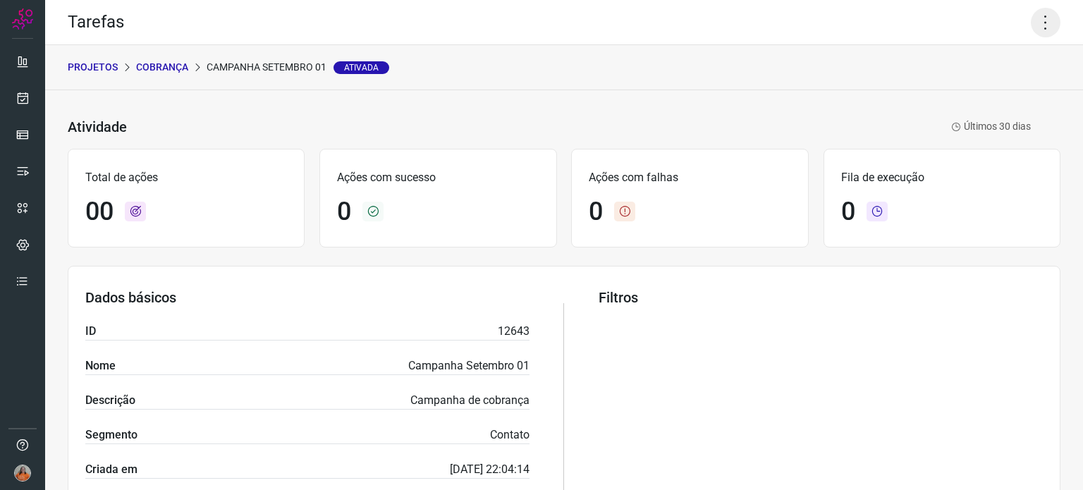
click at [1037, 27] on icon at bounding box center [1045, 23] width 30 height 30
click at [992, 94] on li "Executar" at bounding box center [984, 92] width 128 height 23
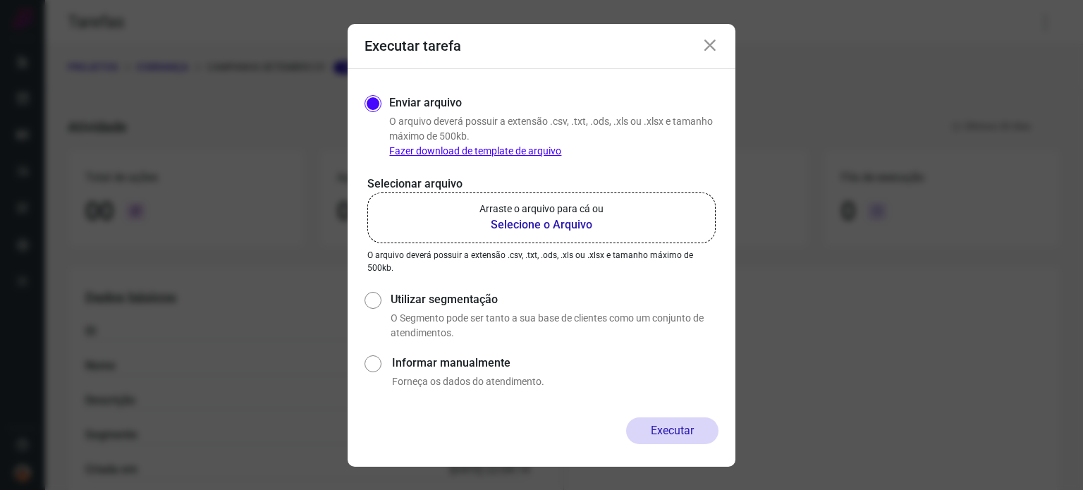
click at [536, 223] on b "Selecione o Arquivo" at bounding box center [541, 224] width 124 height 17
click at [0, 0] on input "Arraste o arquivo para cá ou Selecione o Arquivo" at bounding box center [0, 0] width 0 height 0
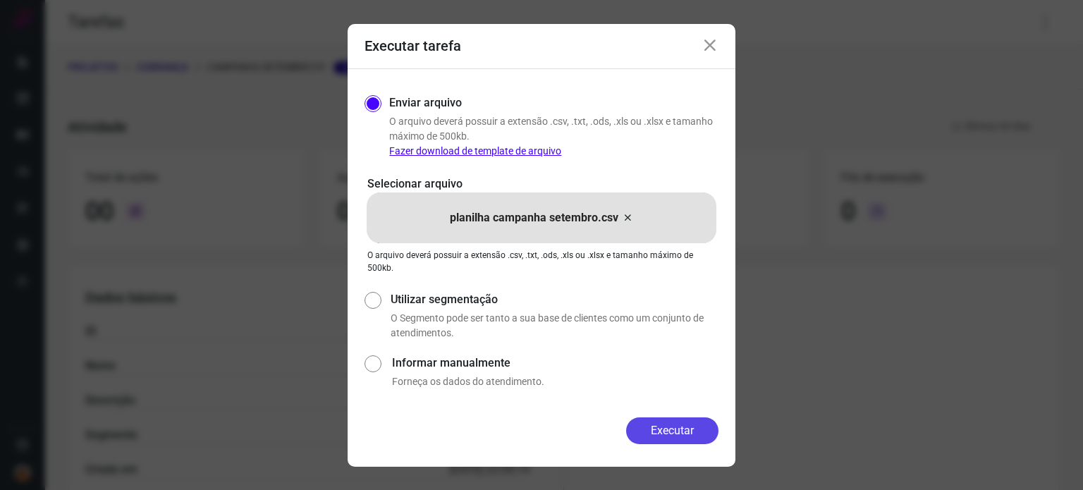
click at [655, 429] on button "Executar" at bounding box center [672, 430] width 92 height 27
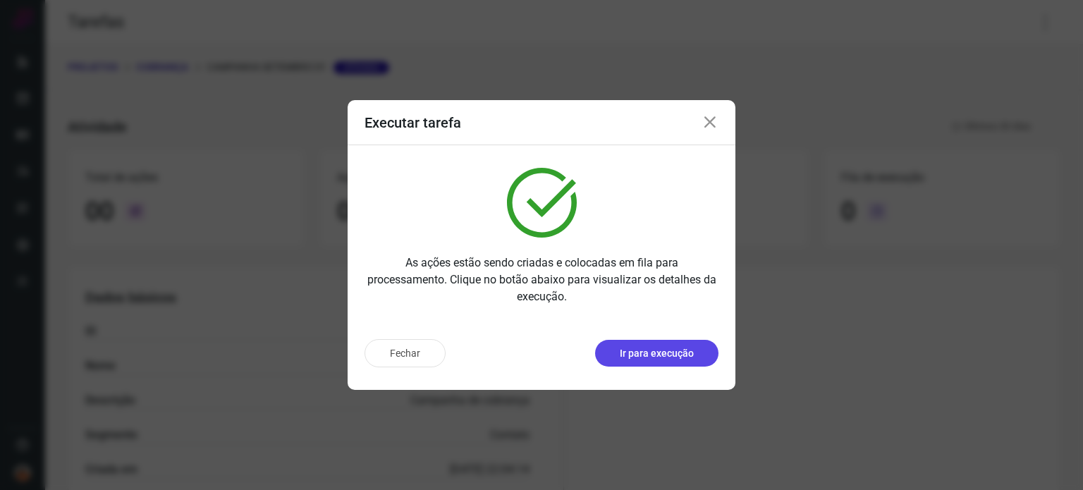
click at [673, 355] on p "Ir para execução" at bounding box center [657, 353] width 74 height 15
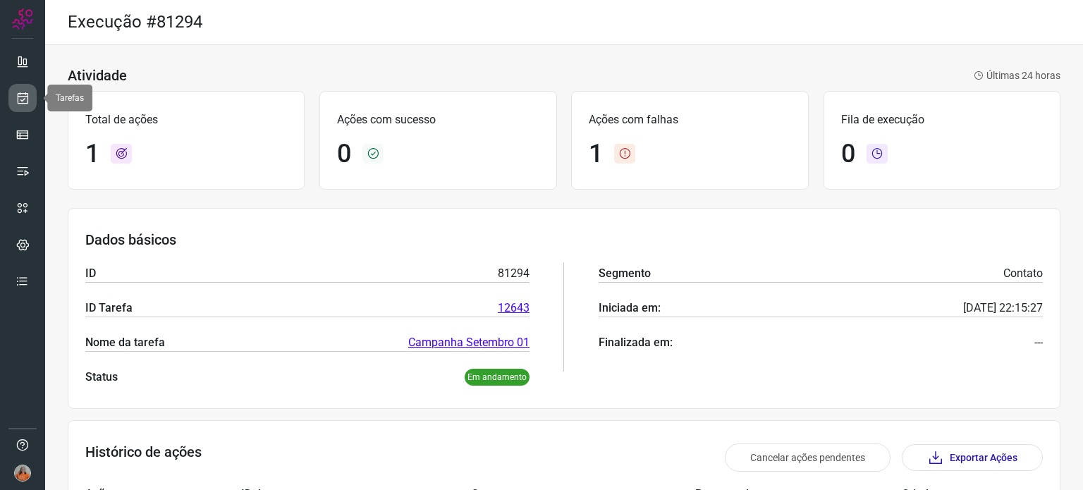
click at [20, 98] on icon at bounding box center [23, 98] width 15 height 14
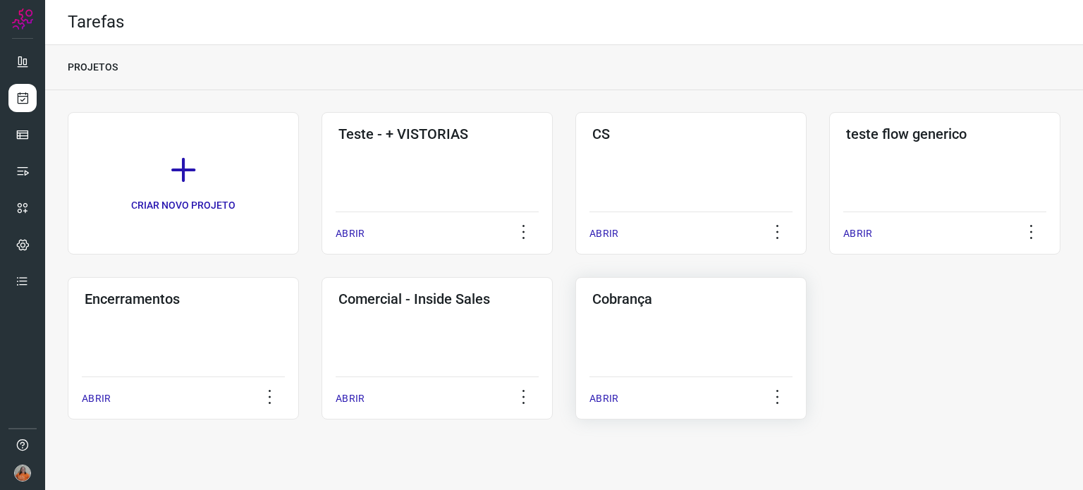
click at [703, 343] on div "Cobrança ABRIR" at bounding box center [690, 348] width 231 height 142
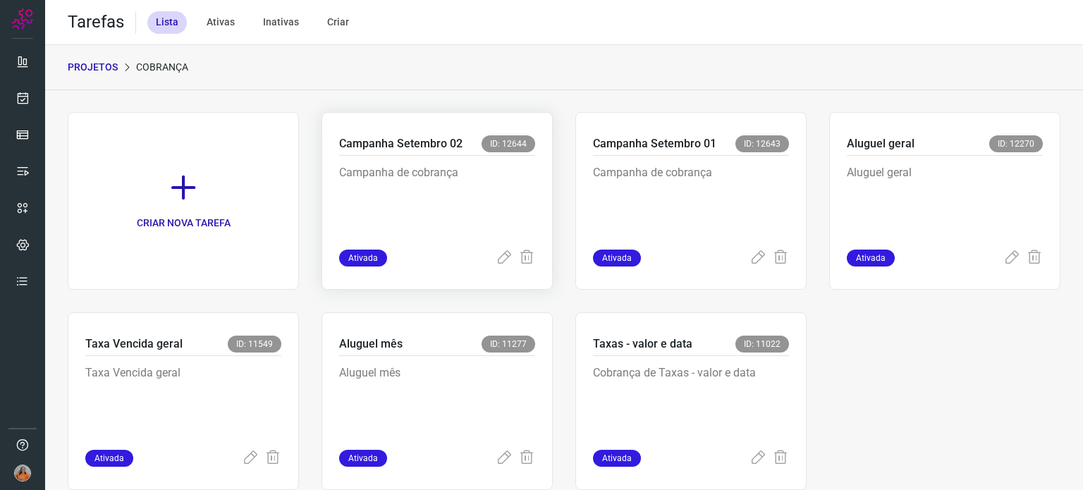
click at [471, 218] on p "Campanha de cobrança" at bounding box center [437, 199] width 196 height 70
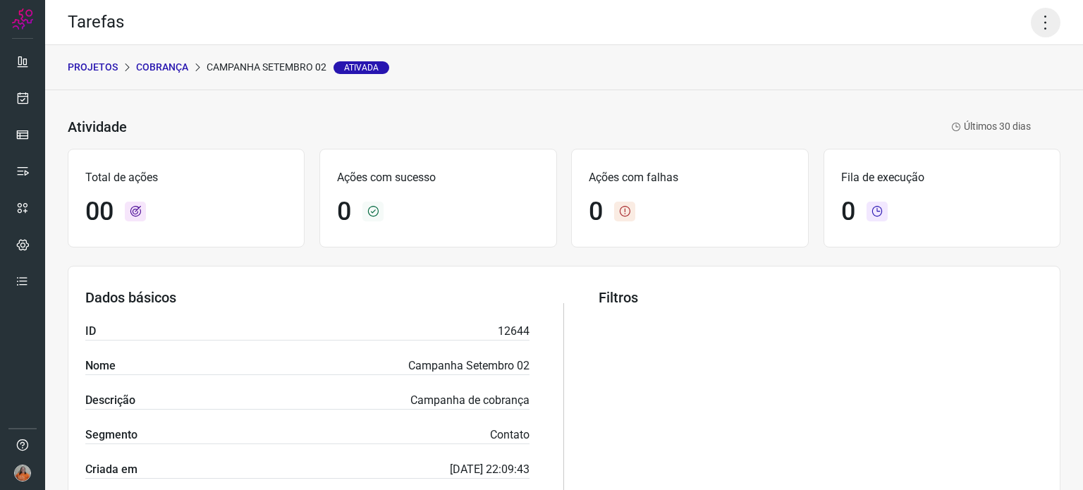
click at [1035, 13] on icon at bounding box center [1045, 23] width 30 height 30
click at [997, 95] on li "Executar" at bounding box center [984, 92] width 128 height 23
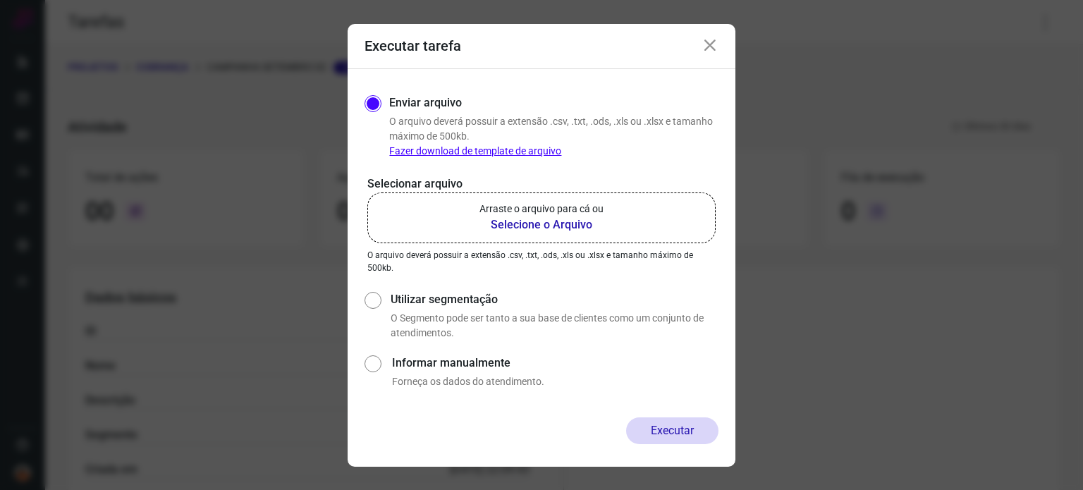
click at [572, 226] on b "Selecione o Arquivo" at bounding box center [541, 224] width 124 height 17
click at [0, 0] on input "Arraste o arquivo para cá ou Selecione o Arquivo" at bounding box center [0, 0] width 0 height 0
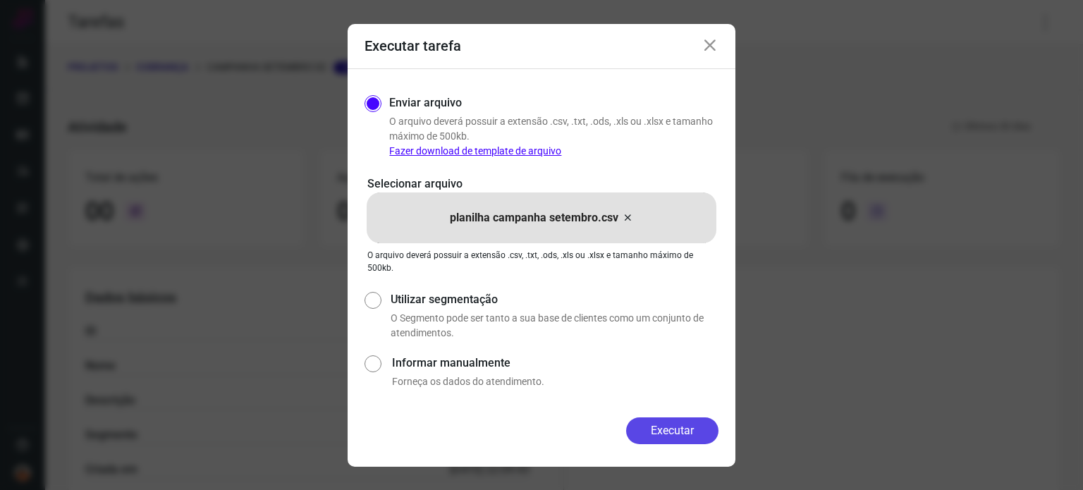
click at [670, 427] on button "Executar" at bounding box center [672, 430] width 92 height 27
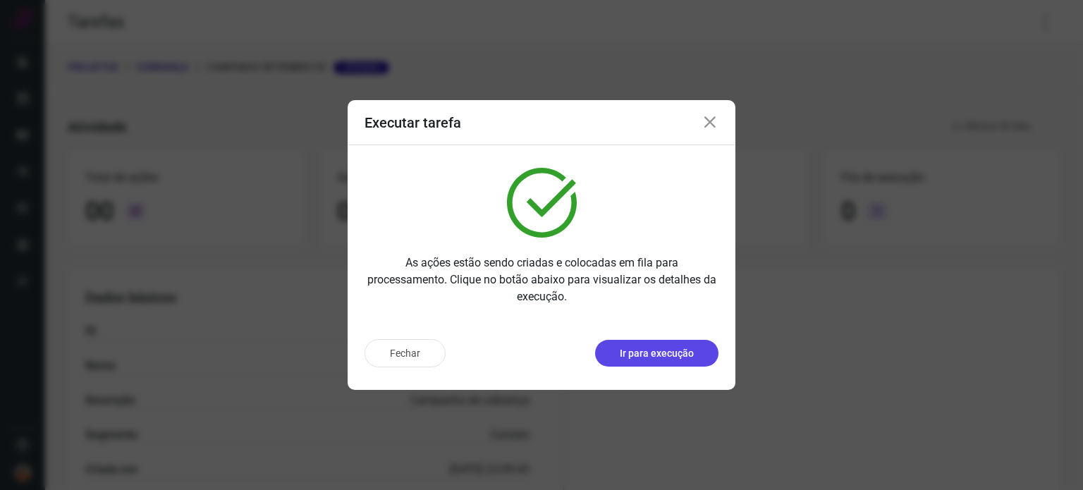
click at [667, 352] on p "Ir para execução" at bounding box center [657, 353] width 74 height 15
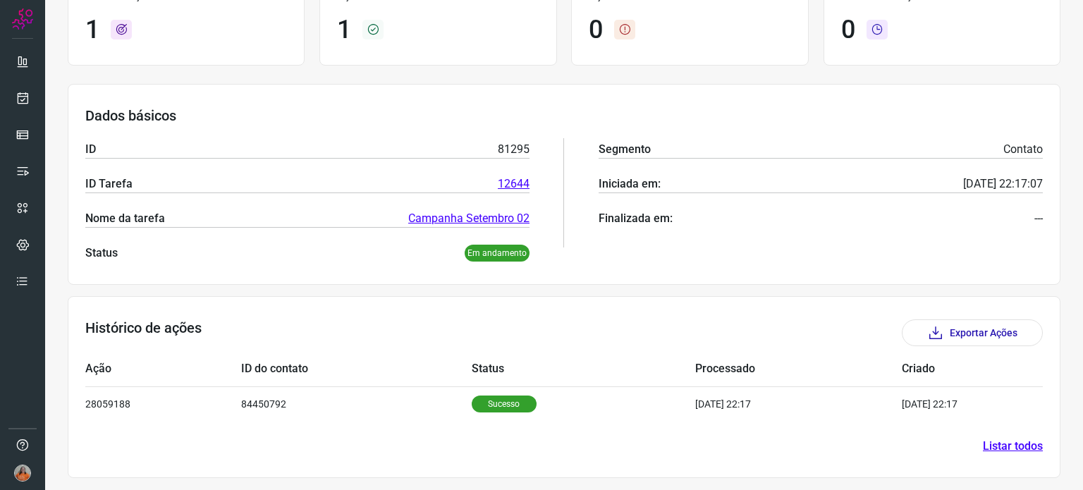
scroll to position [125, 0]
